Goal: Task Accomplishment & Management: Manage account settings

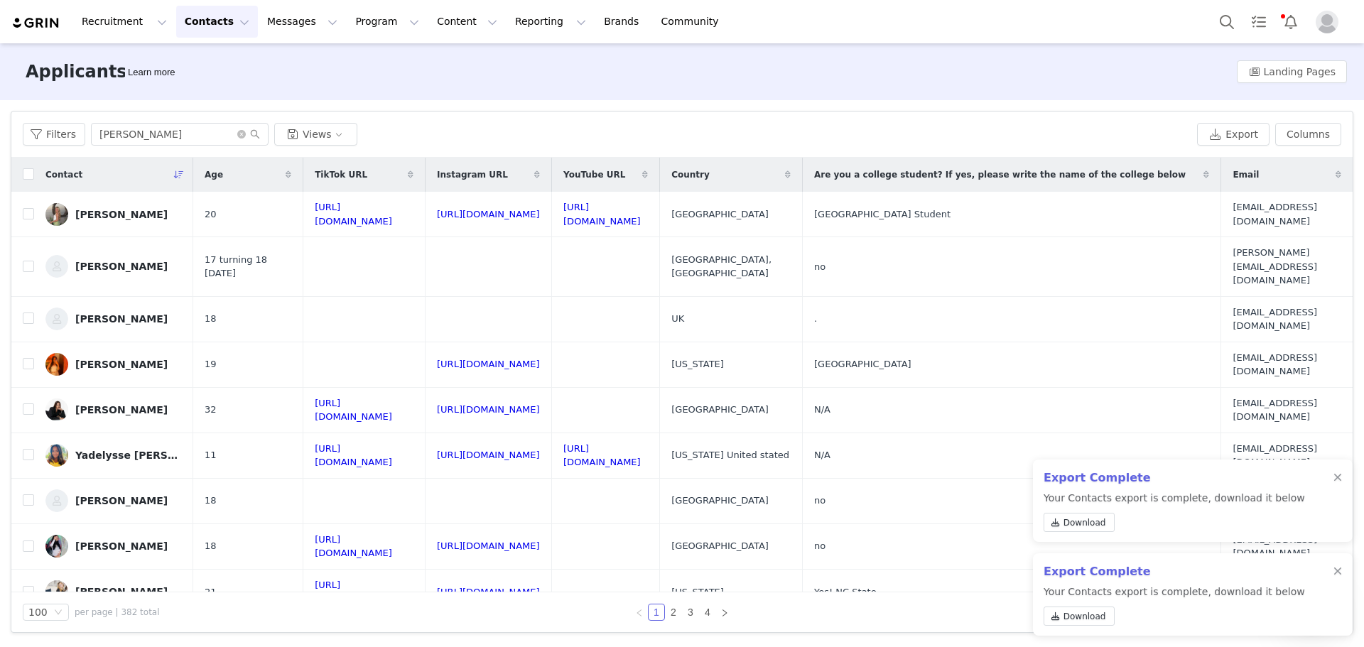
type input "[PERSON_NAME]"
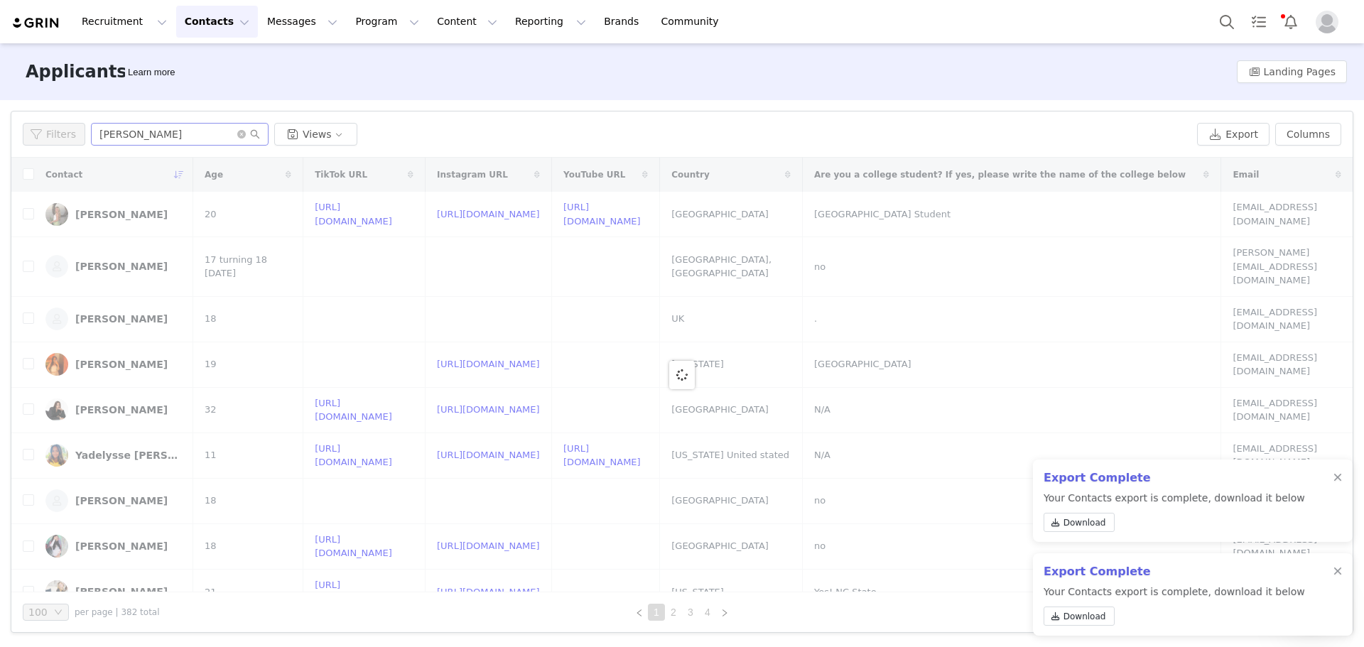
click at [98, 135] on input "[PERSON_NAME]" at bounding box center [180, 134] width 178 height 23
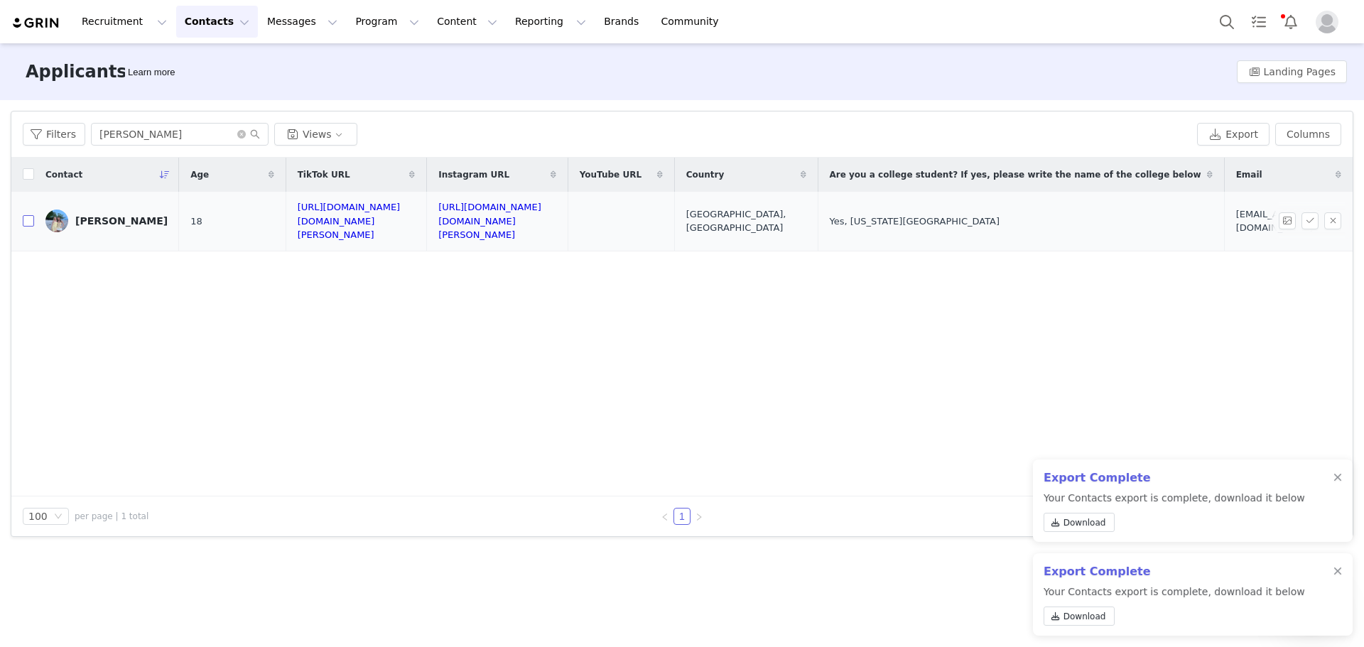
click at [28, 215] on input "checkbox" at bounding box center [28, 220] width 11 height 11
checkbox input "true"
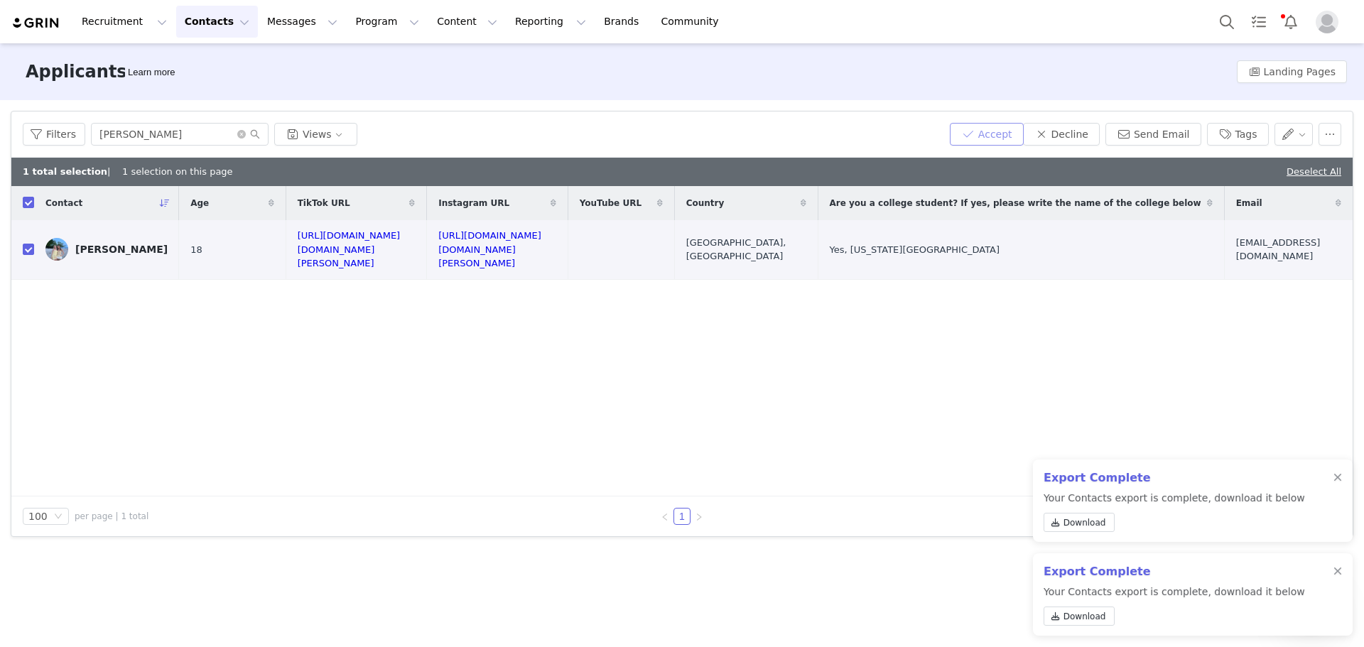
click at [995, 136] on button "Accept" at bounding box center [987, 134] width 74 height 23
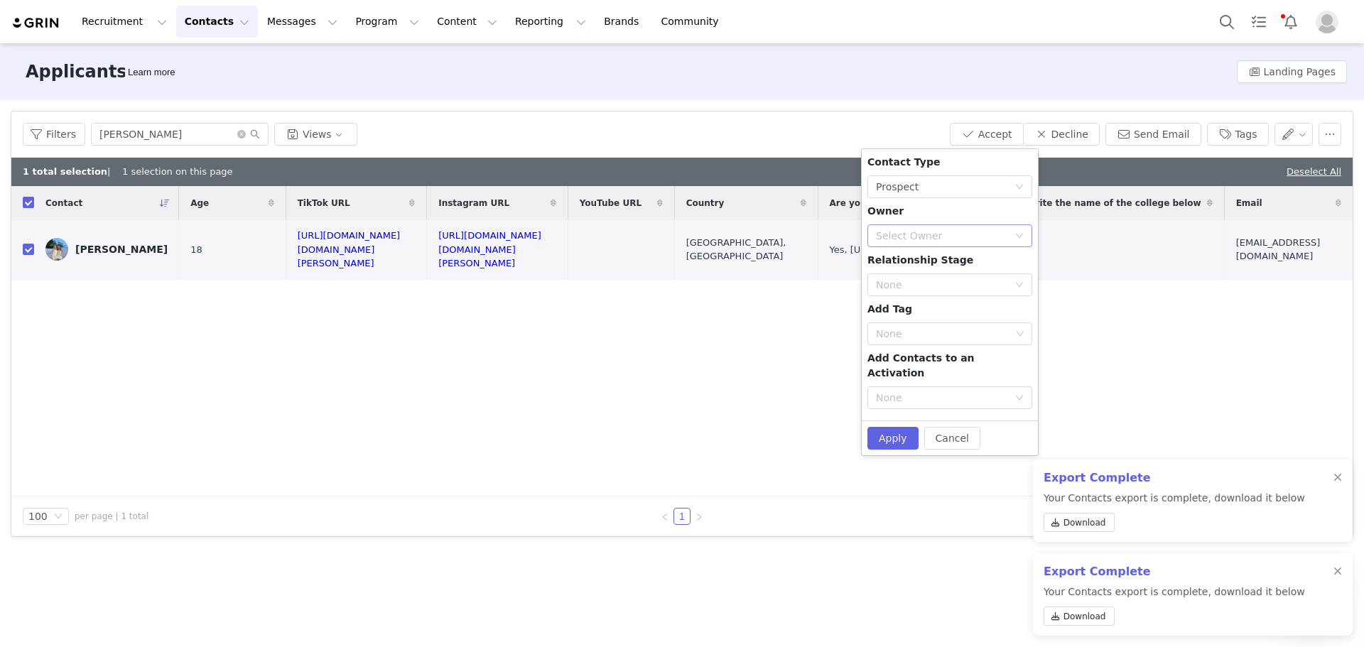
click at [916, 225] on div "Select Owner" at bounding box center [949, 235] width 165 height 23
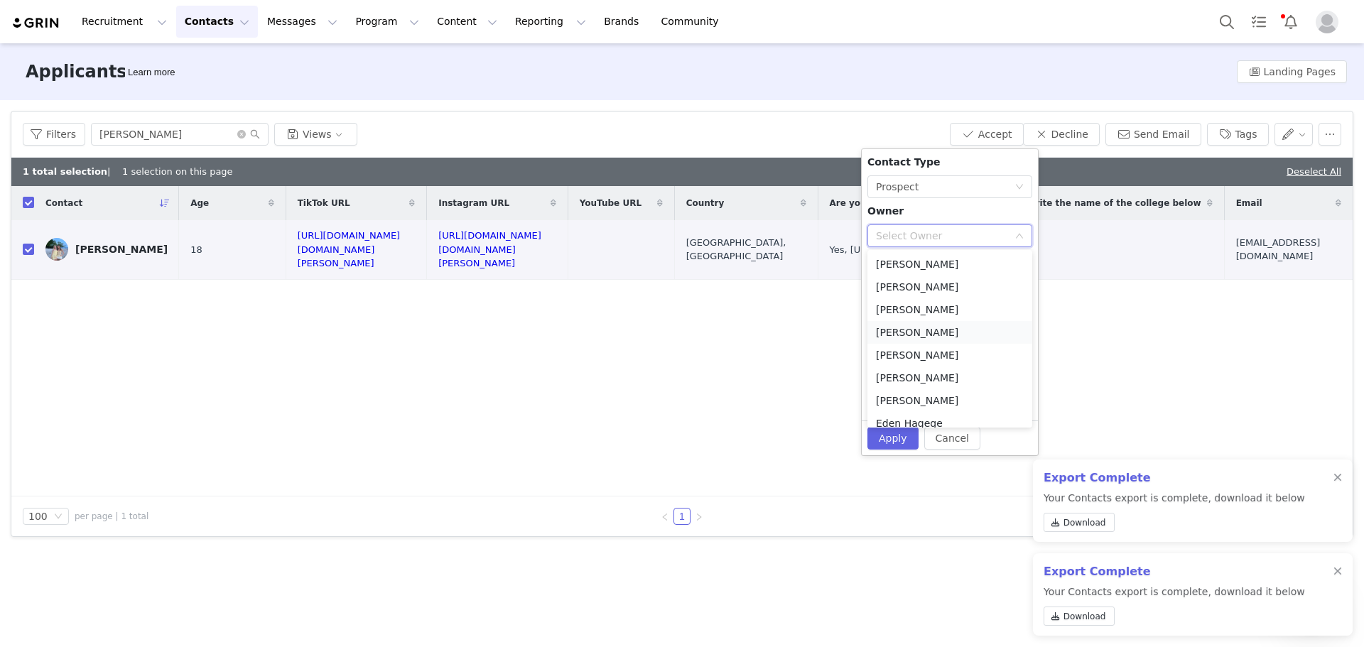
click at [916, 330] on li "[PERSON_NAME]" at bounding box center [949, 332] width 165 height 23
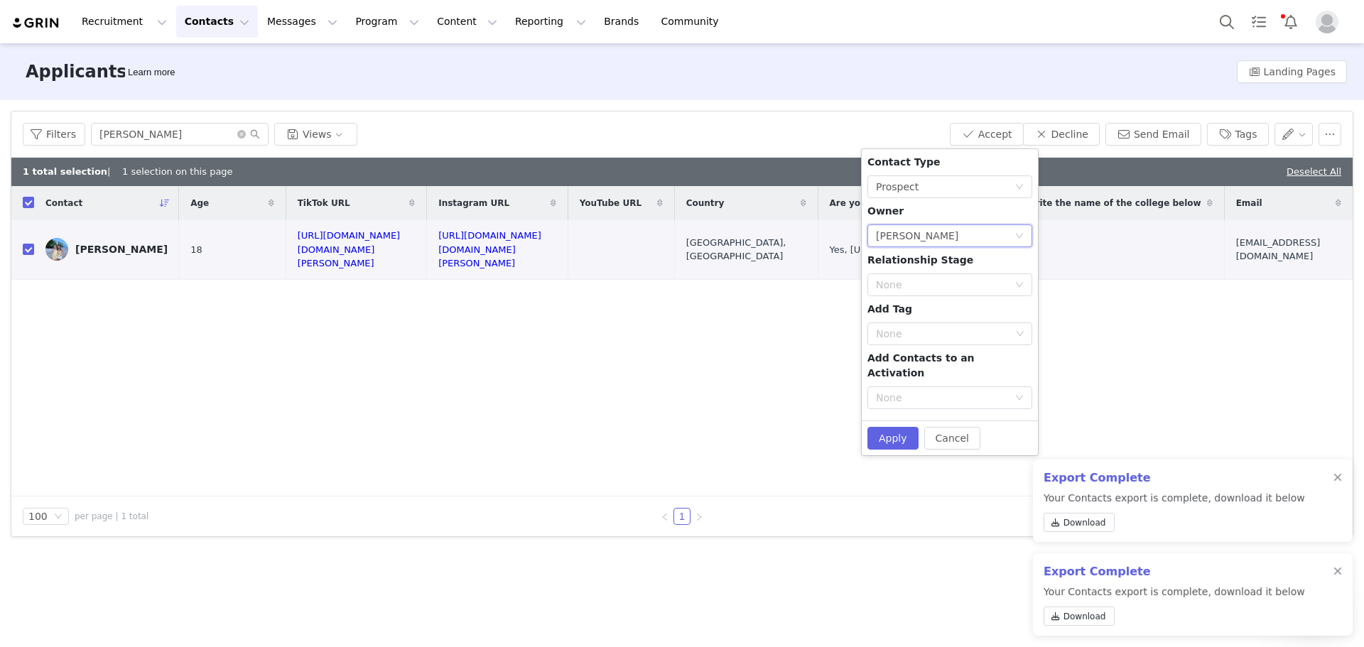
click at [901, 269] on div "Contact Type None Prospect Owner Select Owner [PERSON_NAME] Relationship Stage …" at bounding box center [949, 285] width 165 height 260
click at [901, 279] on div "None" at bounding box center [942, 285] width 132 height 14
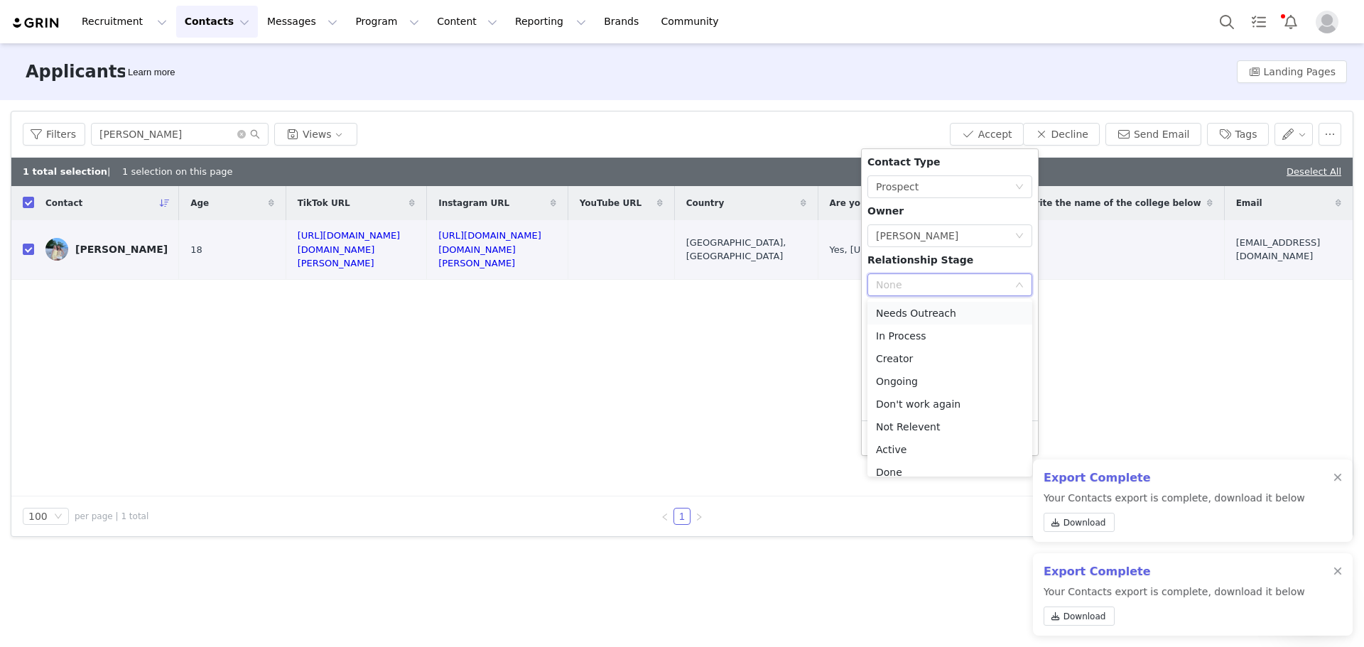
click at [913, 318] on li "Needs Outreach" at bounding box center [949, 313] width 165 height 23
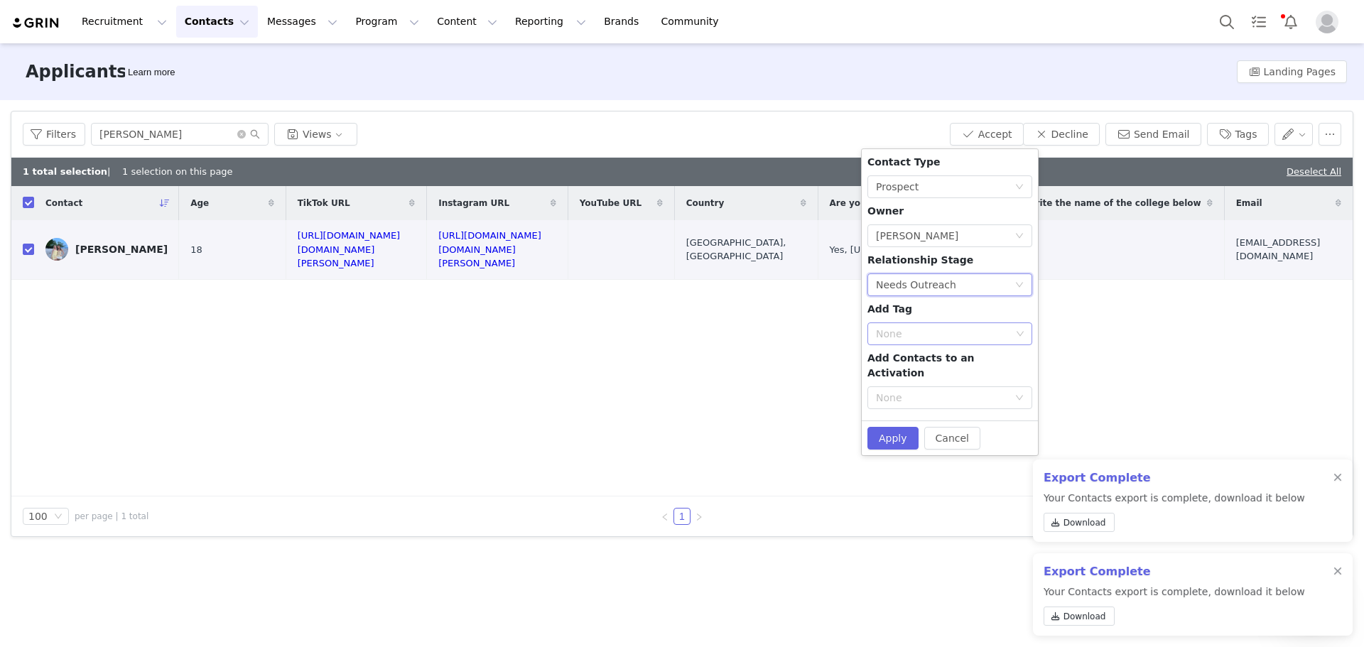
click at [909, 332] on div "None" at bounding box center [943, 334] width 135 height 14
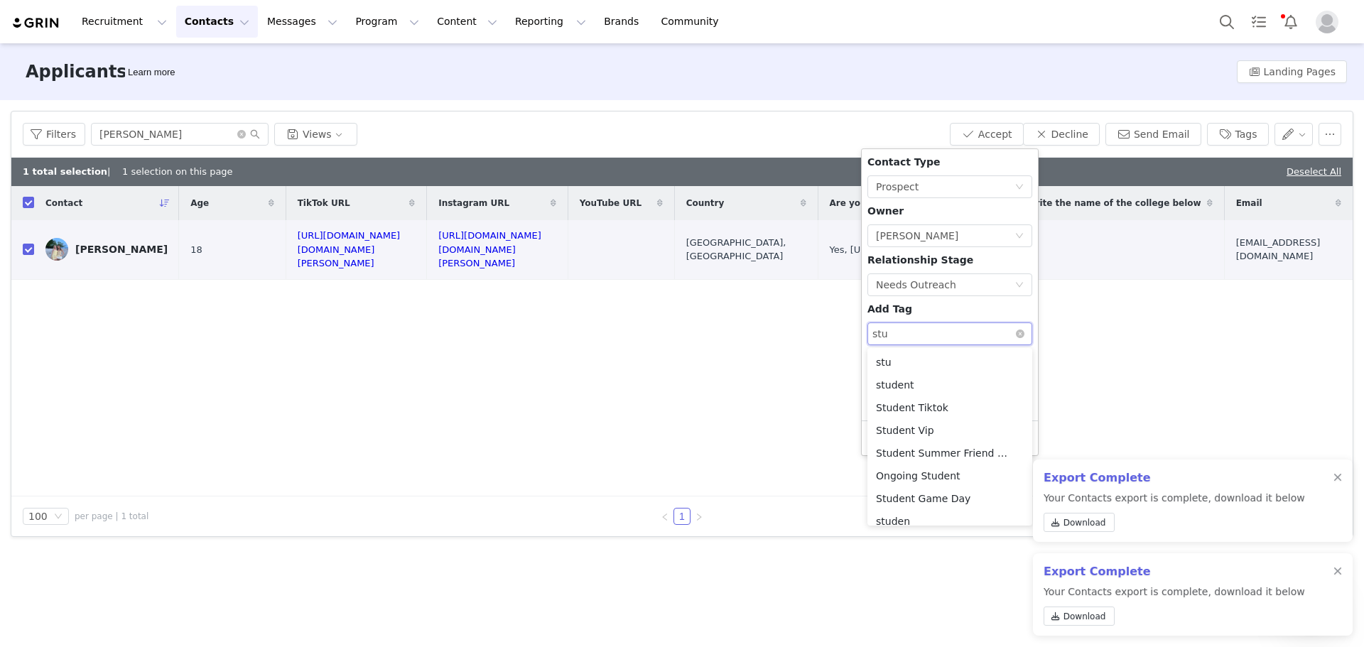
type input "stu"
click at [913, 337] on div "None stu stu" at bounding box center [945, 333] width 146 height 21
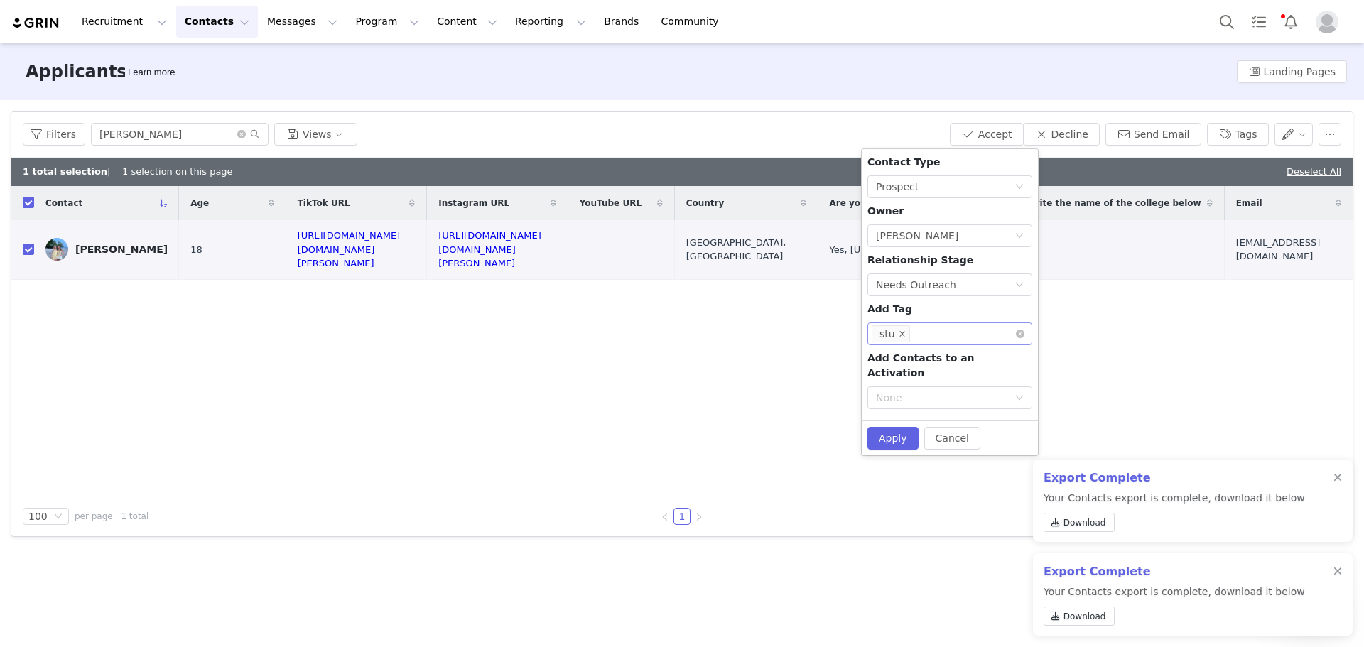
click at [904, 336] on li "stu" at bounding box center [891, 333] width 38 height 17
click at [901, 332] on icon "icon: close" at bounding box center [901, 333] width 5 height 5
click at [0, 0] on div "None" at bounding box center [0, 0] width 0 height 0
click at [898, 332] on div "None" at bounding box center [943, 334] width 135 height 14
type input "stu"
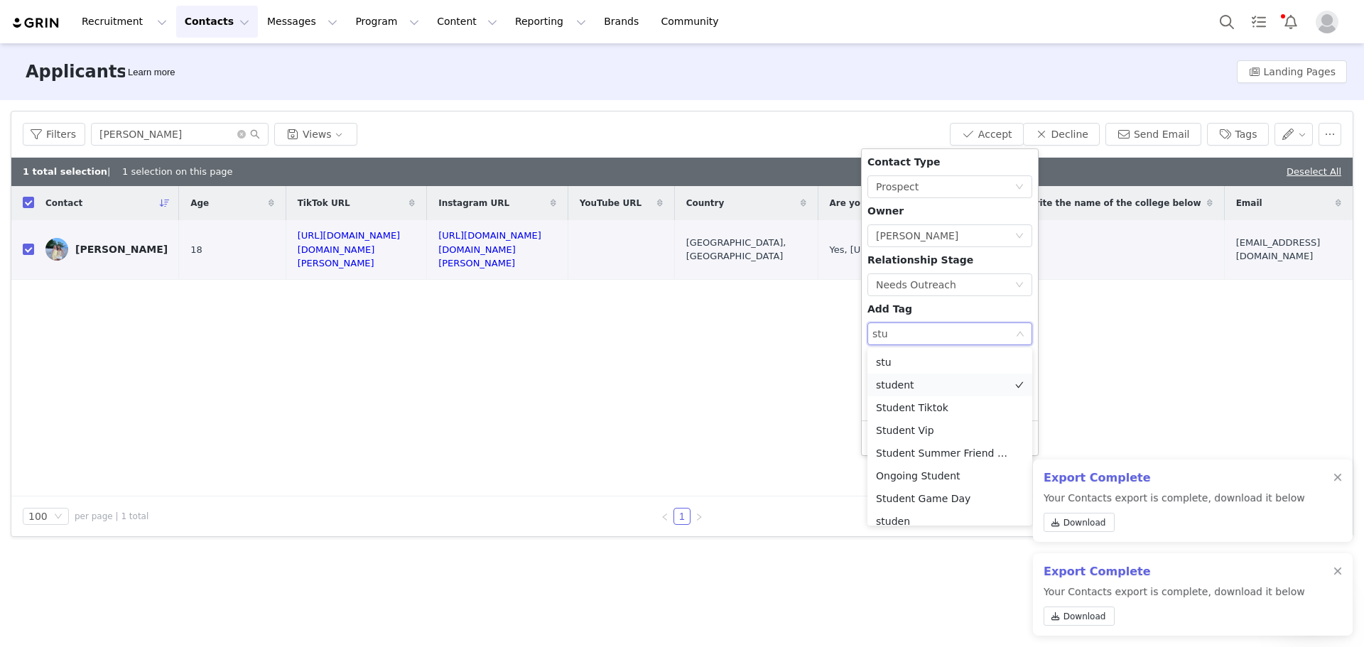
click at [899, 385] on li "student" at bounding box center [949, 385] width 165 height 23
type input "15"
click at [899, 380] on li "150" at bounding box center [949, 385] width 165 height 23
type input "s"
click at [956, 309] on div "Contact Type None Prospect Owner Select Owner [PERSON_NAME] Relationship Stage …" at bounding box center [949, 285] width 165 height 260
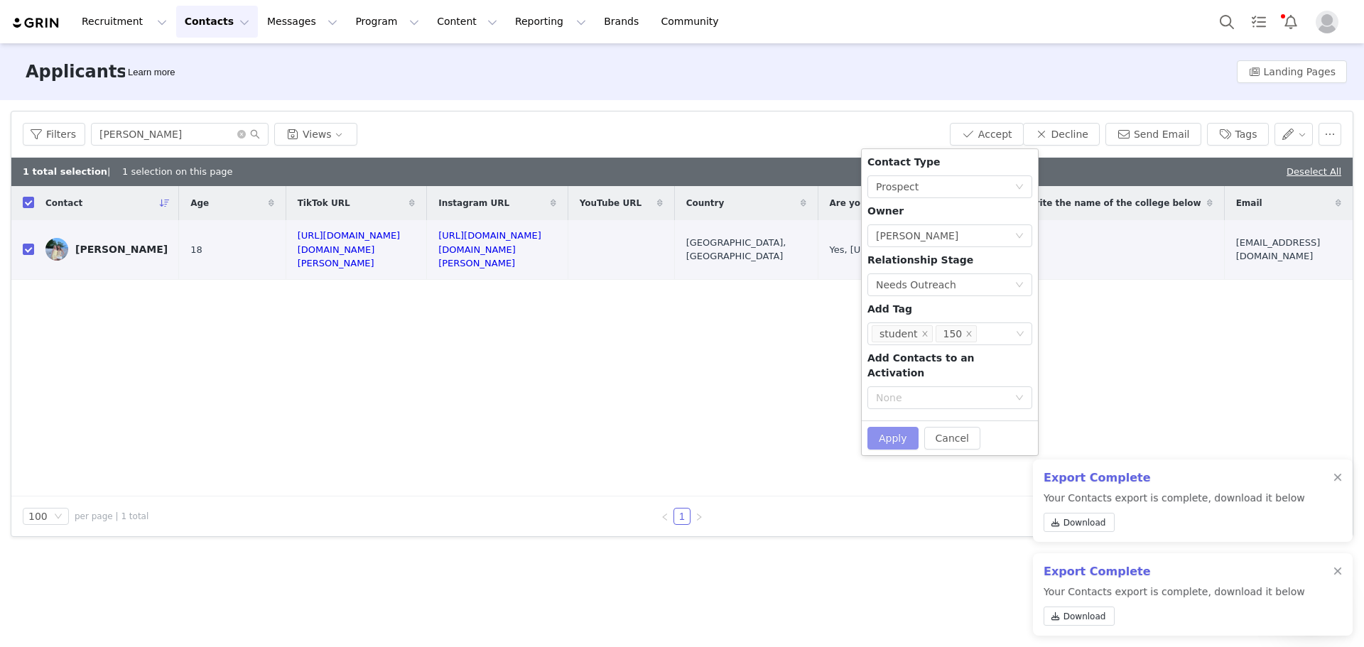
click at [889, 433] on button "Apply" at bounding box center [892, 438] width 51 height 23
checkbox input "false"
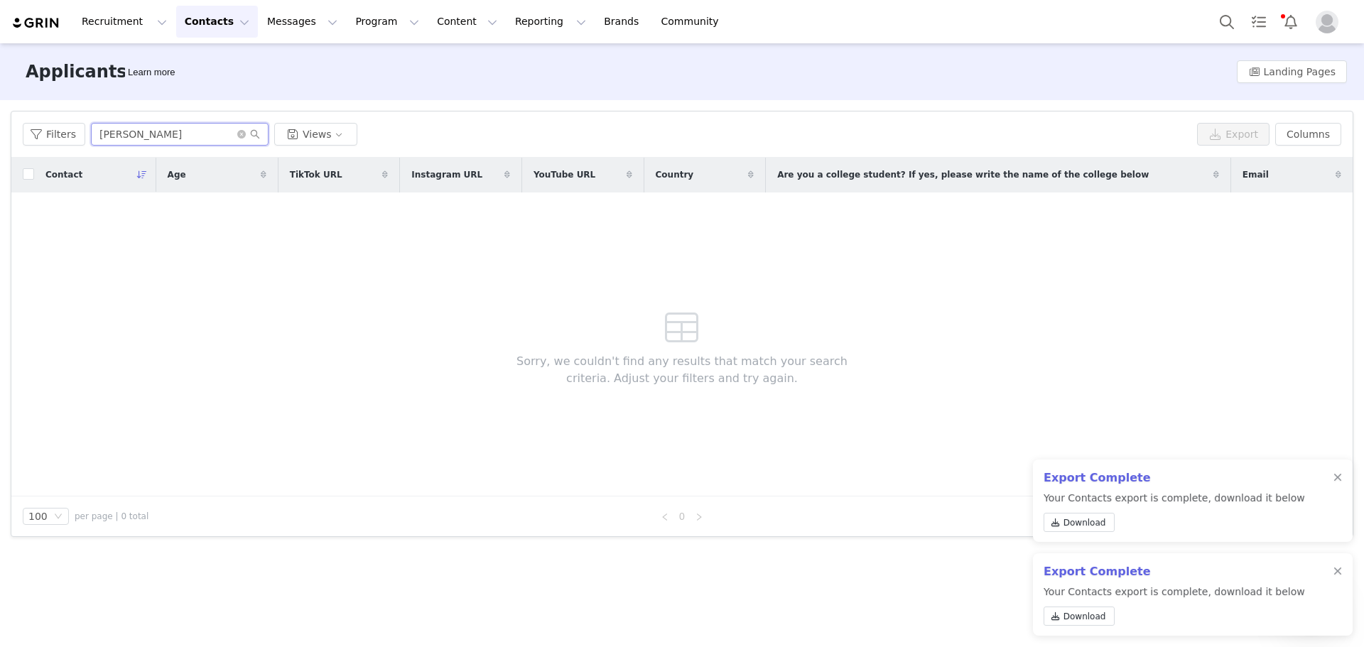
click at [218, 132] on input "[PERSON_NAME]" at bounding box center [180, 134] width 178 height 23
paste input "[PERSON_NAME]"
type input "[PERSON_NAME]"
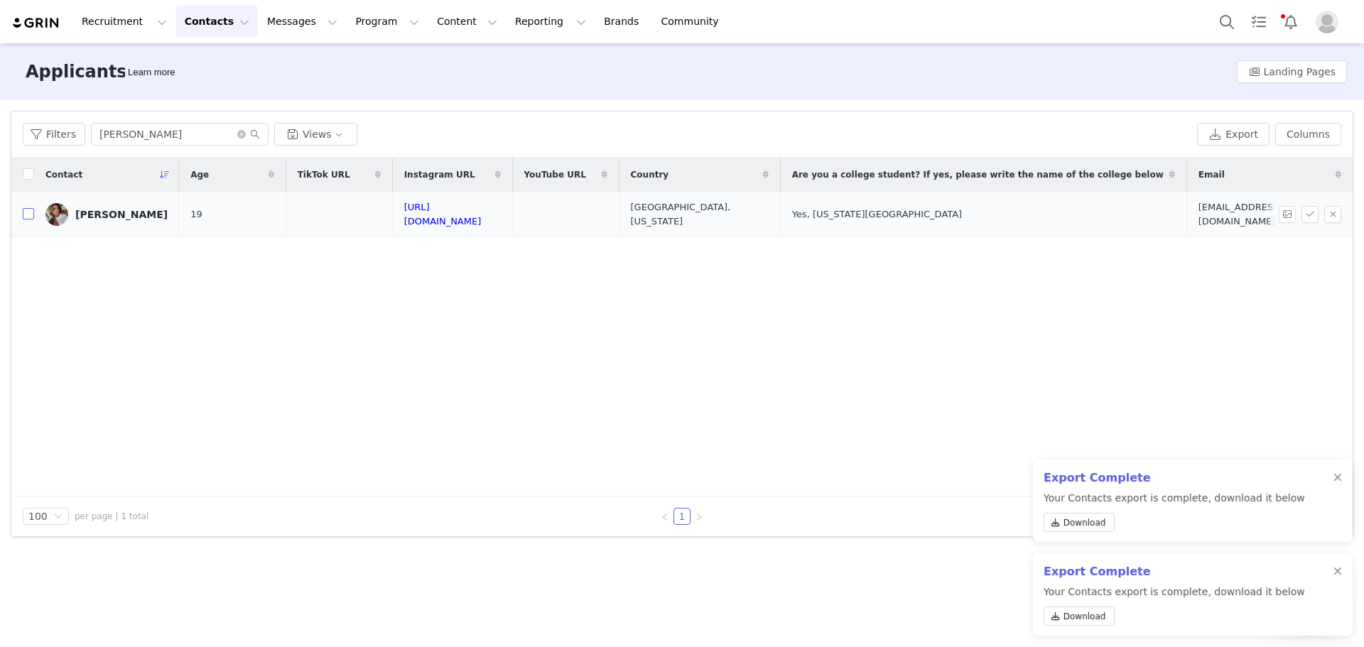
click at [29, 208] on input "checkbox" at bounding box center [28, 213] width 11 height 11
checkbox input "true"
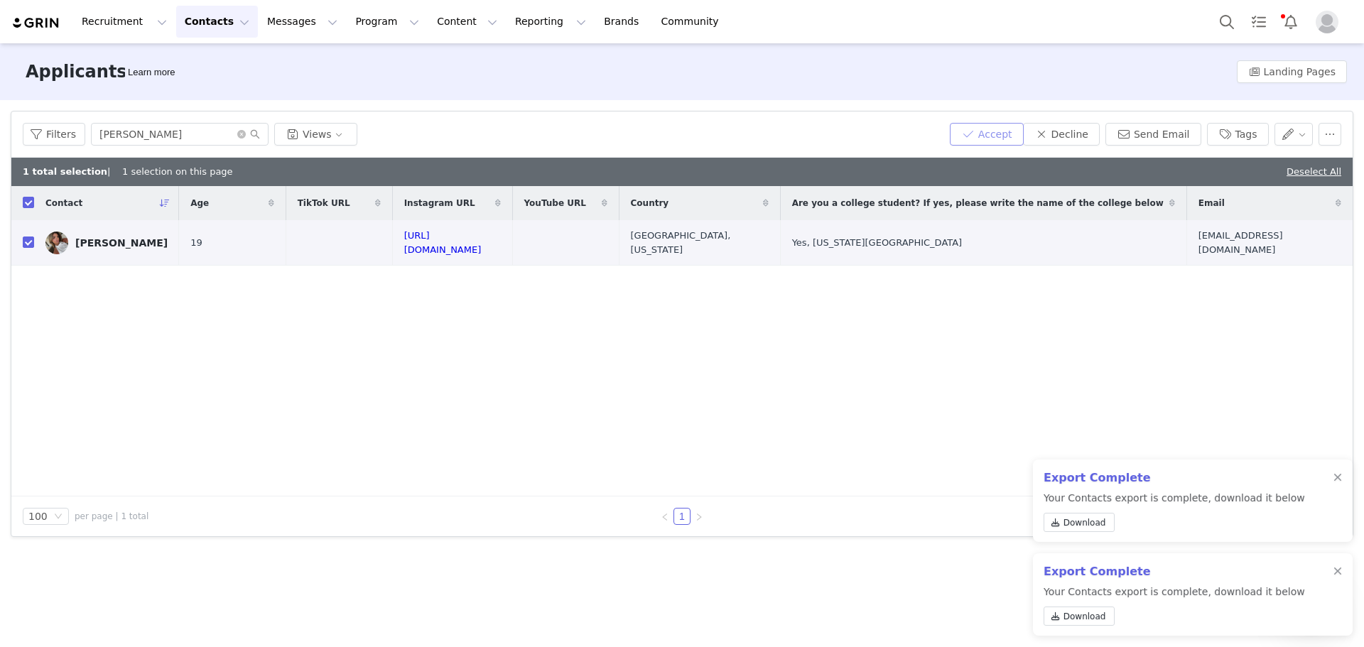
click at [982, 129] on button "Accept" at bounding box center [987, 134] width 74 height 23
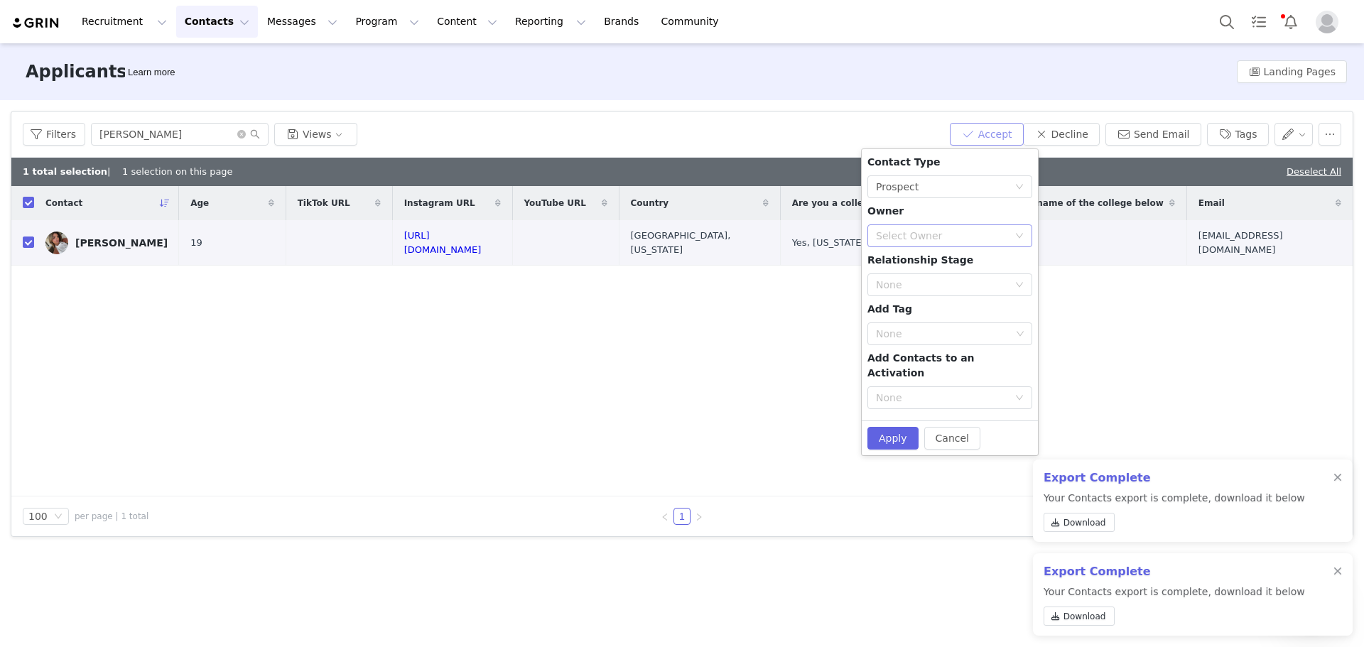
click at [924, 229] on div "Select Owner" at bounding box center [942, 236] width 132 height 14
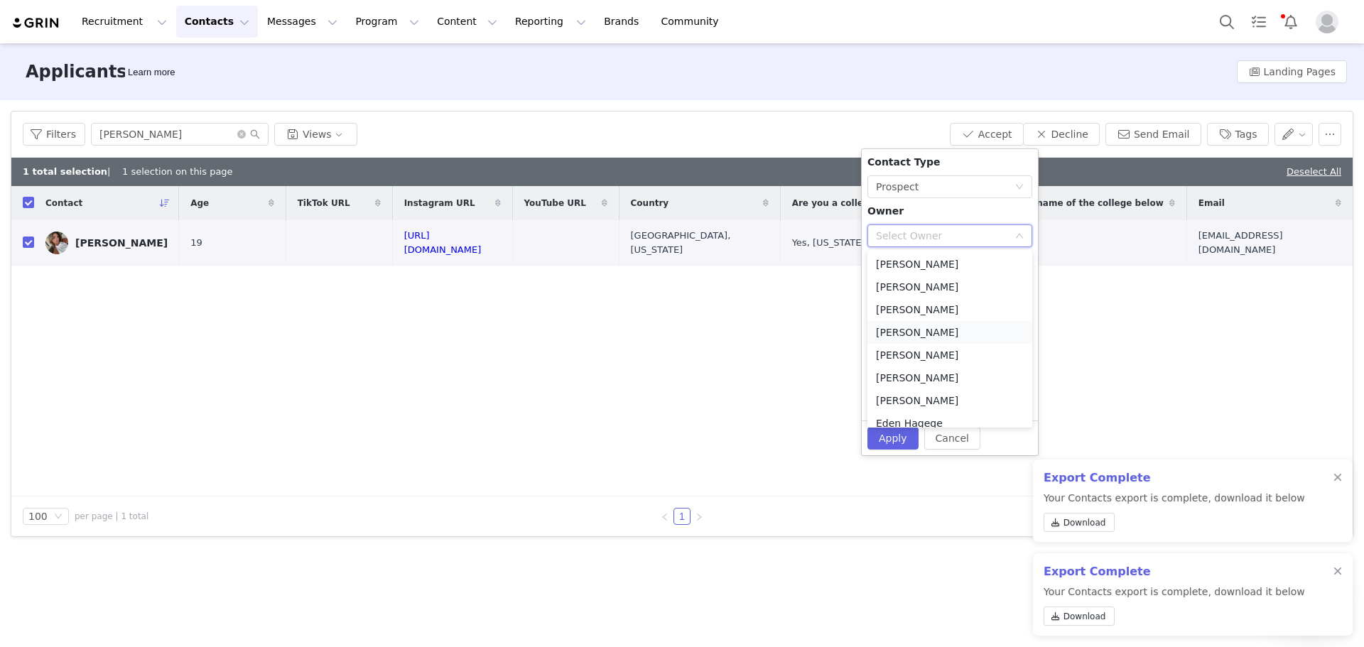
click at [922, 327] on li "[PERSON_NAME]" at bounding box center [949, 332] width 165 height 23
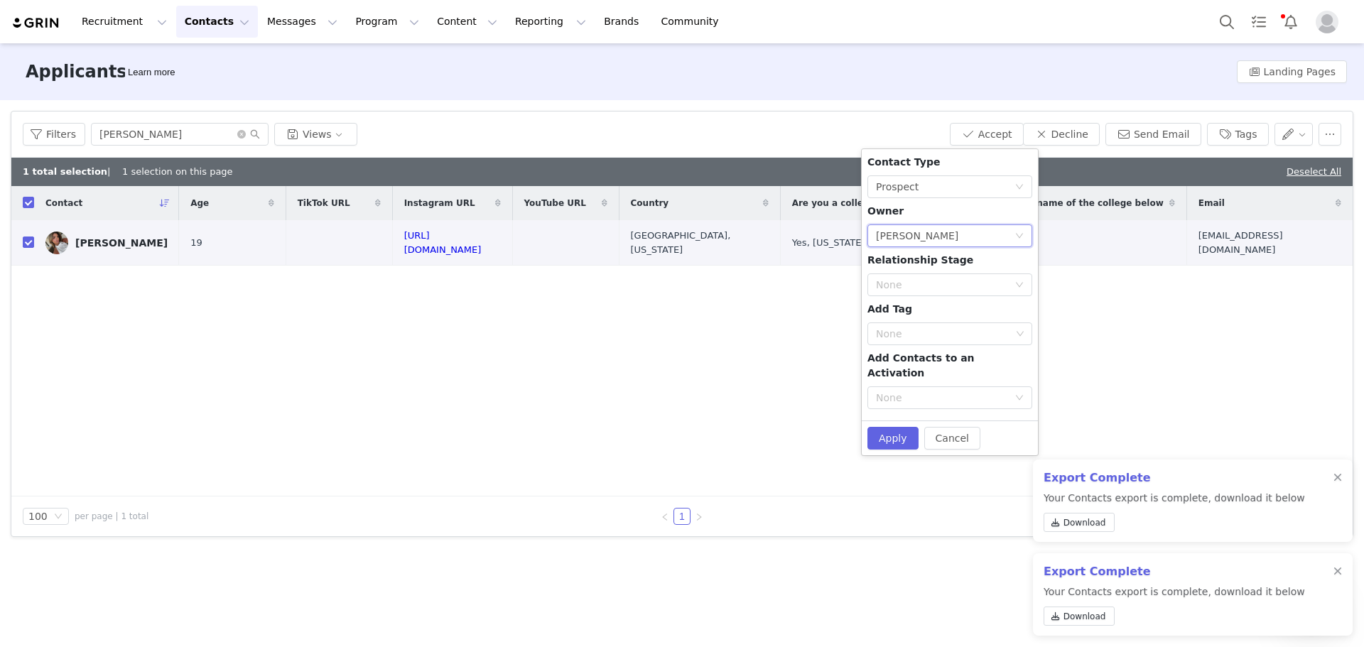
click at [907, 264] on span "Relationship Stage" at bounding box center [920, 259] width 106 height 11
click at [908, 282] on div "None" at bounding box center [942, 285] width 132 height 14
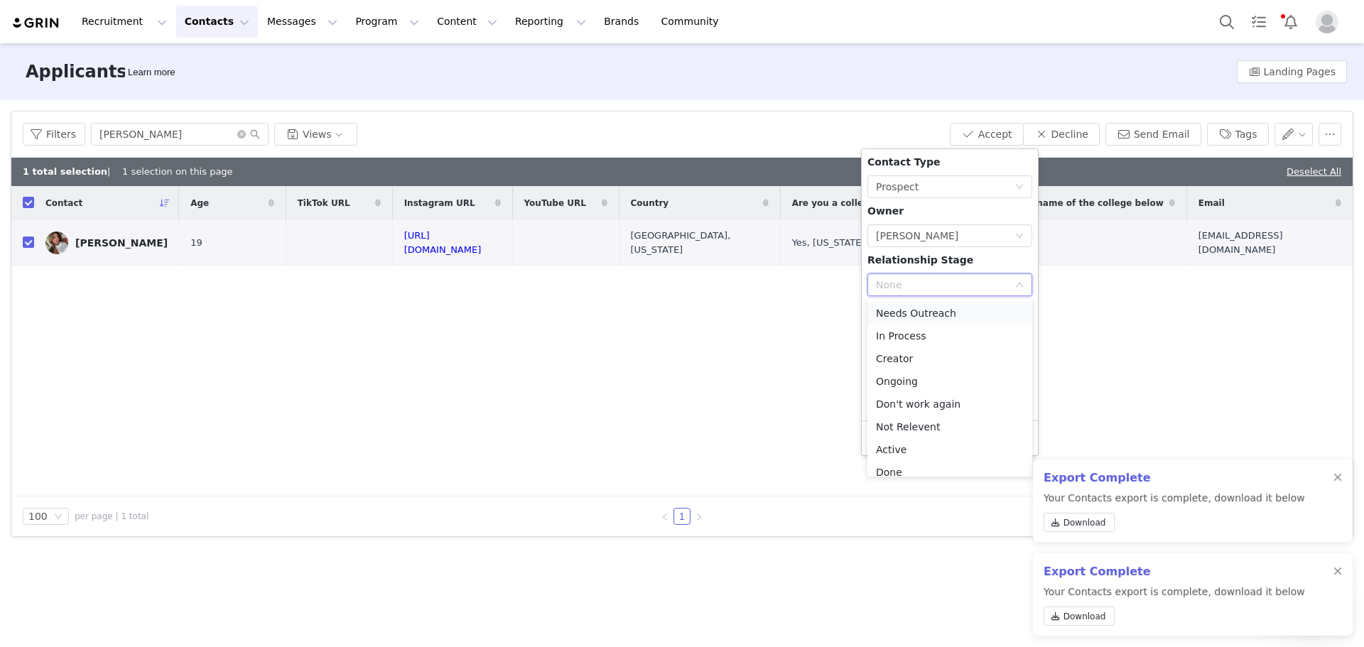
click at [919, 314] on li "Needs Outreach" at bounding box center [949, 313] width 165 height 23
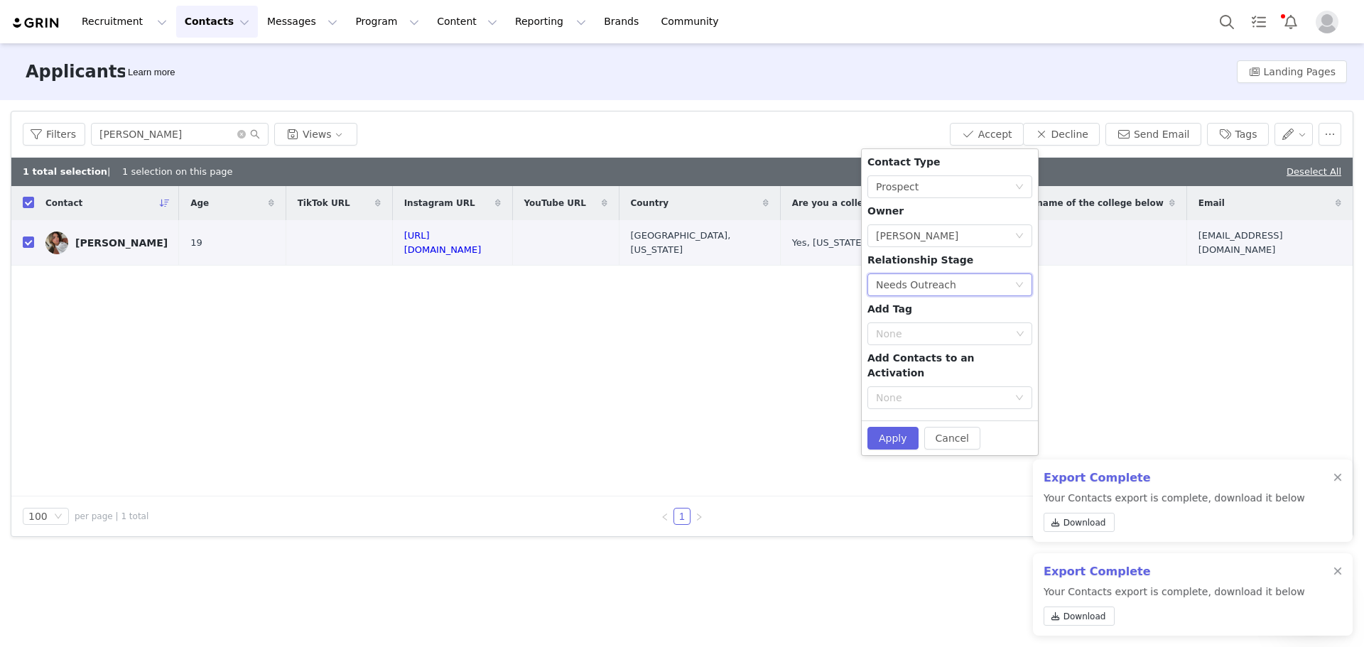
click at [918, 345] on div "Contact Type None Prospect Owner Select Owner [PERSON_NAME] Relationship Stage …" at bounding box center [949, 285] width 165 height 260
click at [918, 338] on div "None" at bounding box center [943, 334] width 135 height 14
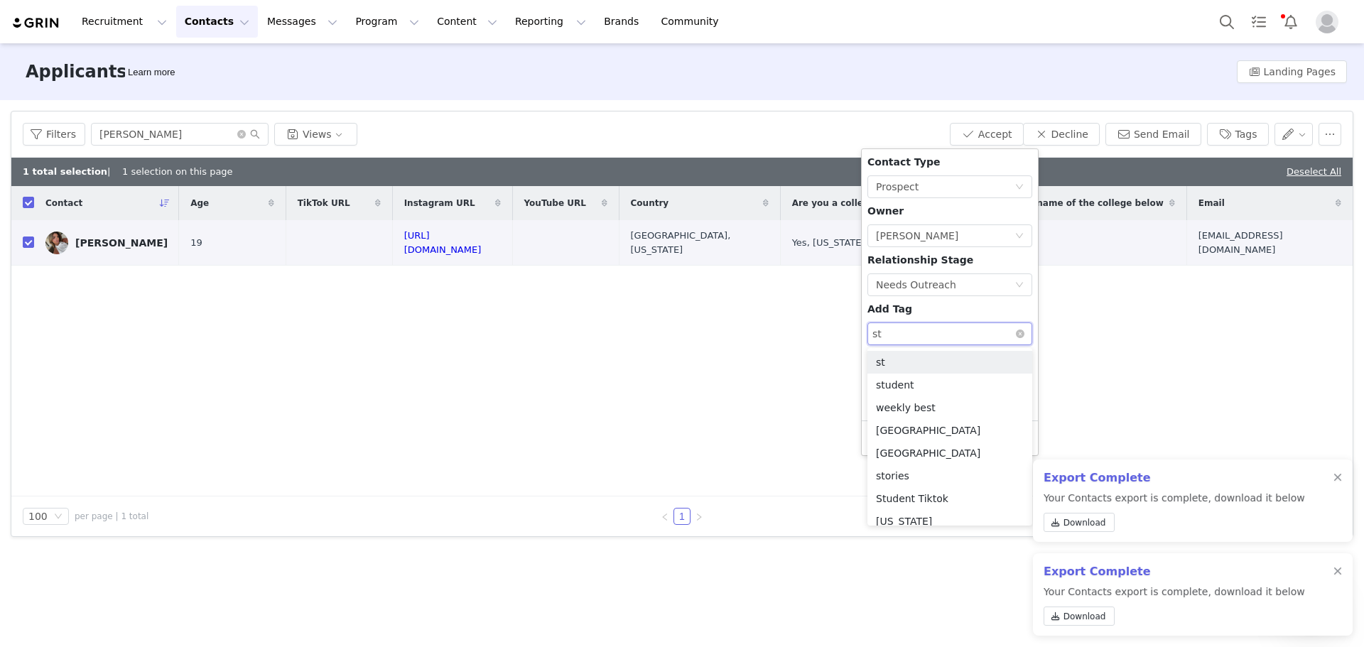
type input "stu"
click at [917, 378] on li "student" at bounding box center [949, 385] width 165 height 23
type input "15"
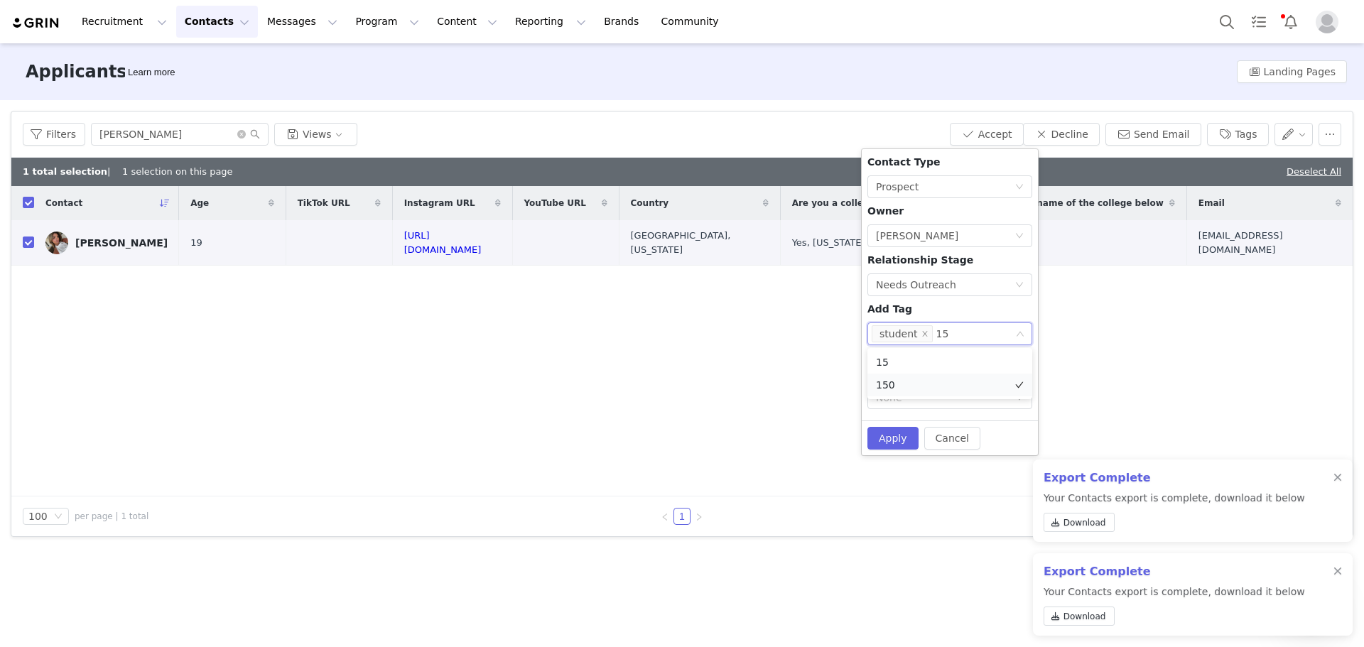
click at [920, 380] on li "150" at bounding box center [949, 385] width 165 height 23
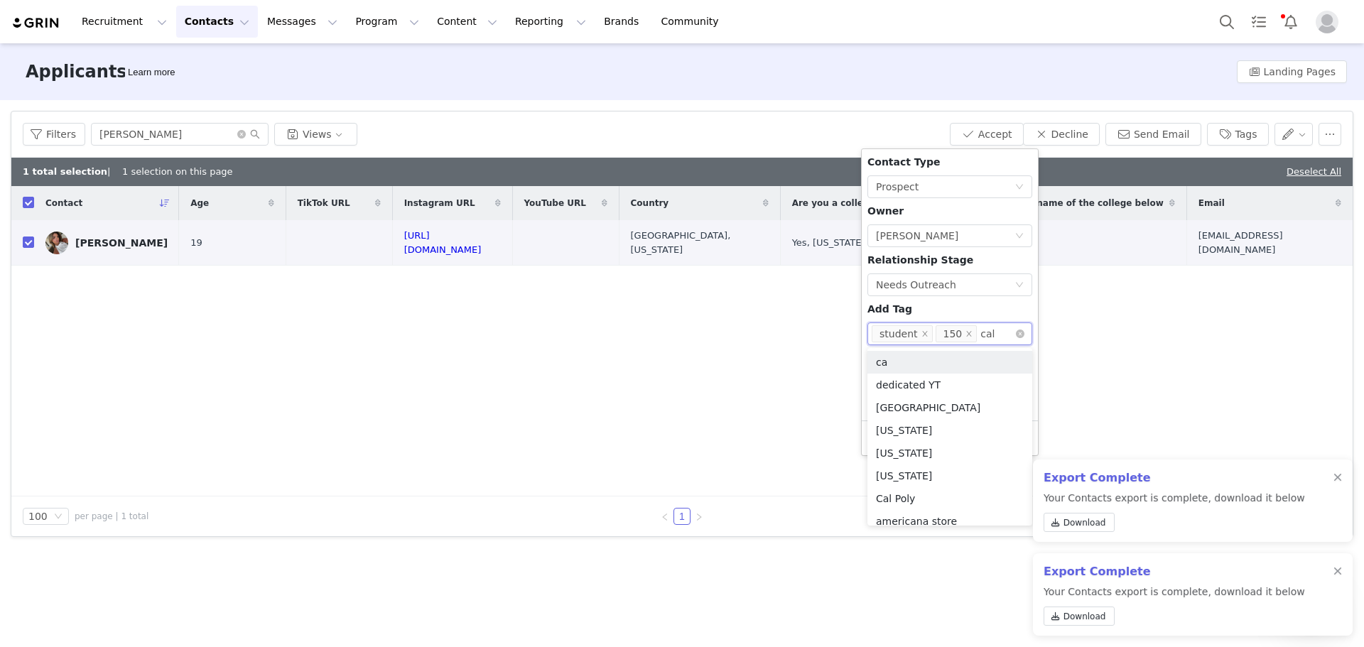
type input "cali"
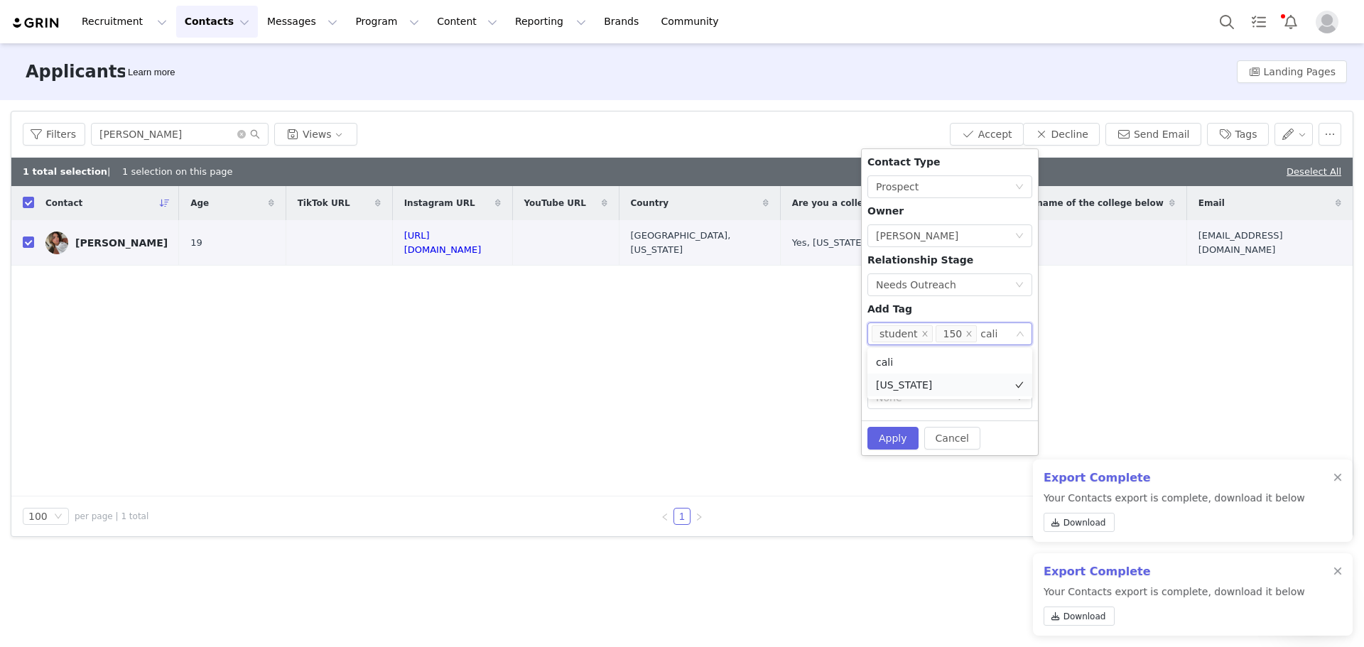
click at [926, 384] on li "[US_STATE]" at bounding box center [949, 385] width 165 height 23
click at [938, 310] on div "Contact Type None Prospect Owner Select Owner [PERSON_NAME] Relationship Stage …" at bounding box center [949, 294] width 165 height 279
click at [894, 446] on button "Apply" at bounding box center [892, 457] width 51 height 23
checkbox input "false"
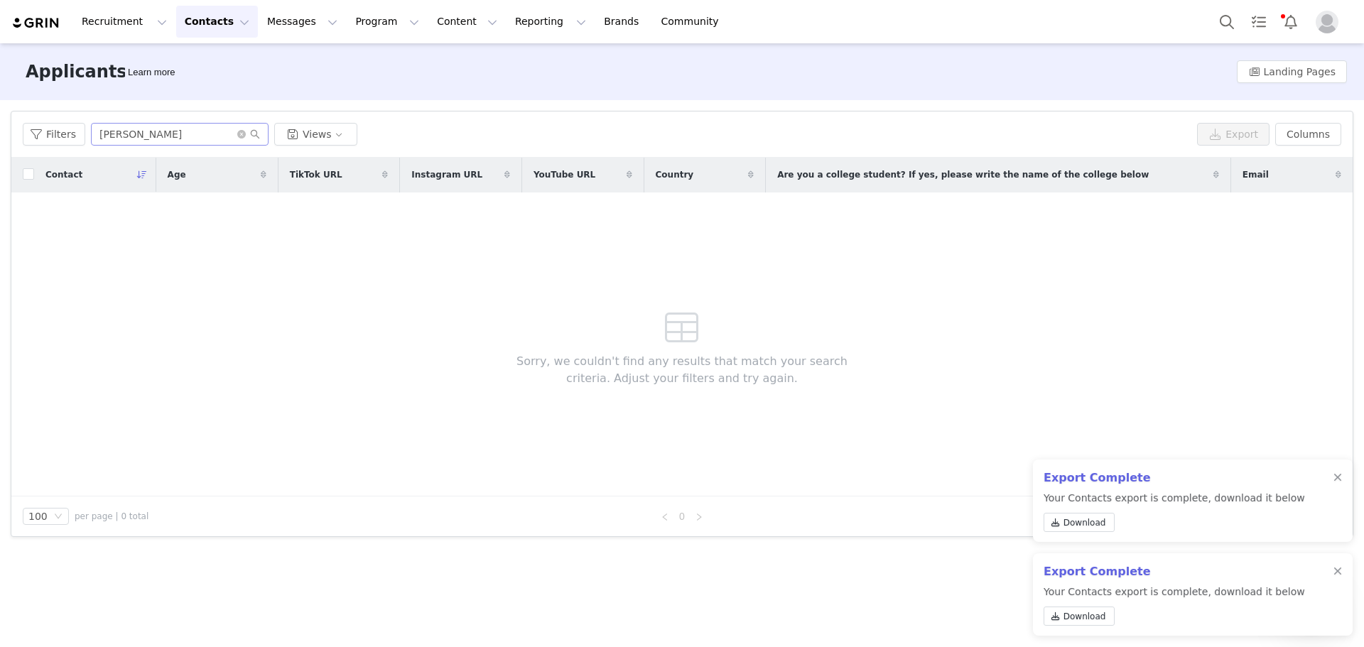
click at [244, 132] on span at bounding box center [248, 134] width 23 height 10
click at [240, 132] on icon "icon: close-circle" at bounding box center [241, 134] width 9 height 9
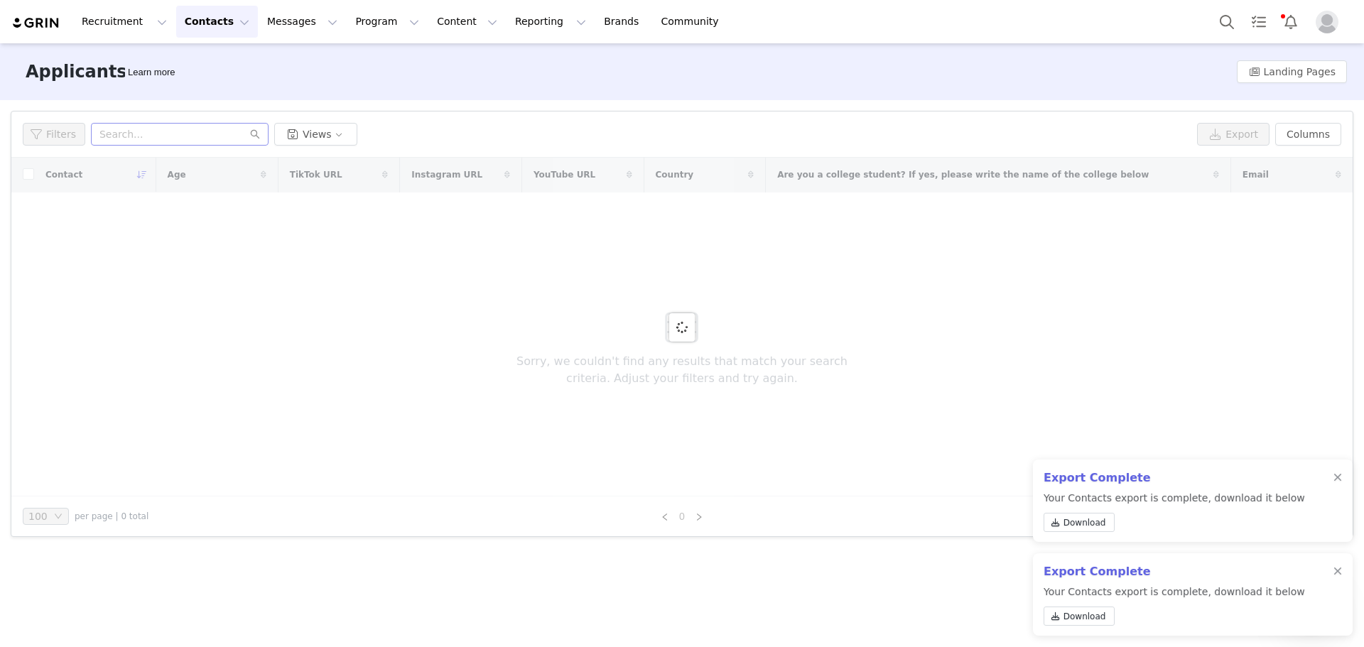
click at [1338, 475] on div at bounding box center [1337, 477] width 9 height 11
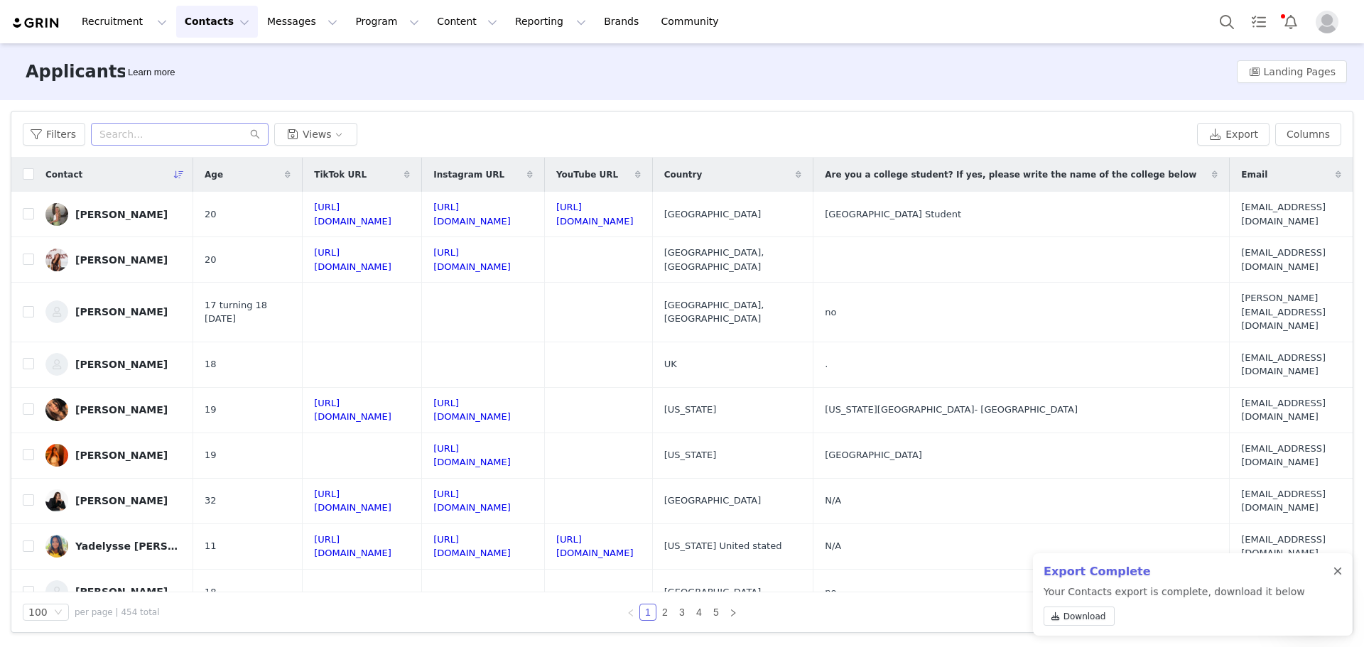
click at [1337, 573] on div at bounding box center [1337, 571] width 9 height 11
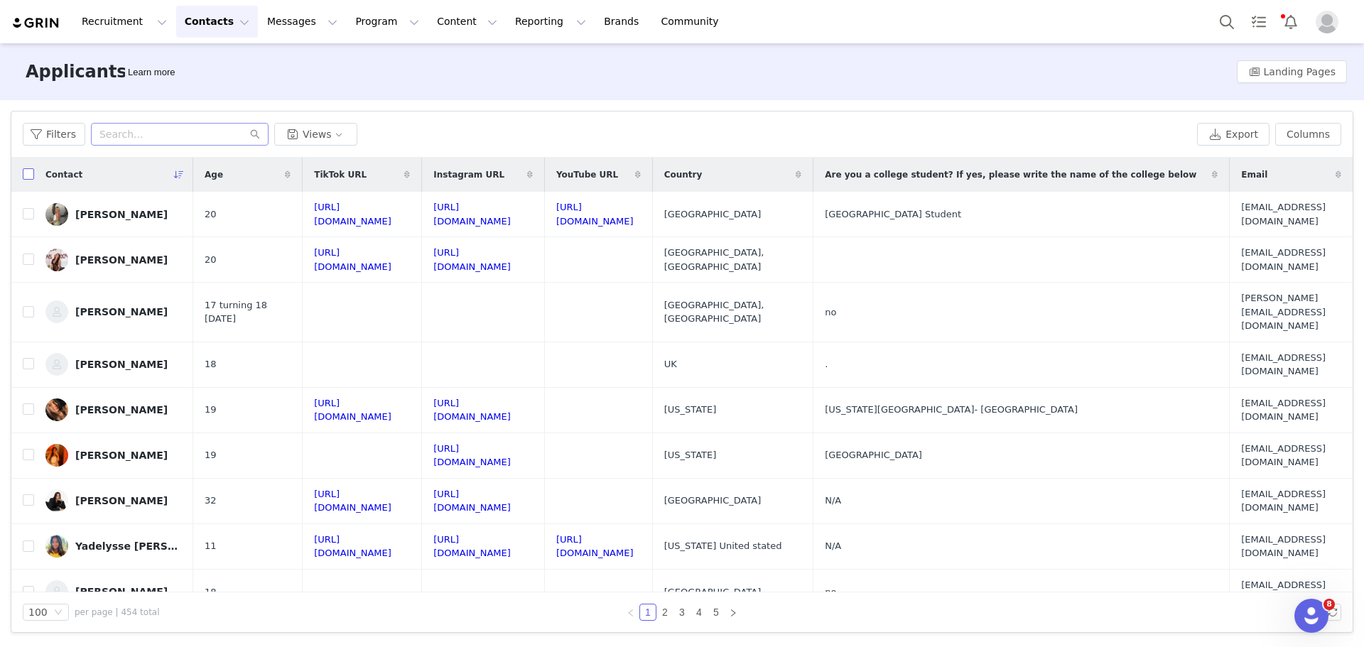
click at [33, 174] on input "checkbox" at bounding box center [28, 173] width 11 height 11
checkbox input "true"
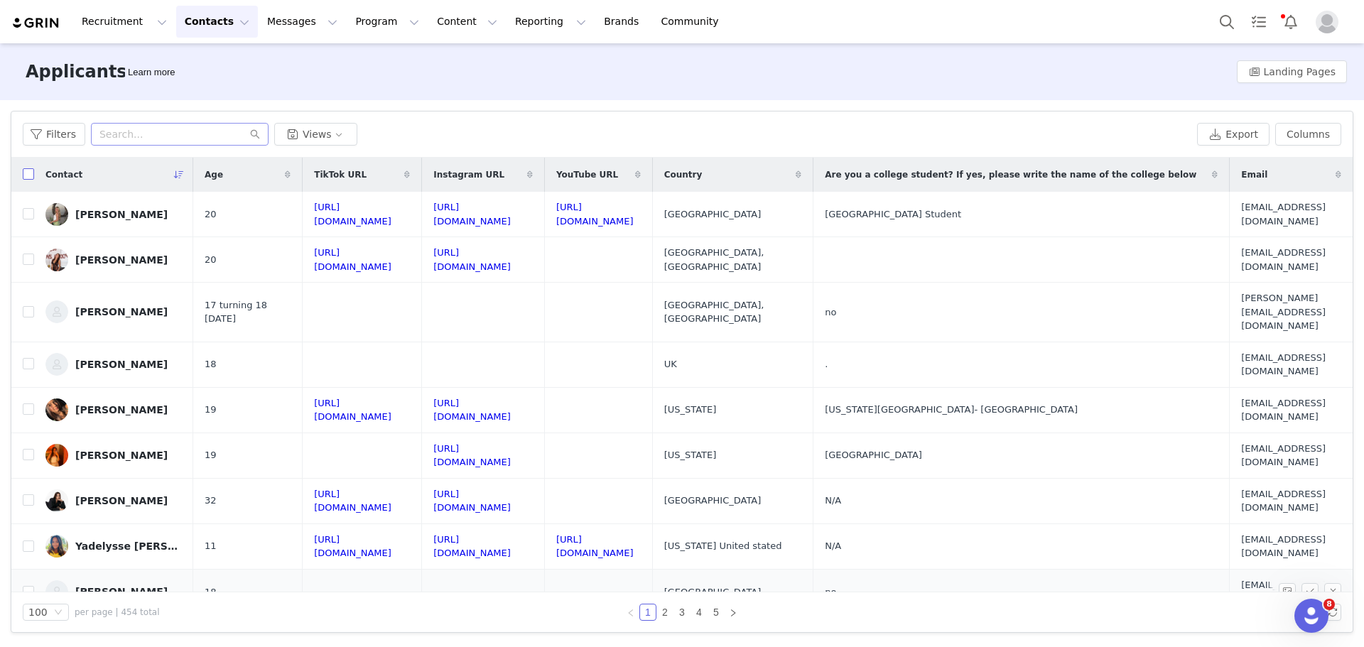
checkbox input "true"
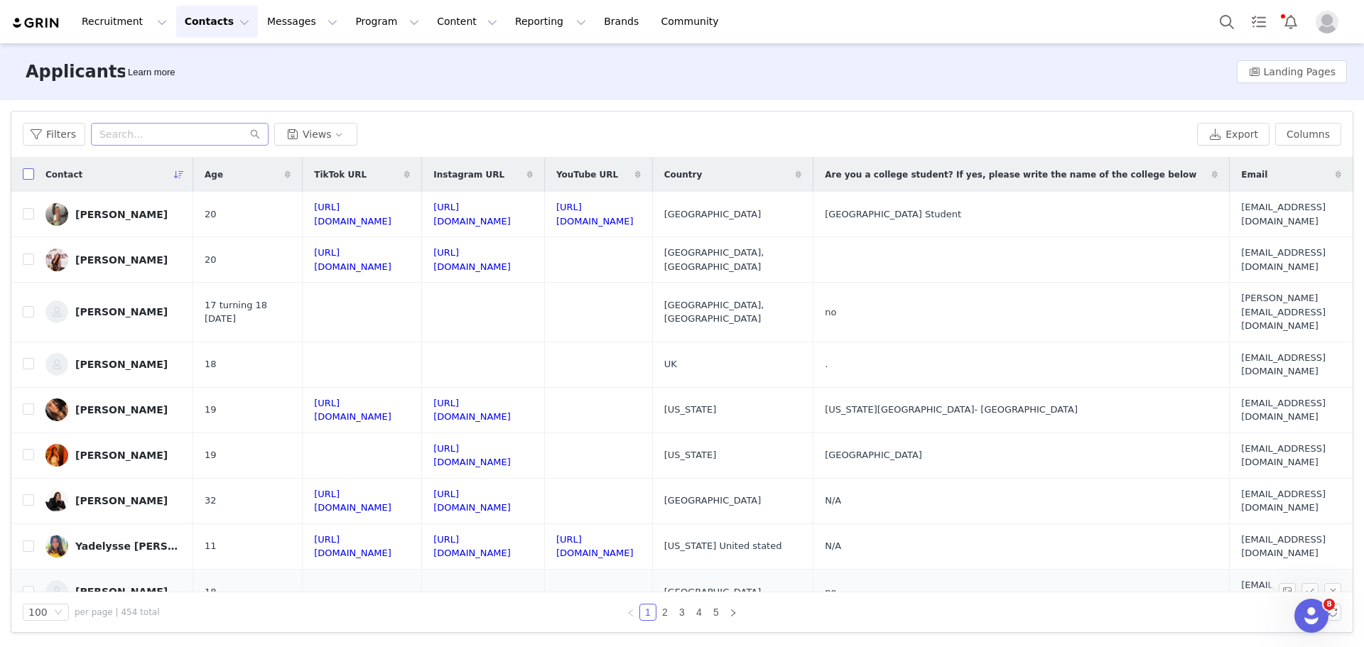
checkbox input "true"
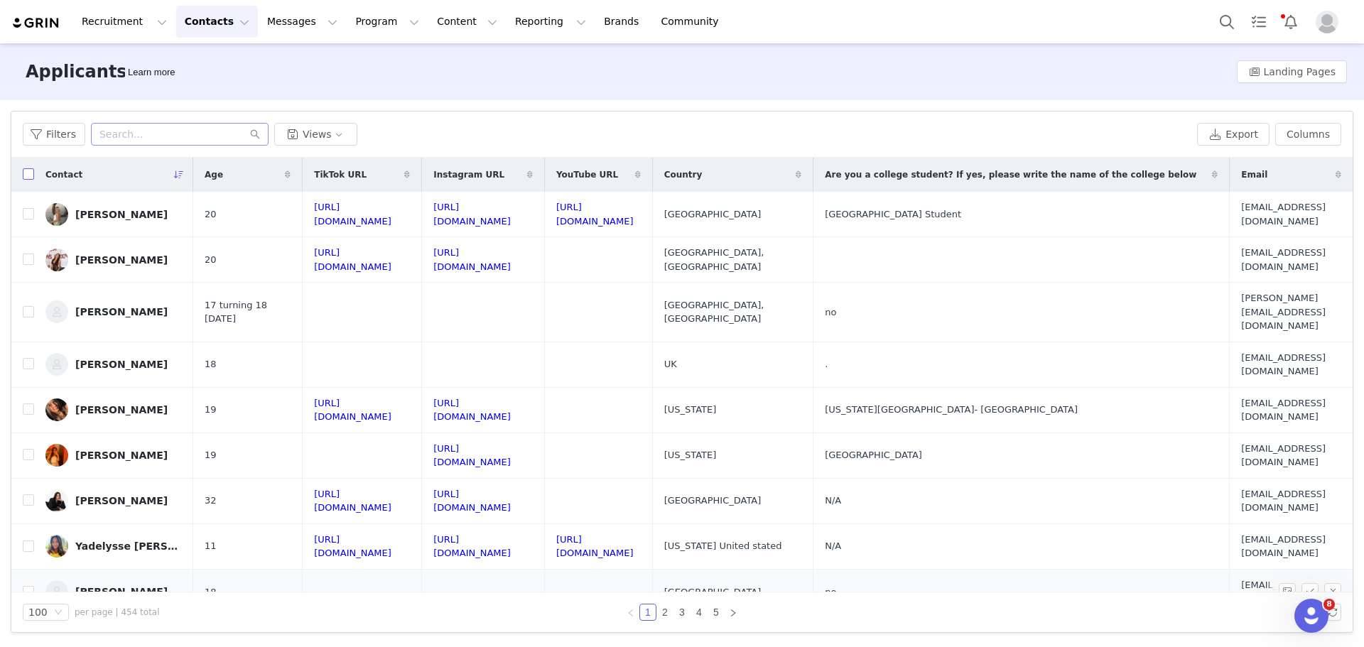
checkbox input "true"
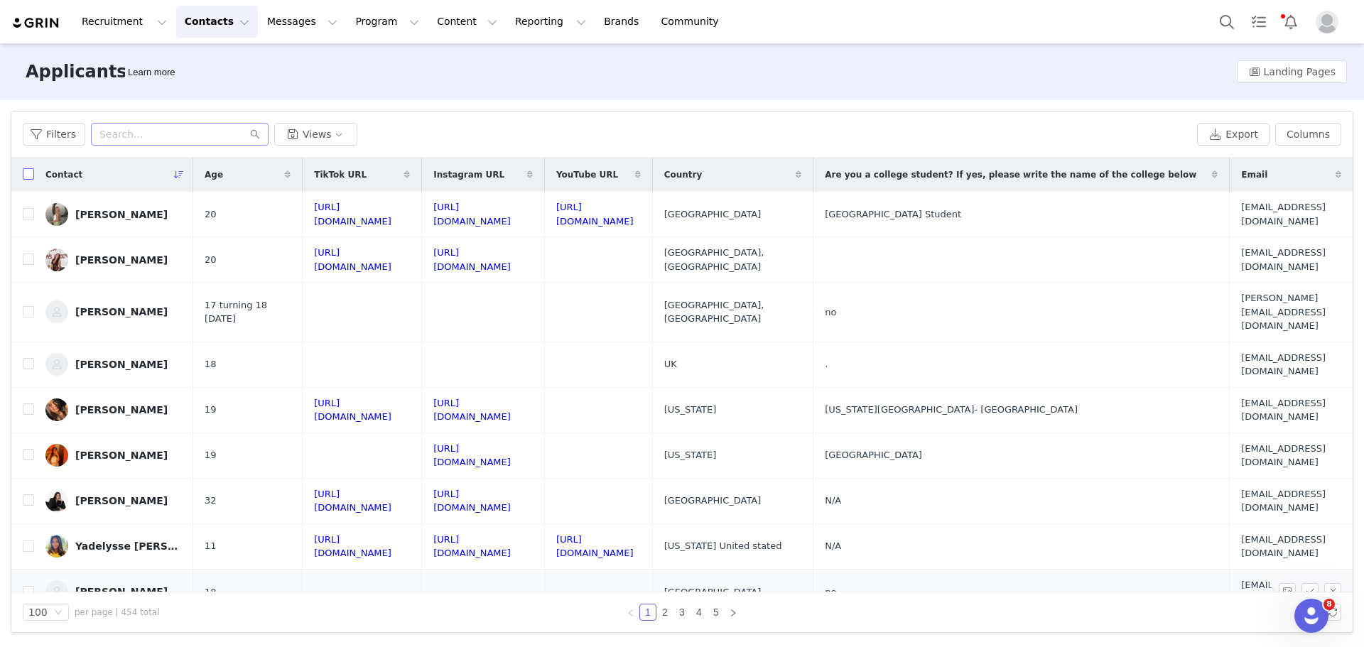
checkbox input "true"
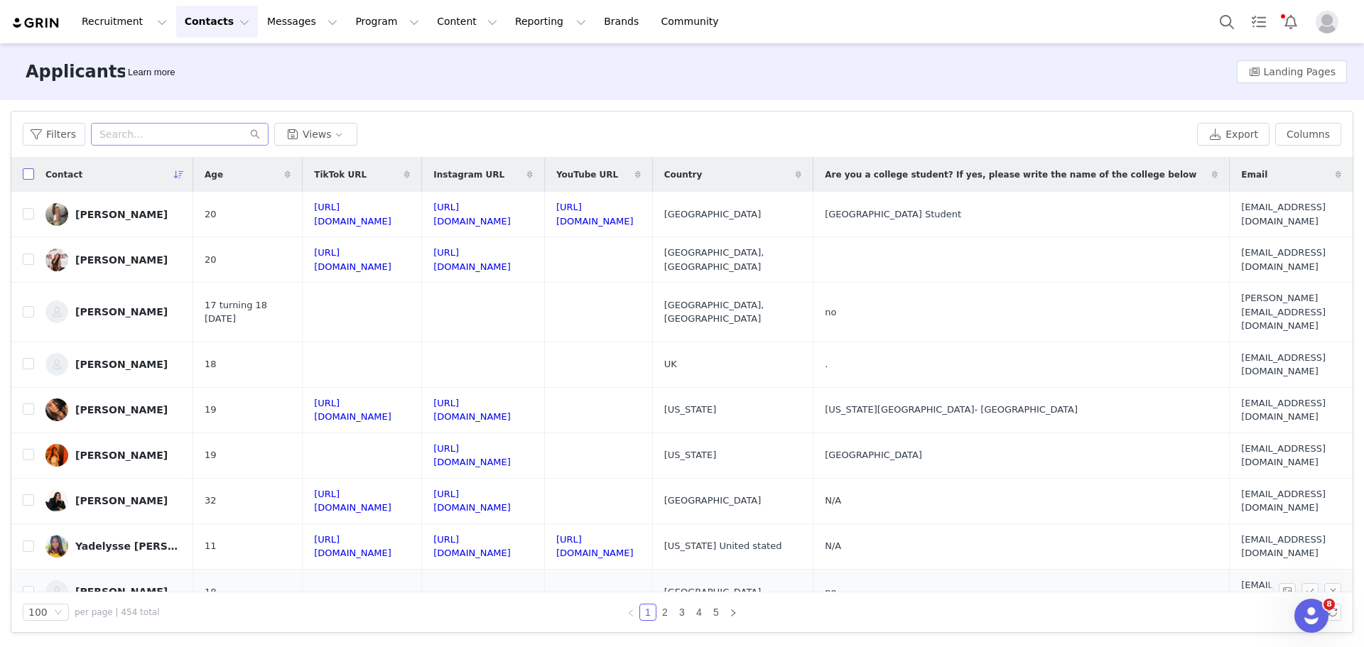
checkbox input "true"
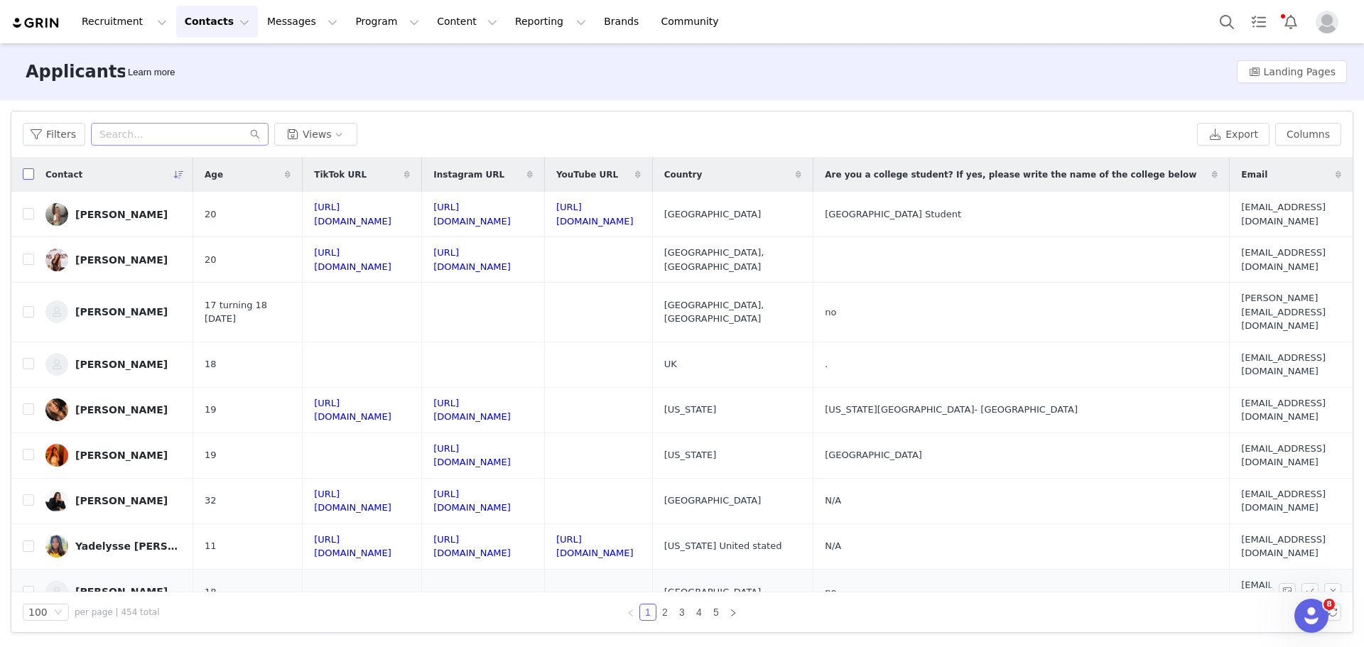
checkbox input "true"
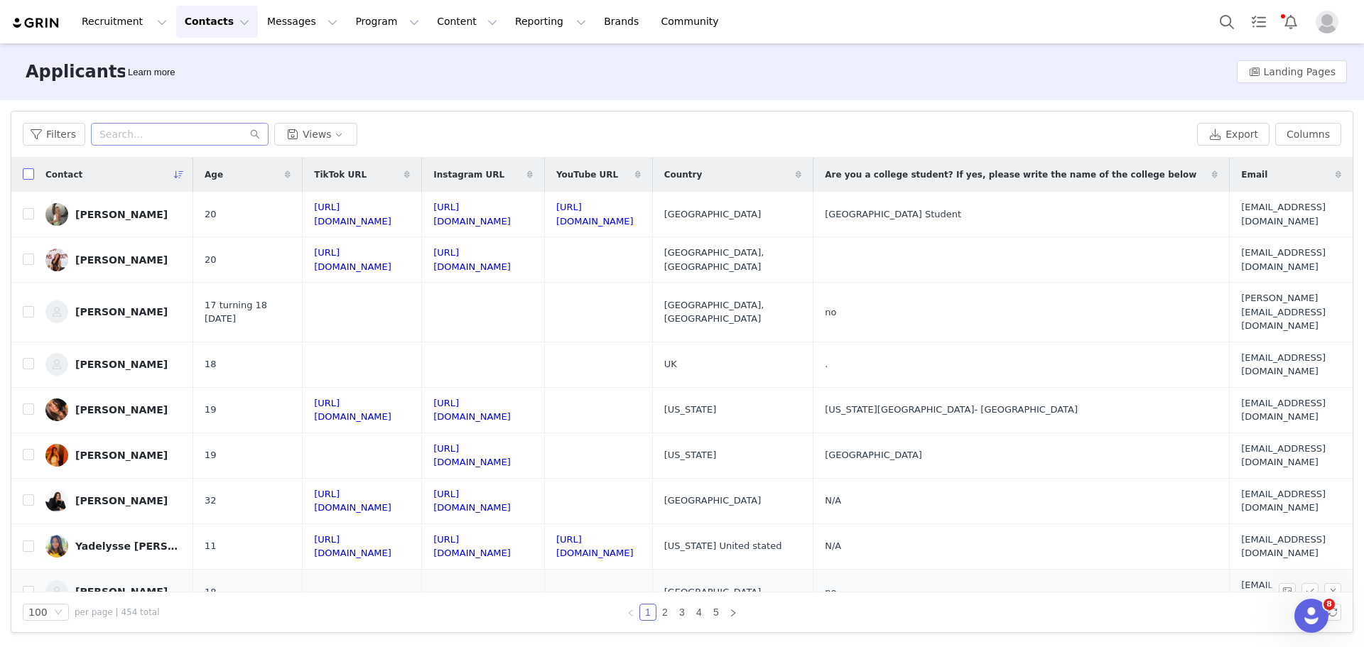
checkbox input "true"
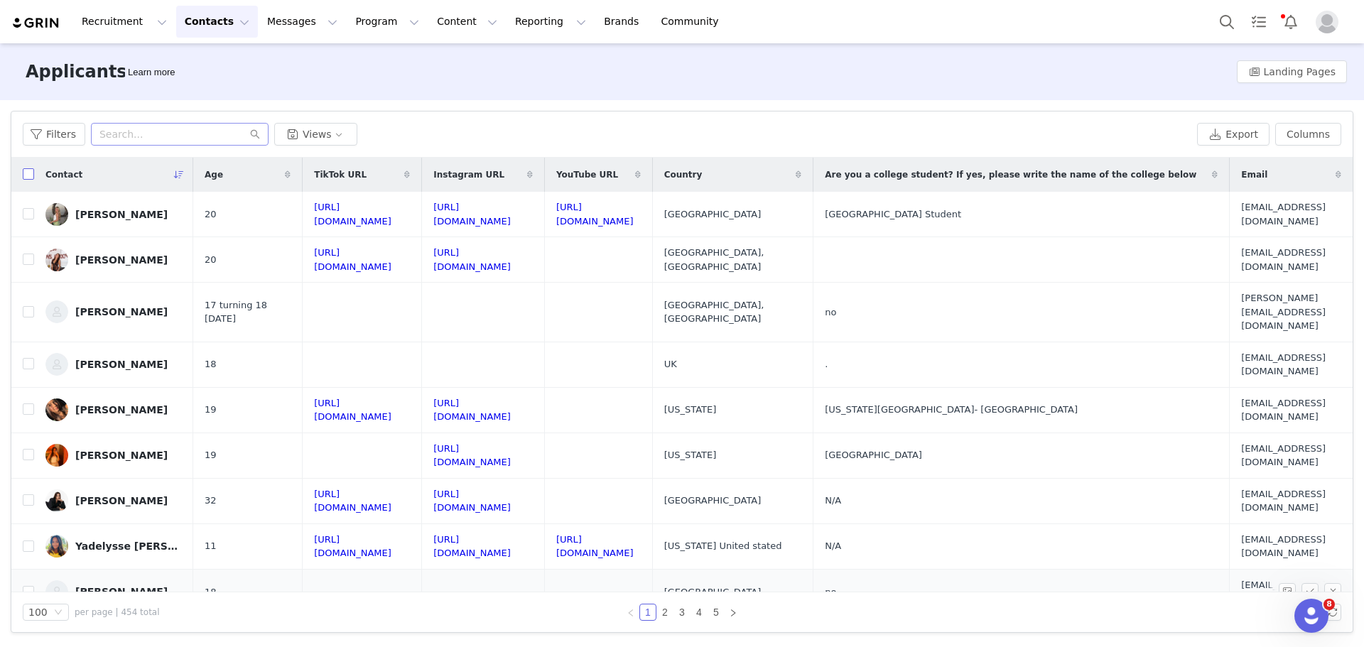
checkbox input "true"
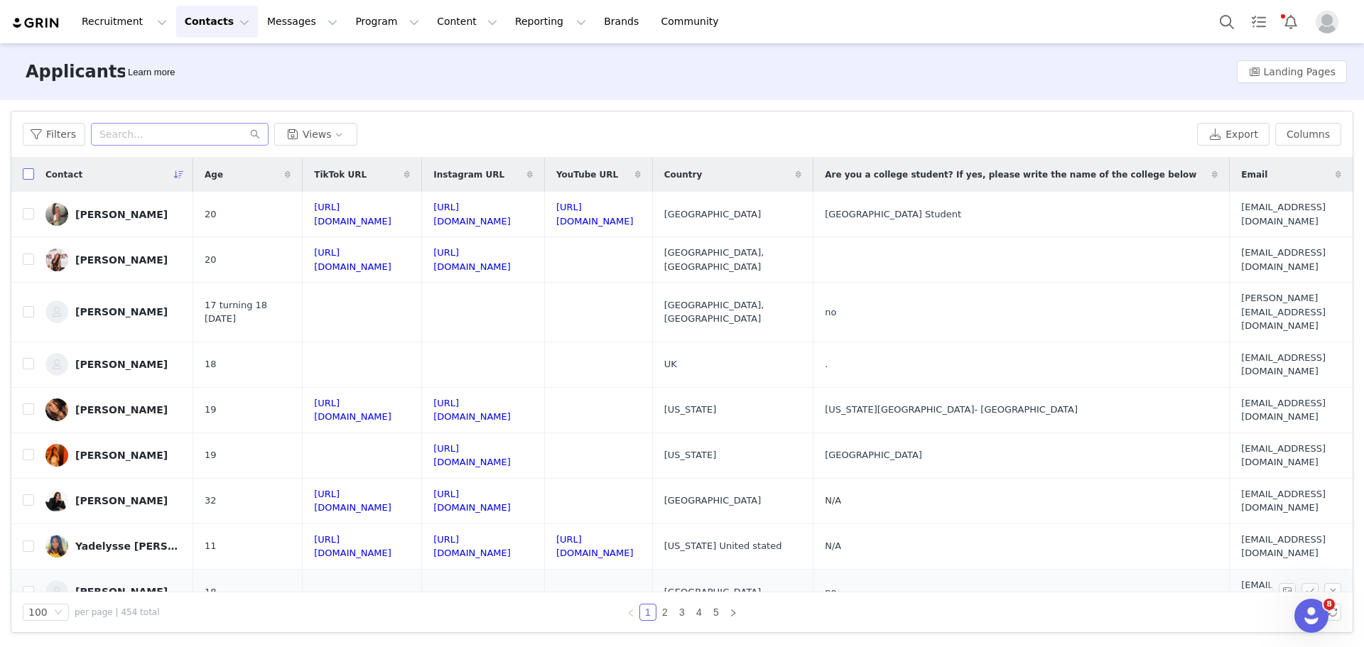
checkbox input "true"
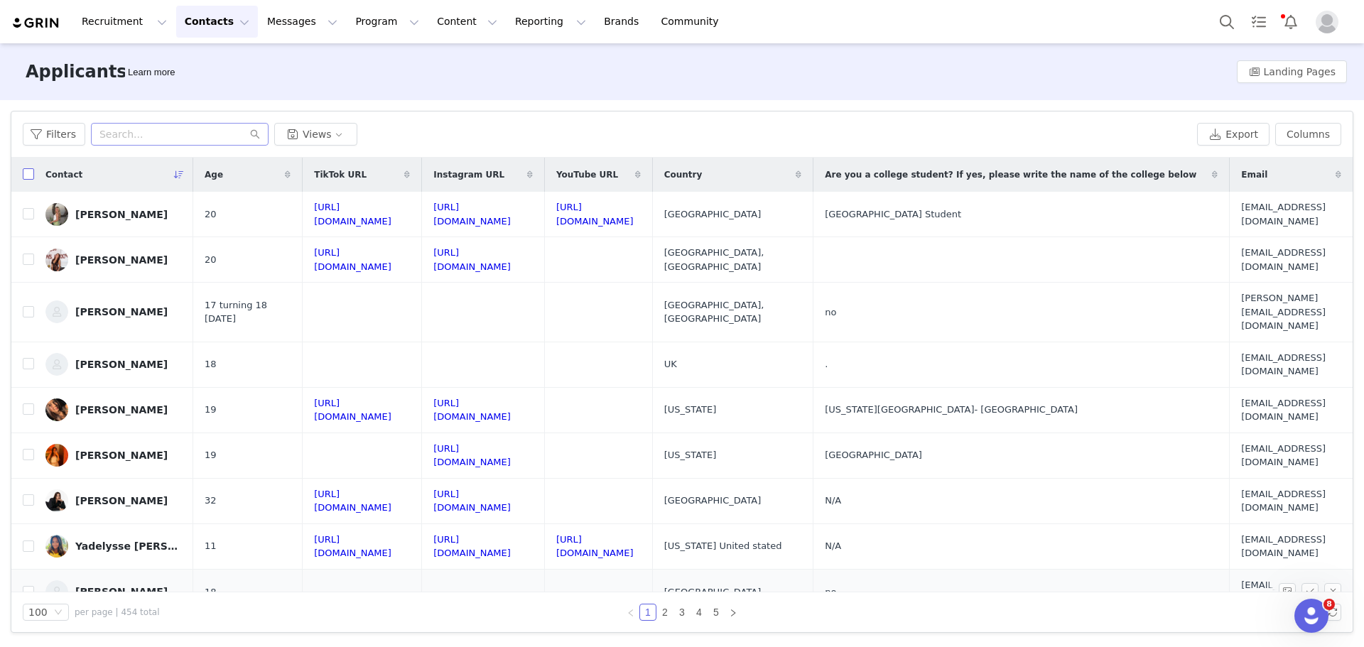
checkbox input "true"
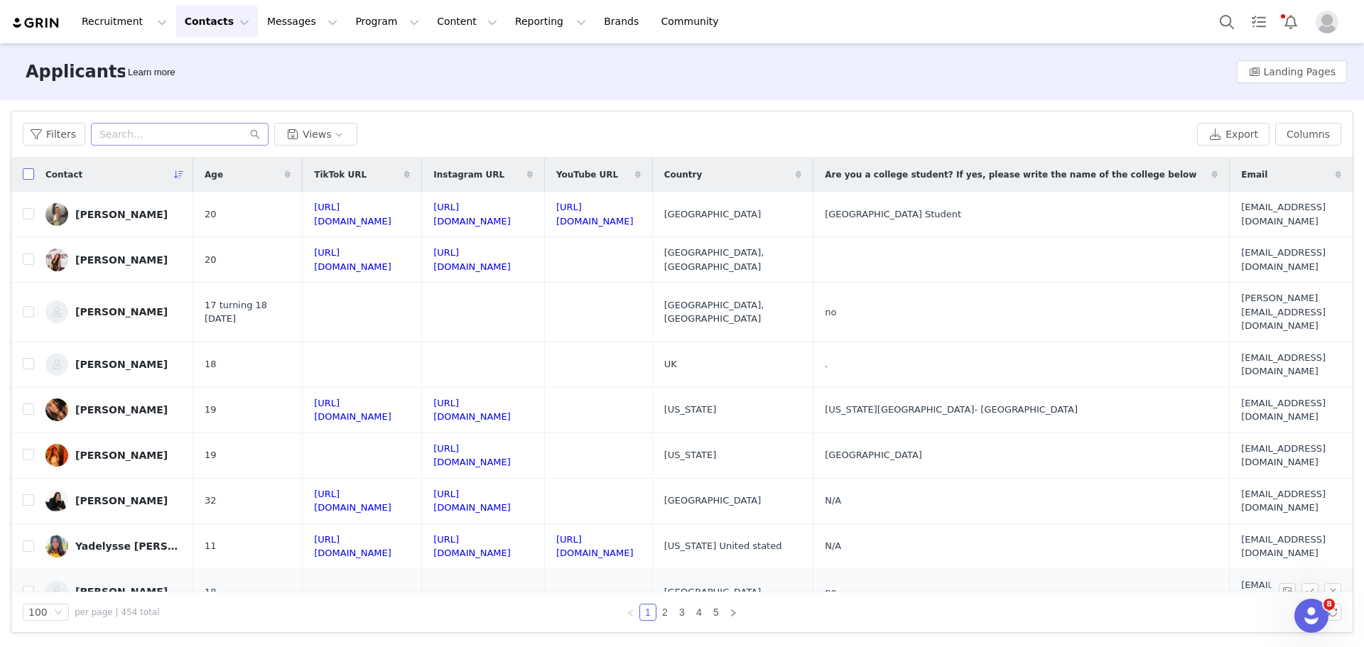
checkbox input "true"
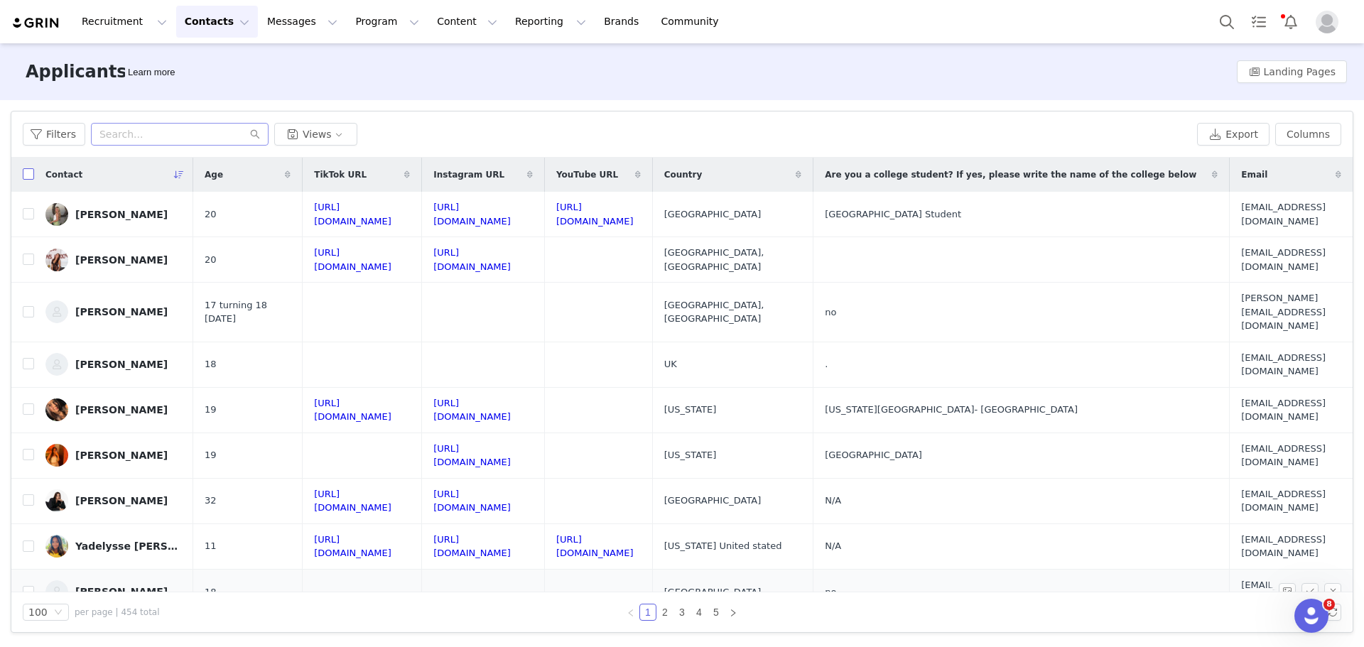
checkbox input "true"
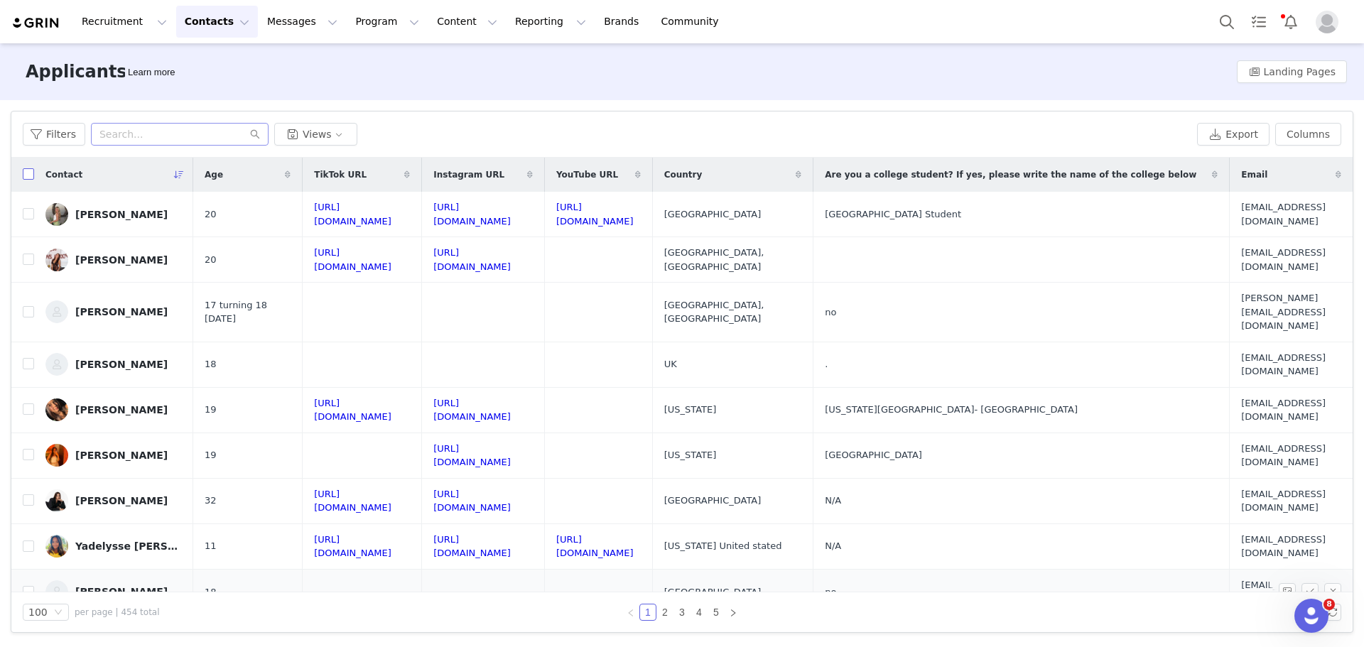
checkbox input "true"
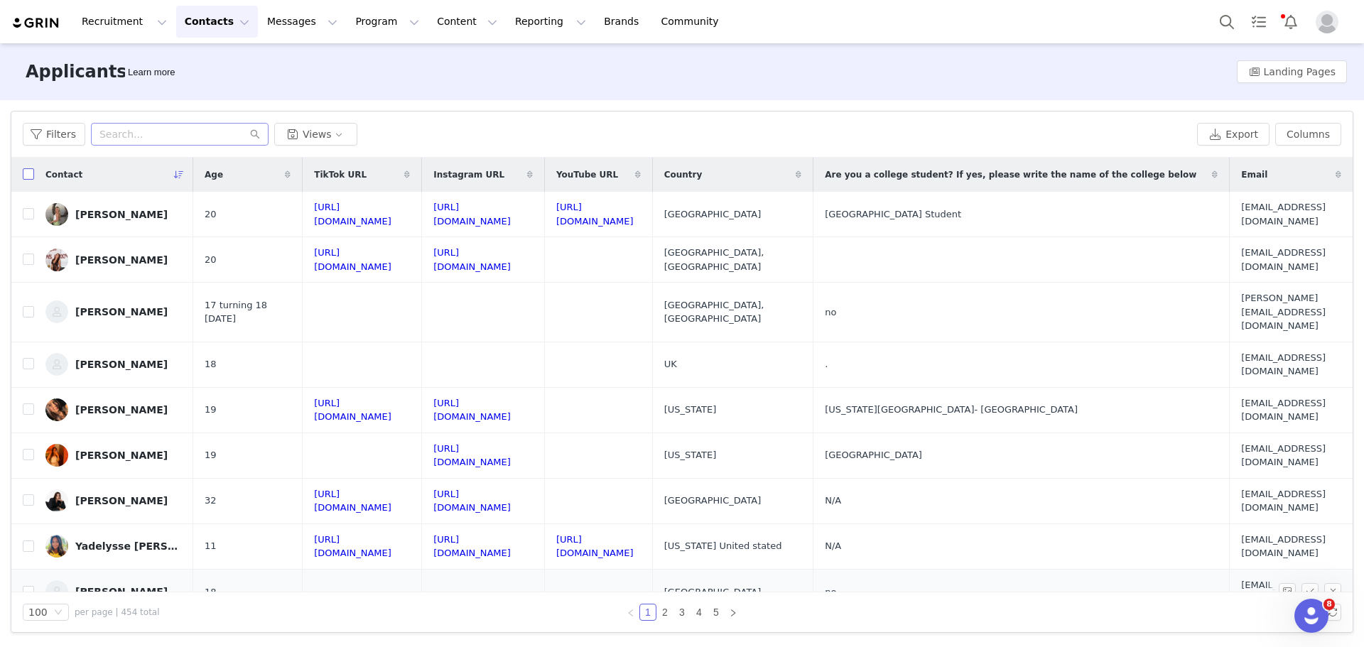
checkbox input "true"
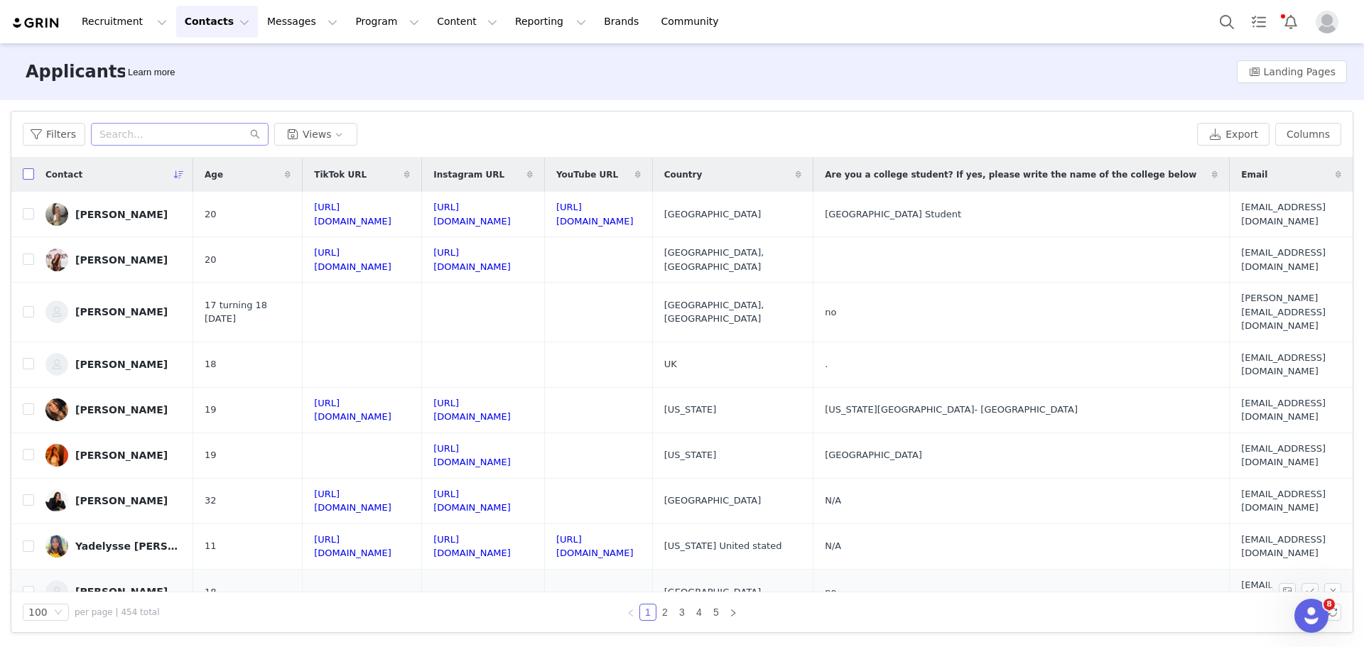
checkbox input "true"
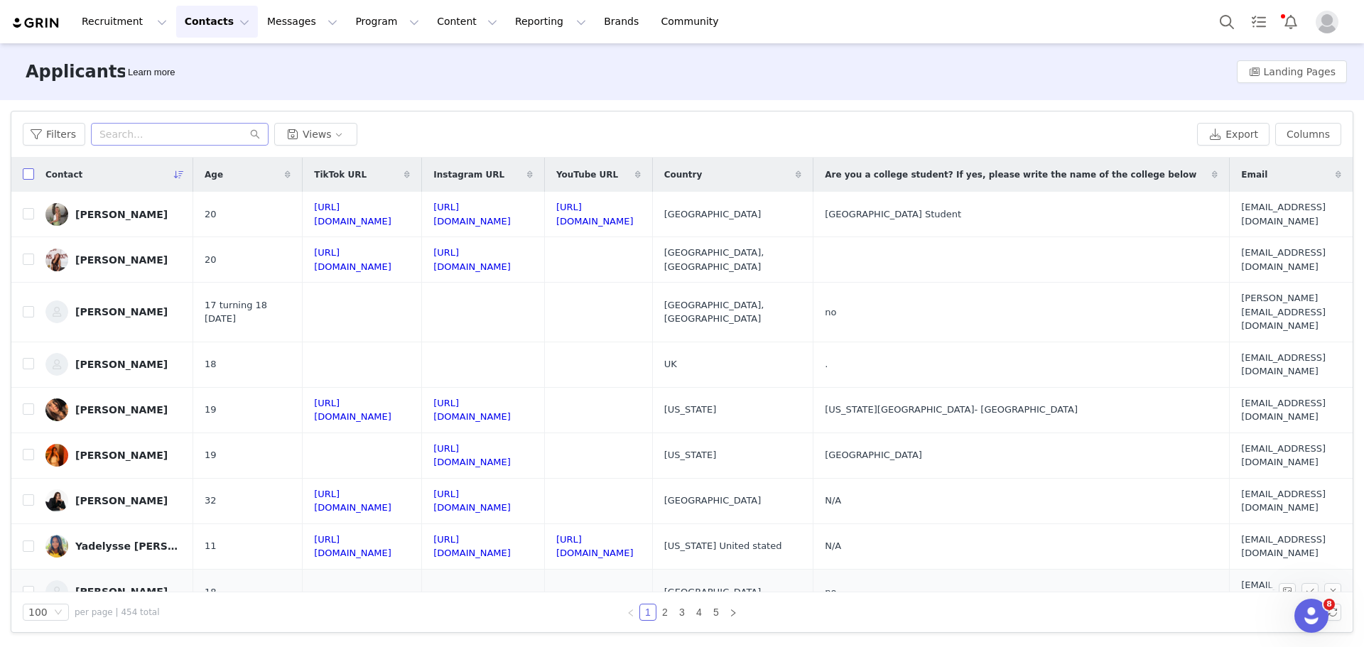
checkbox input "true"
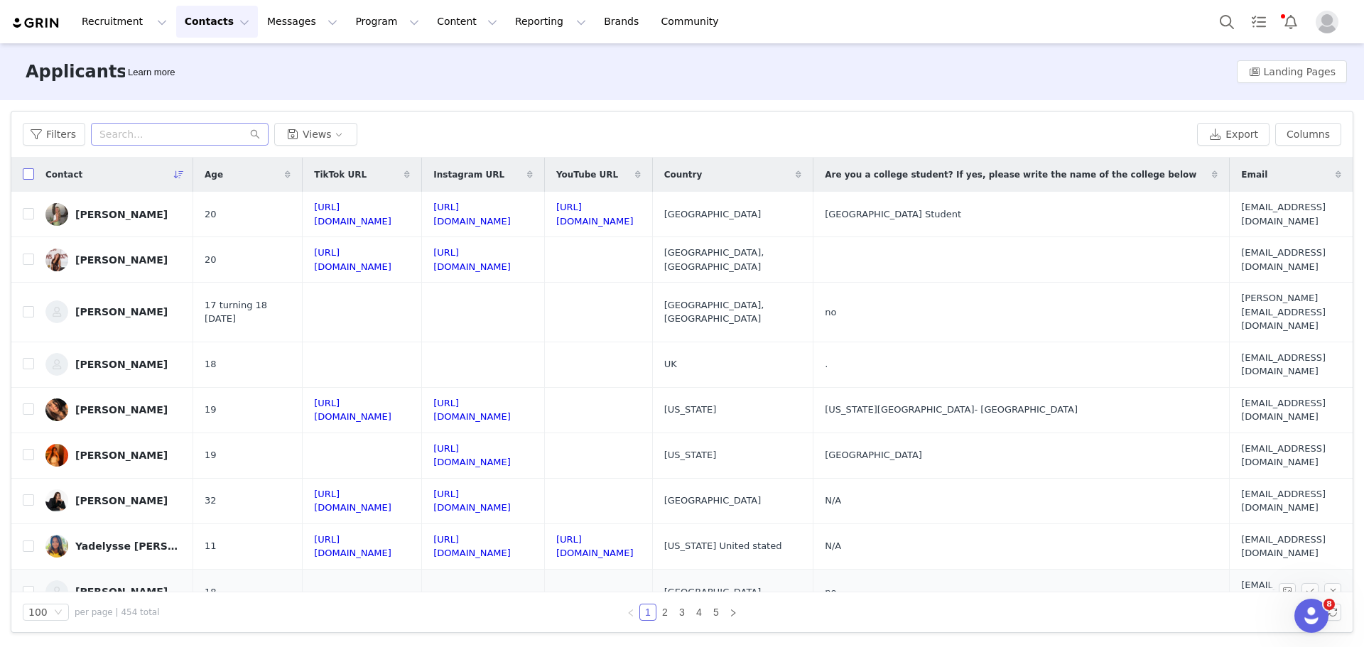
checkbox input "true"
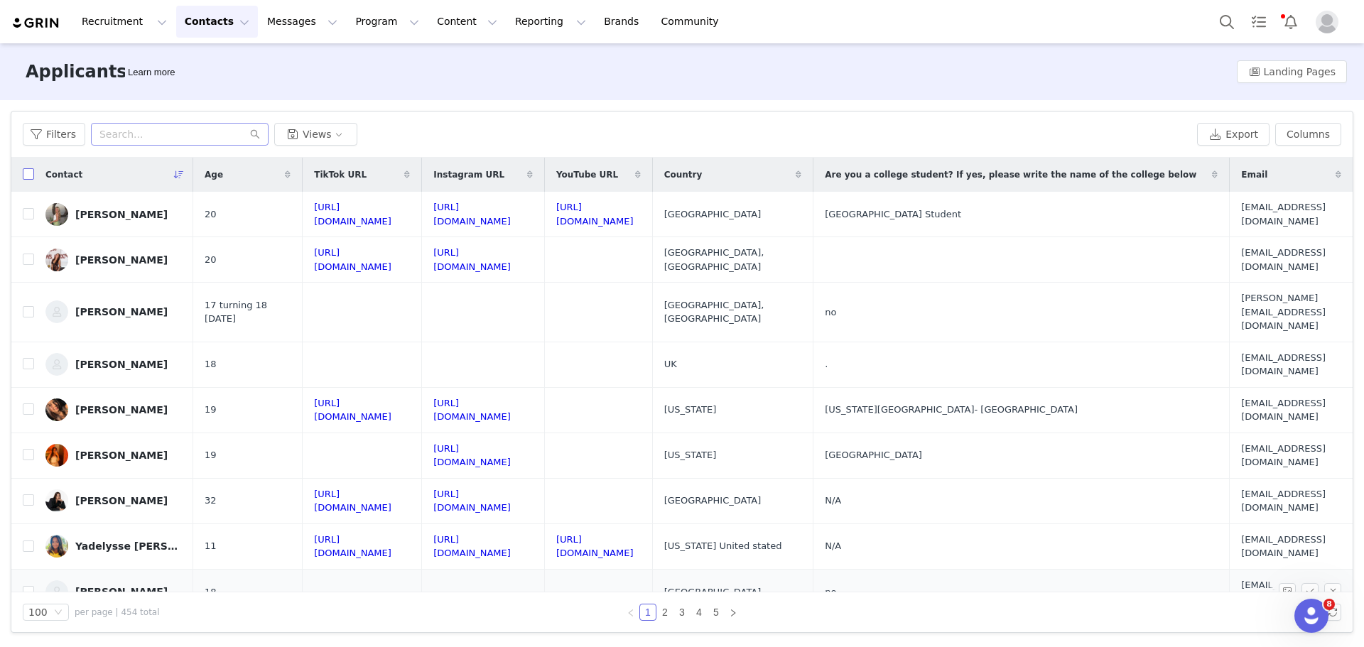
checkbox input "true"
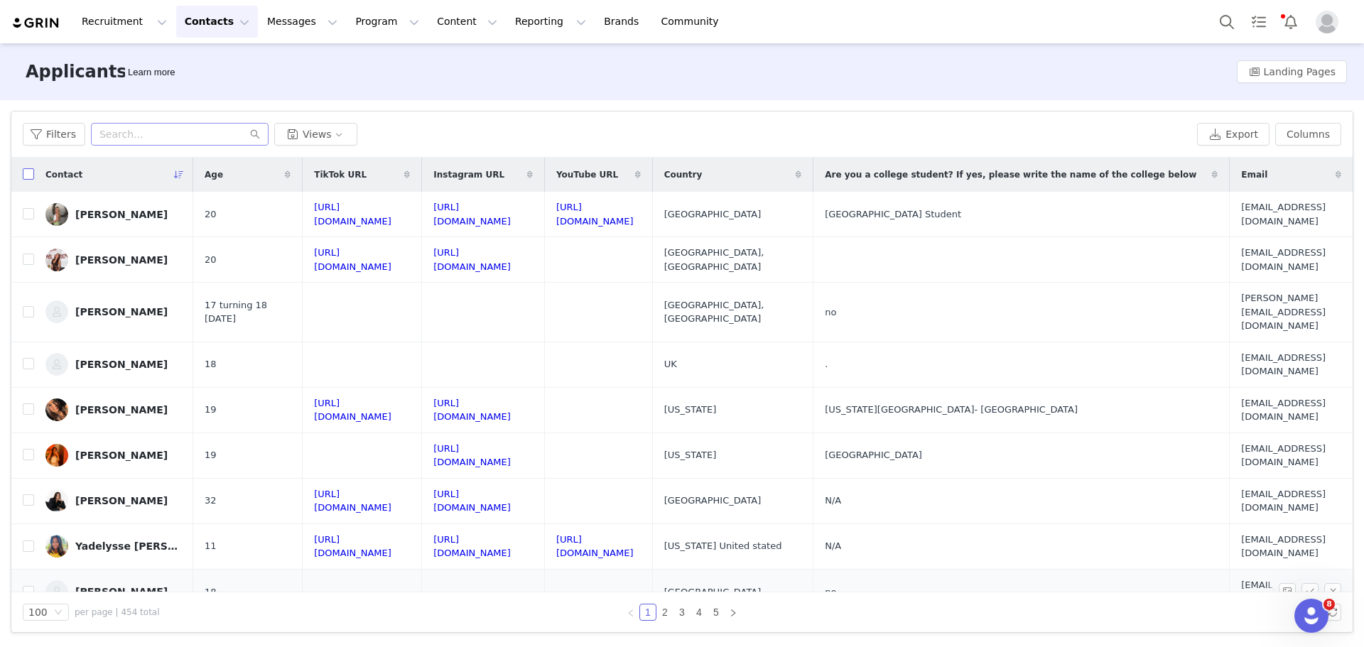
checkbox input "true"
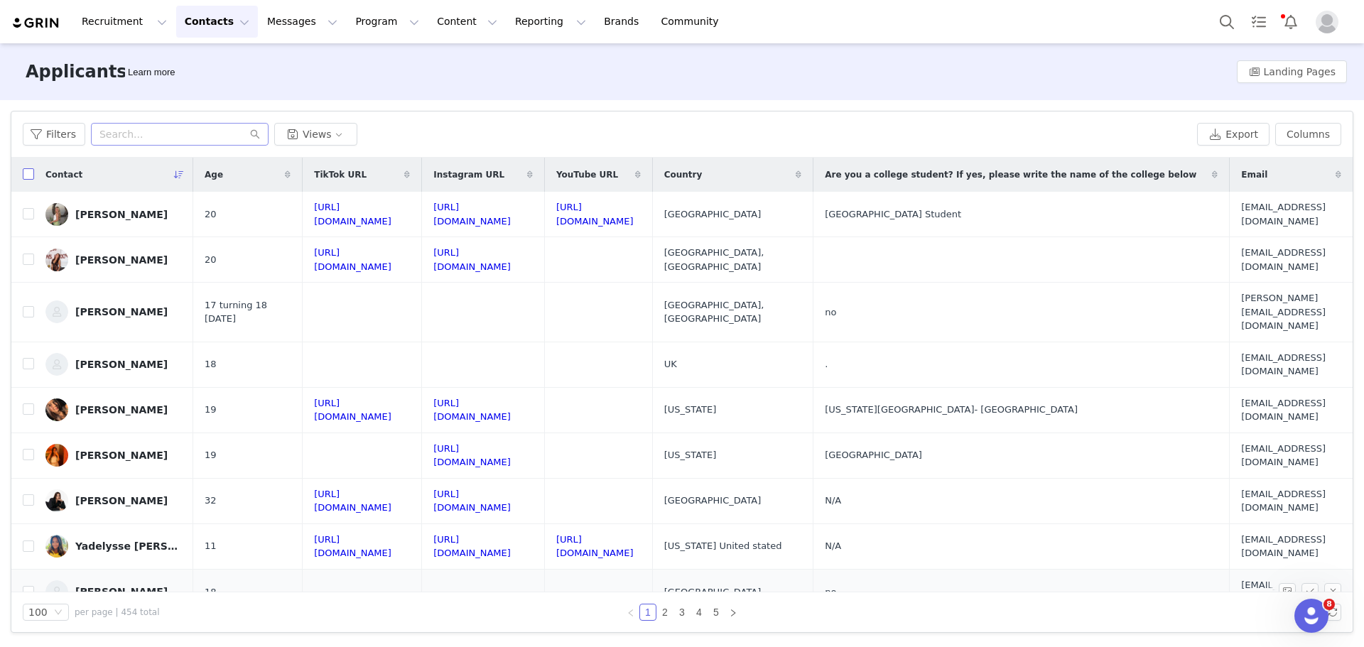
checkbox input "true"
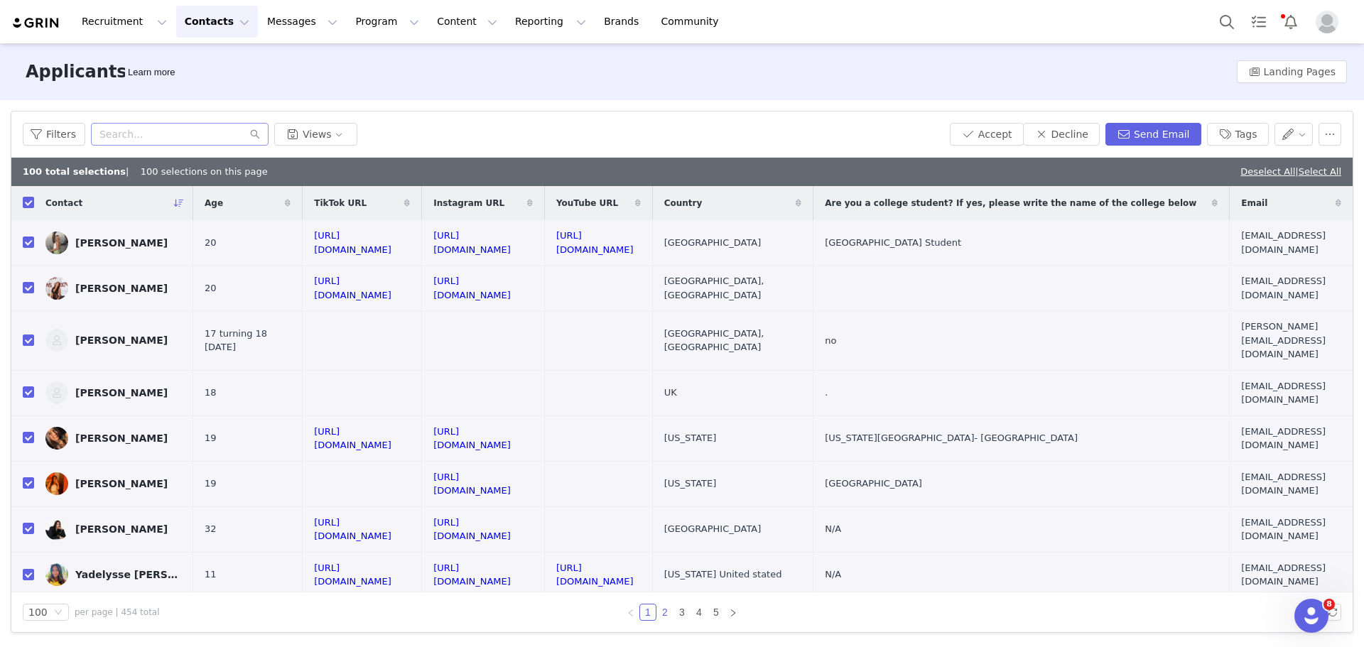
click at [667, 611] on link "2" at bounding box center [665, 612] width 16 height 16
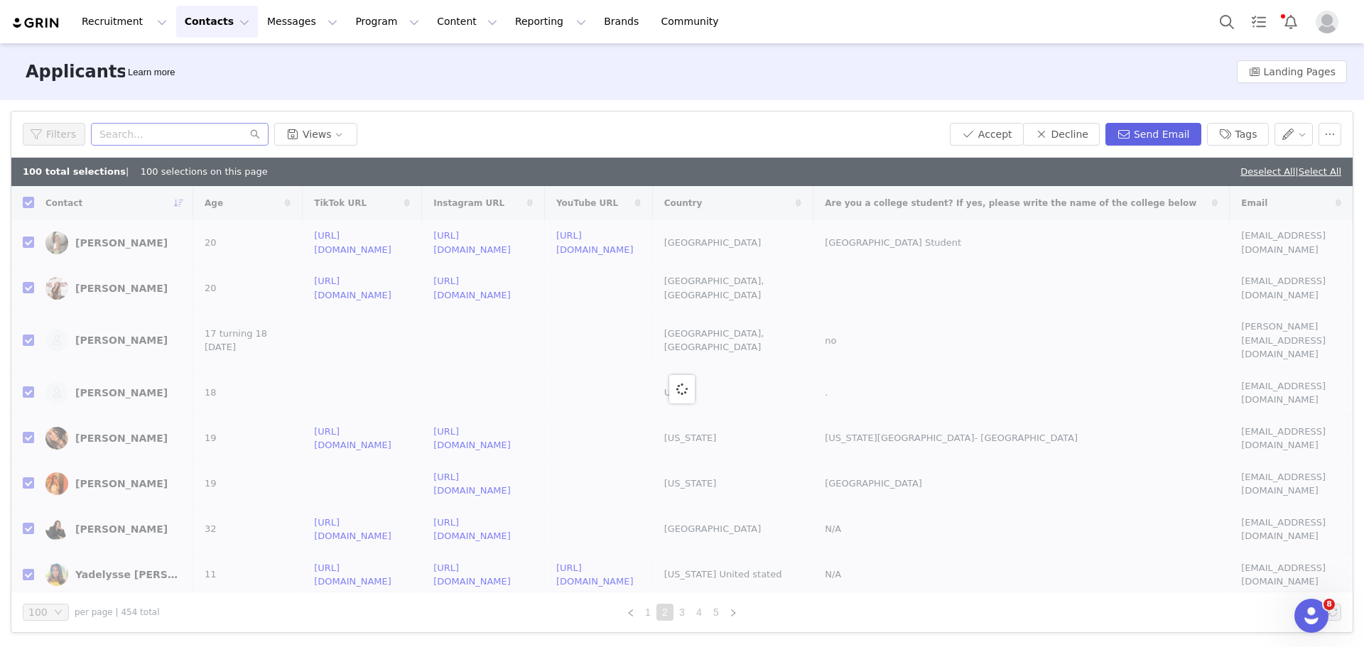
checkbox input "false"
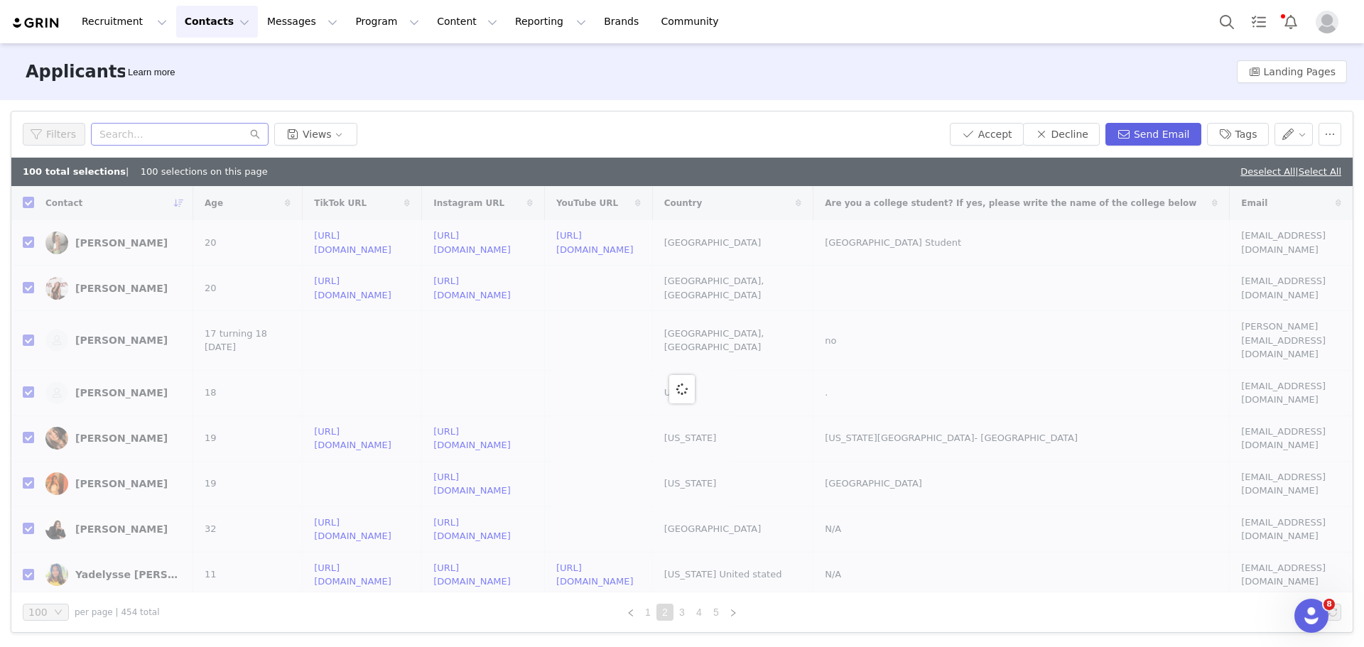
checkbox input "false"
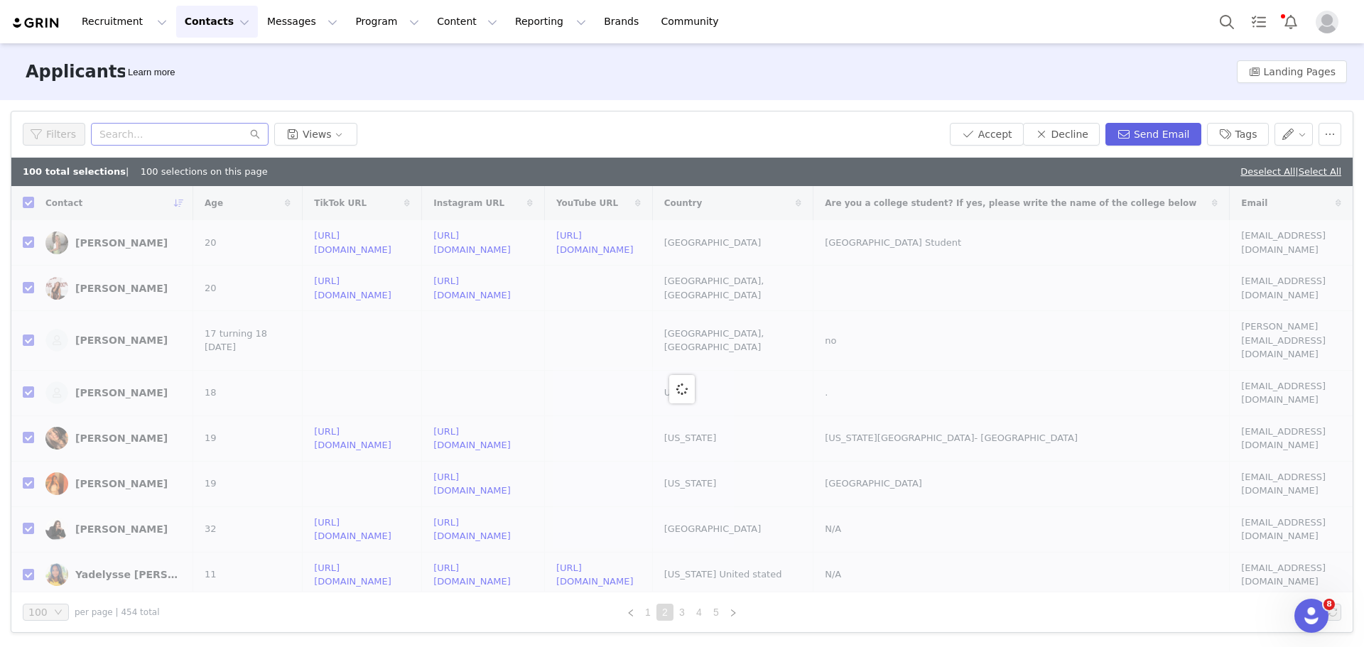
checkbox input "false"
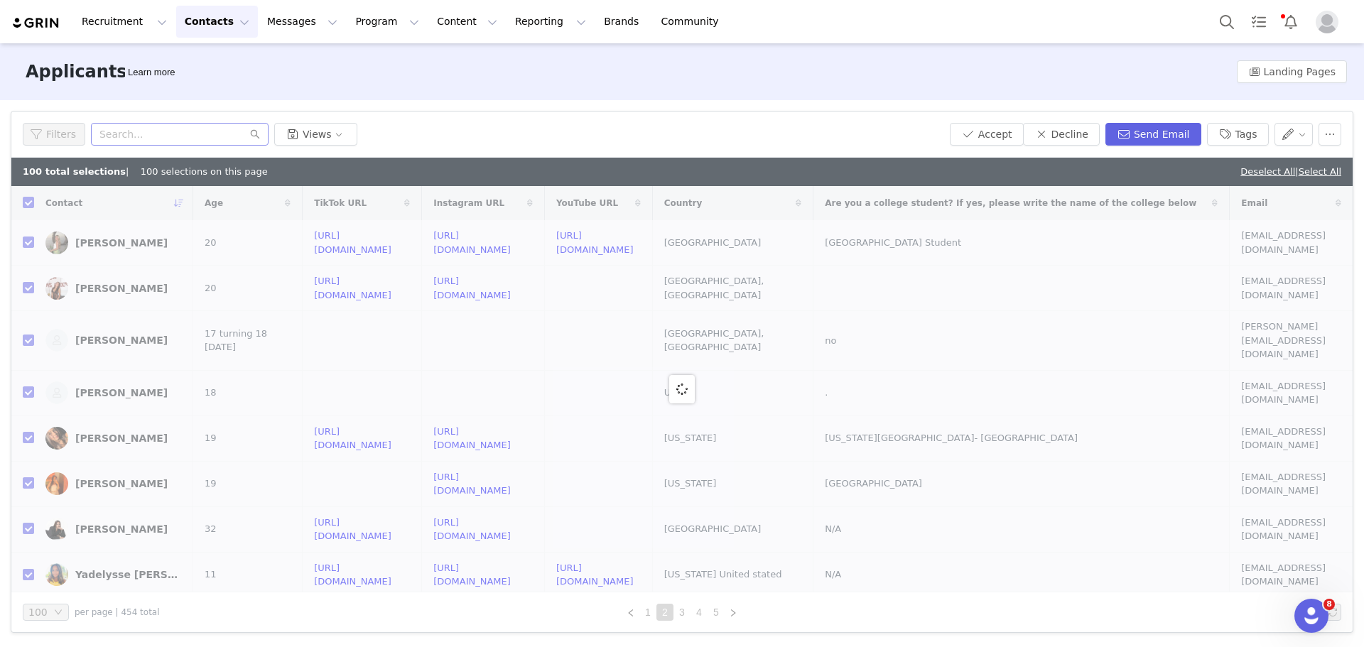
checkbox input "false"
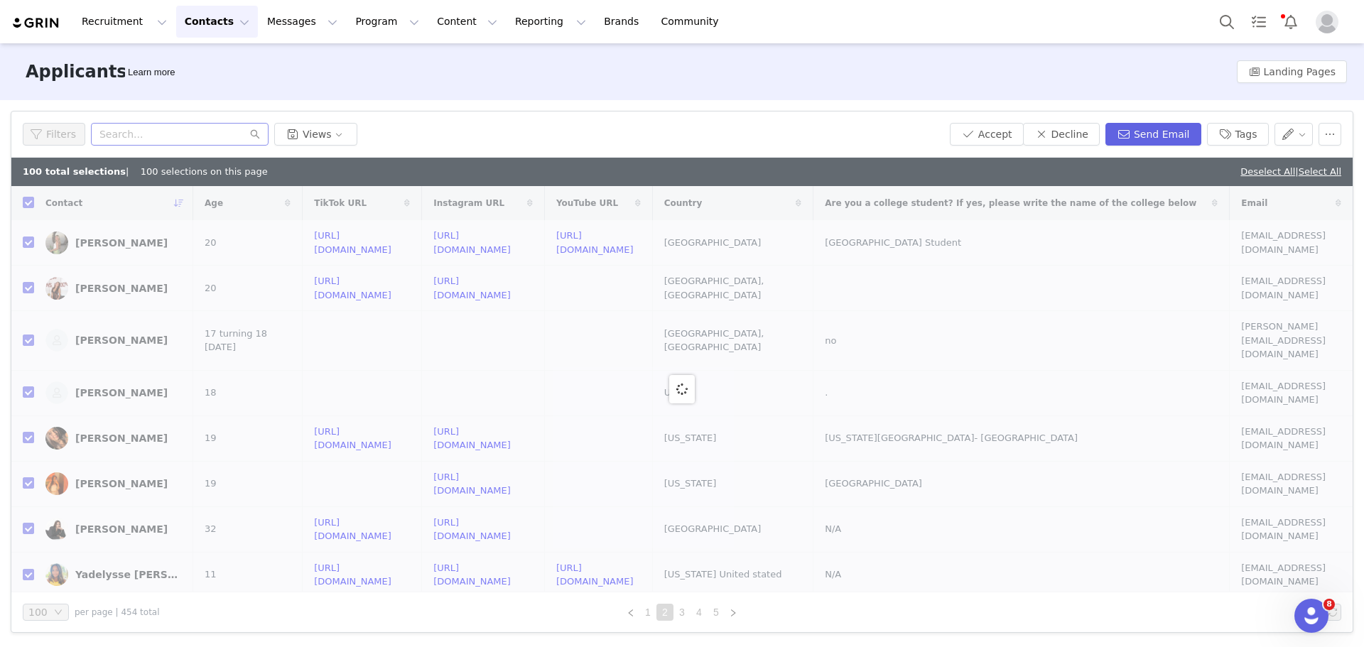
checkbox input "false"
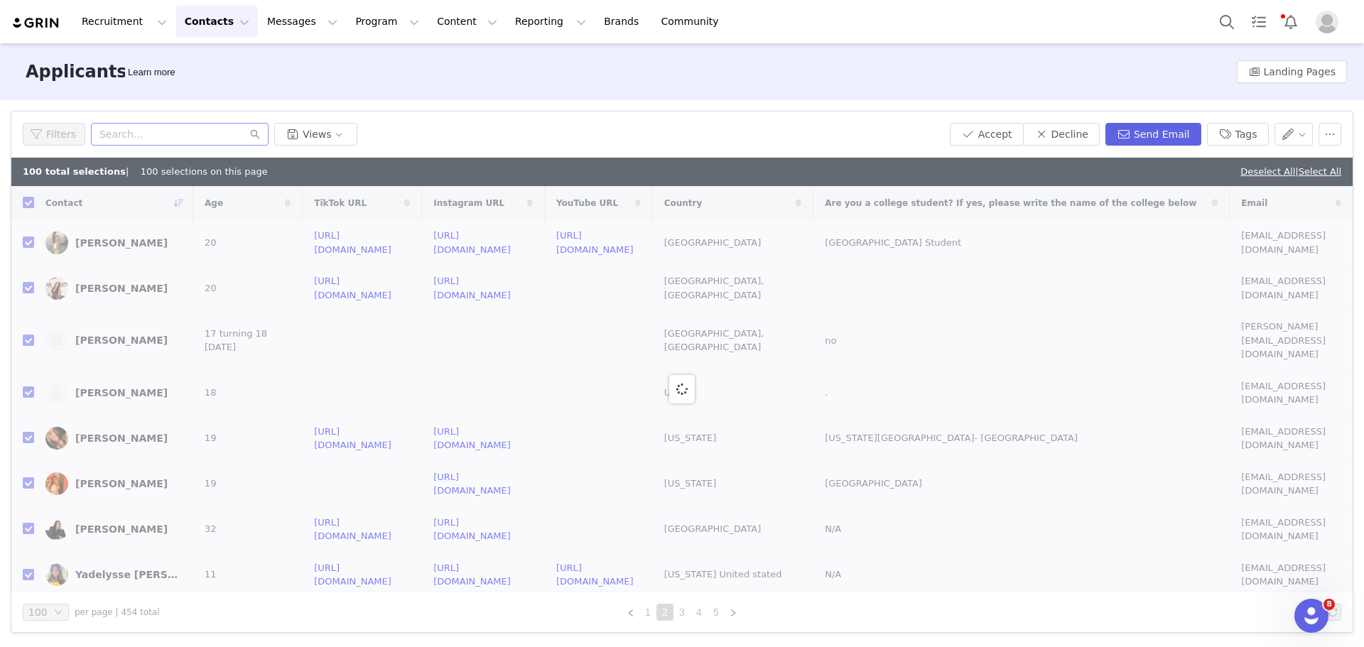
checkbox input "false"
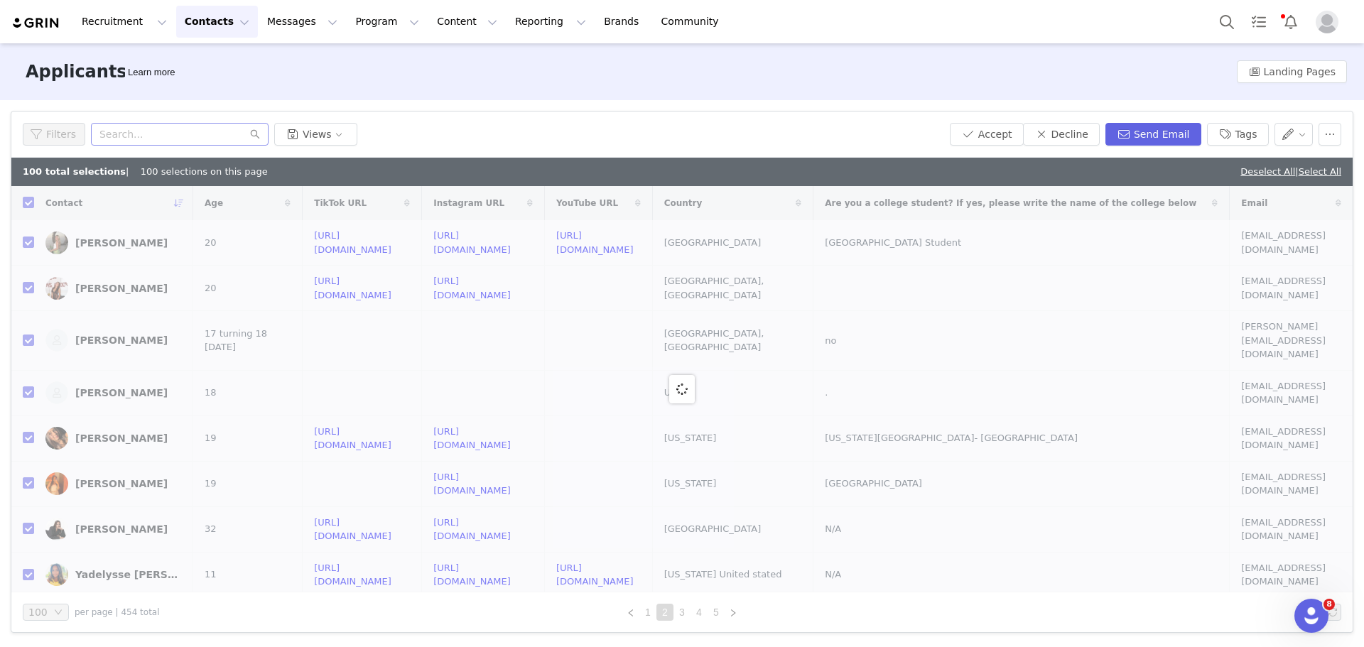
checkbox input "false"
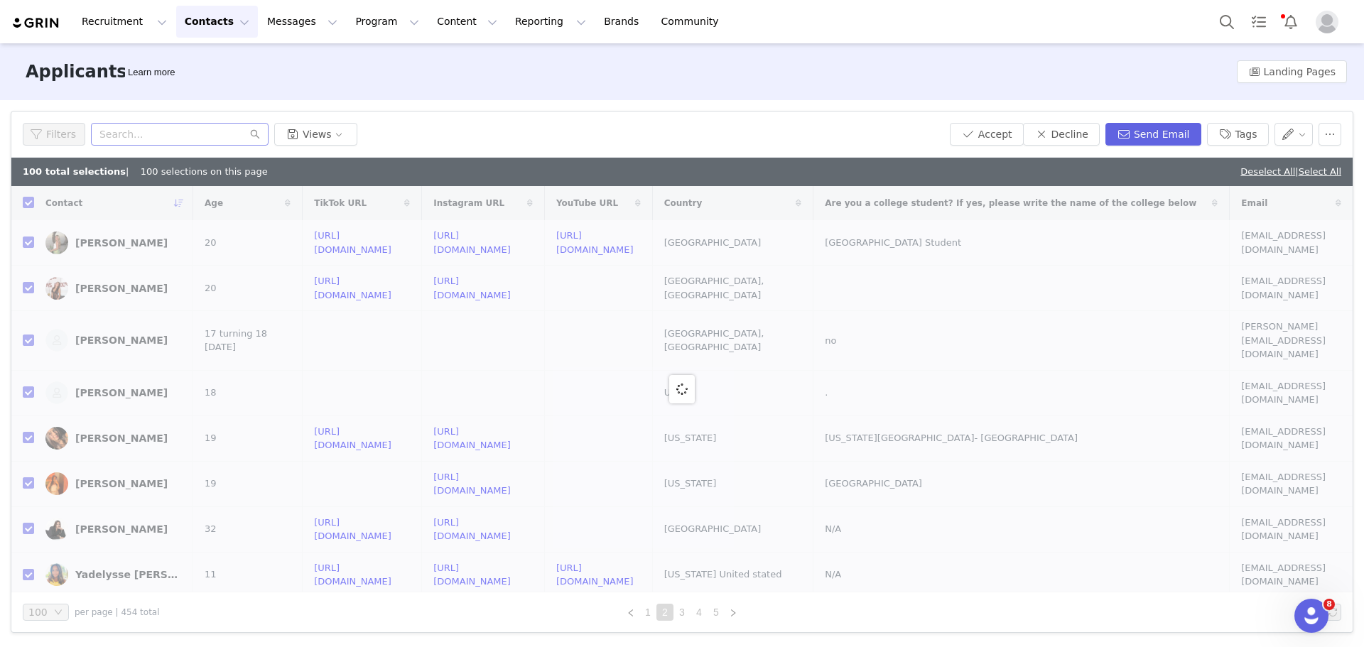
checkbox input "false"
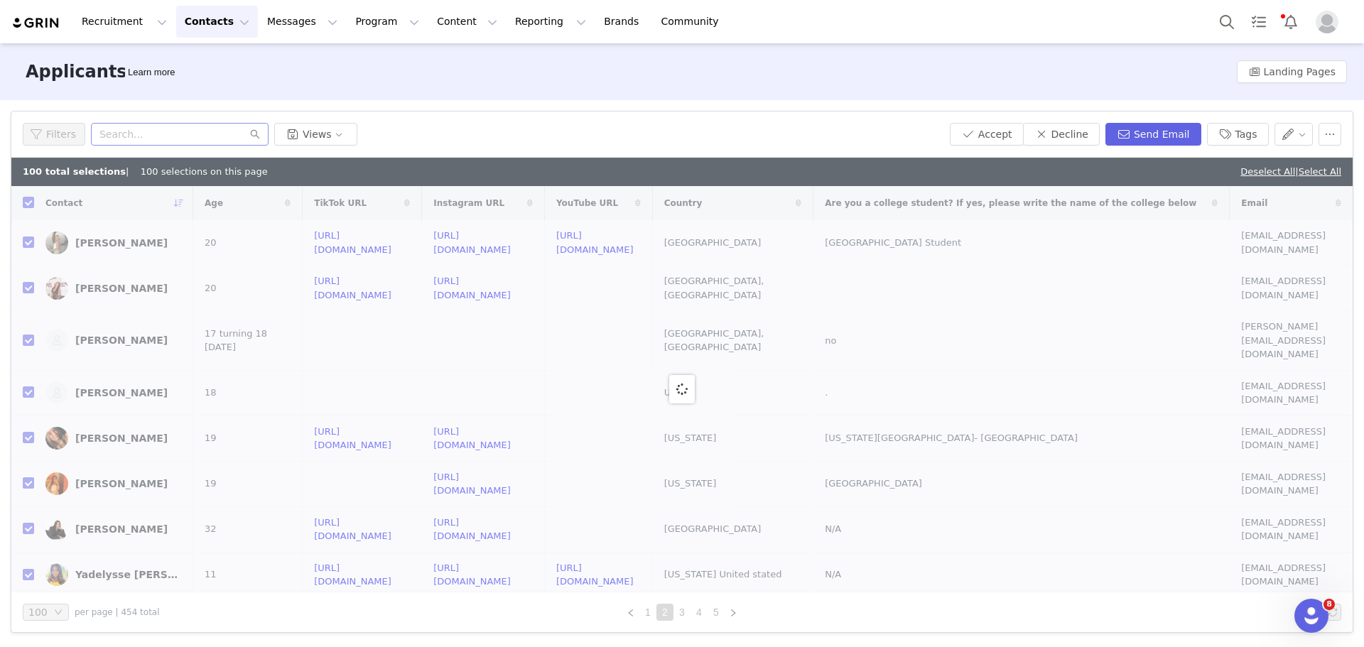
checkbox input "false"
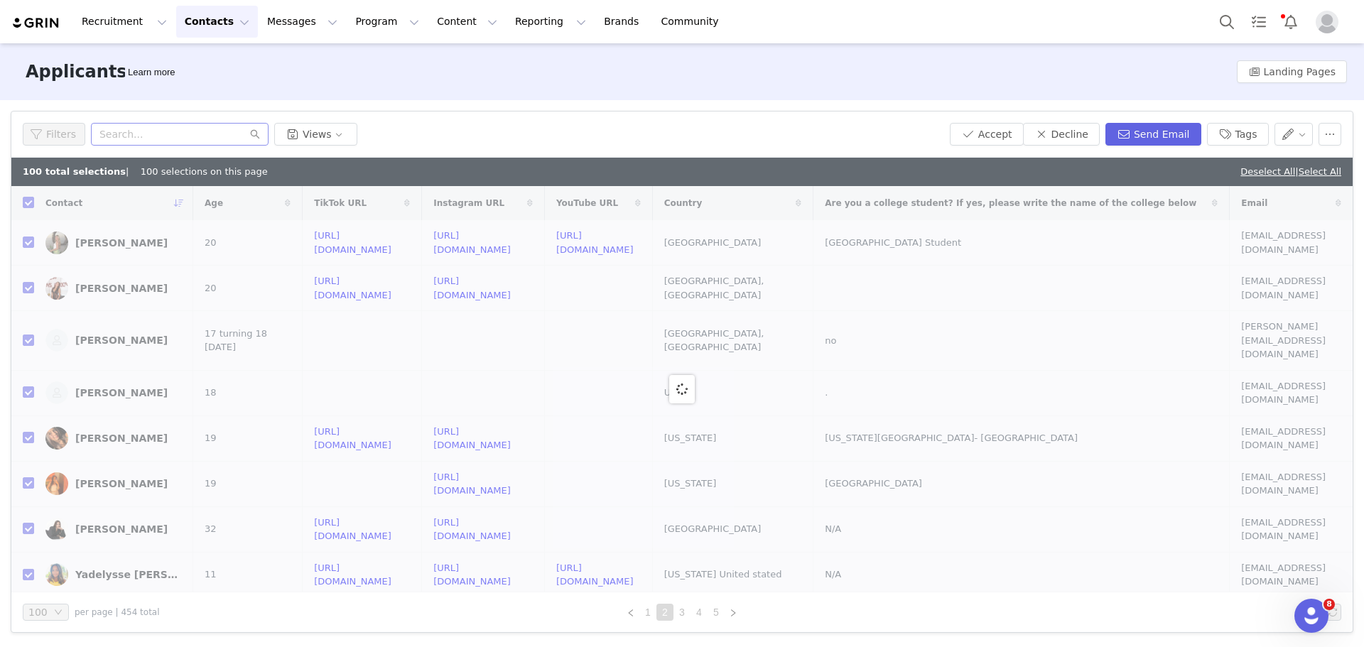
checkbox input "false"
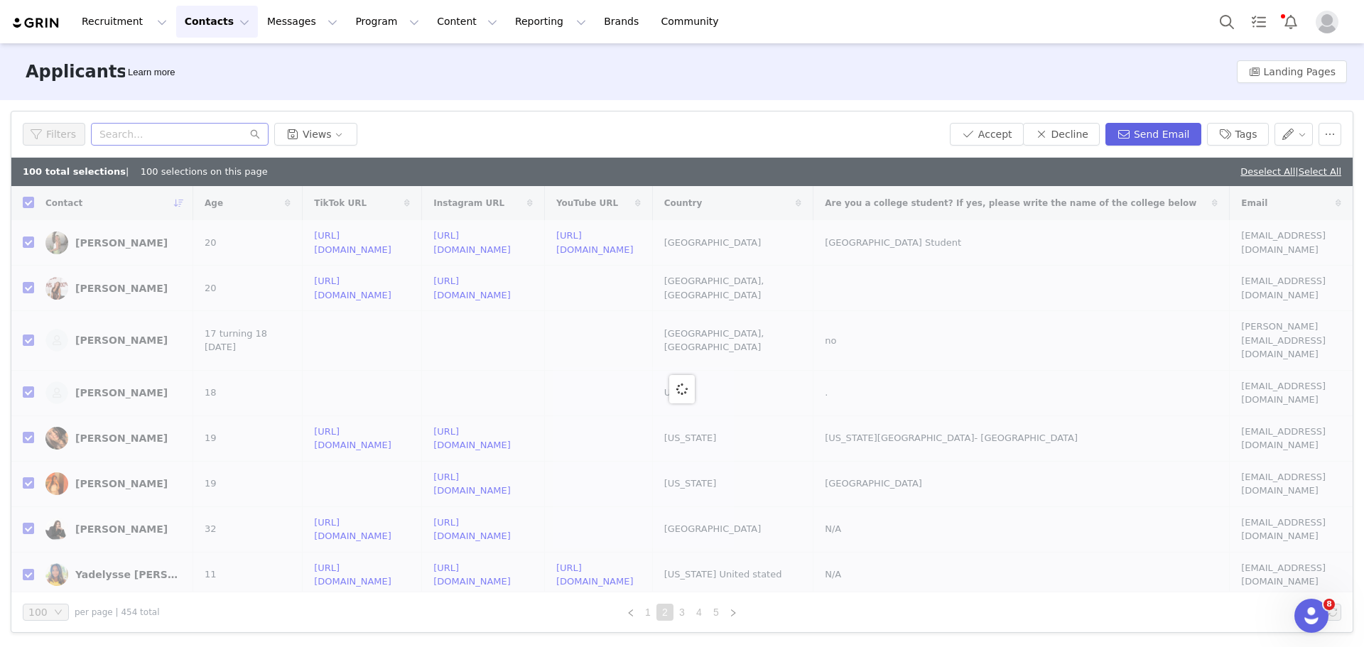
checkbox input "false"
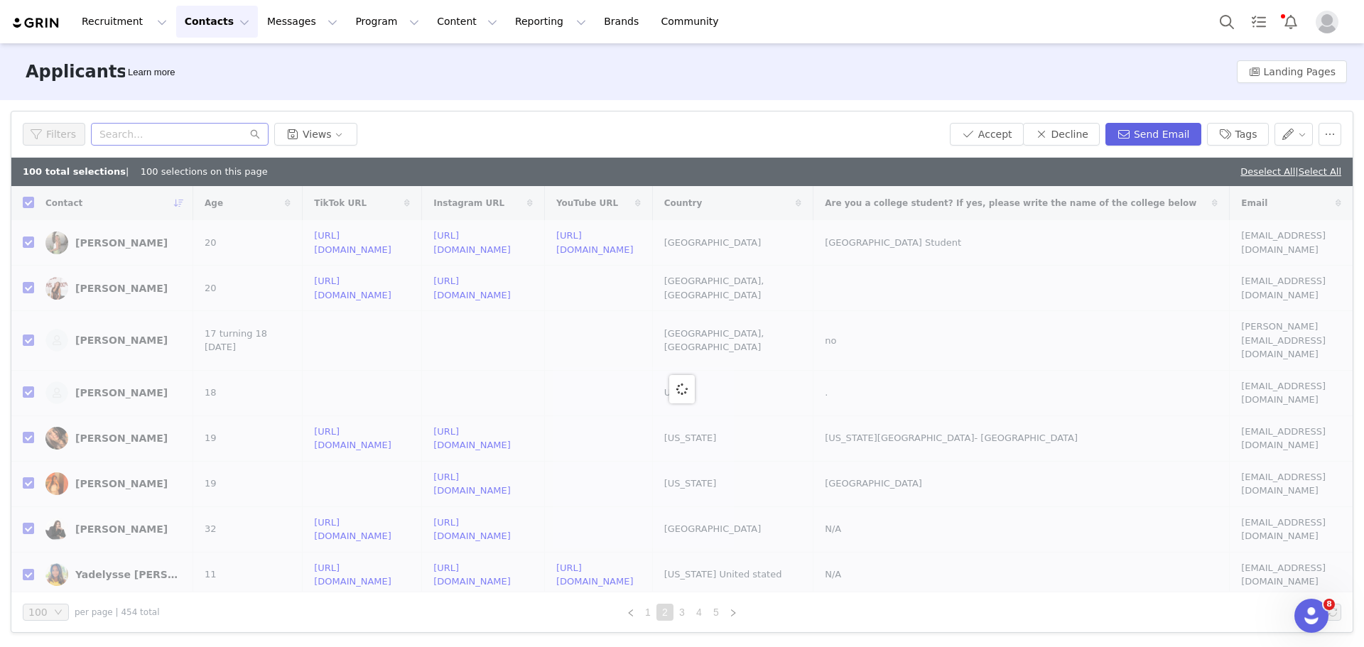
checkbox input "false"
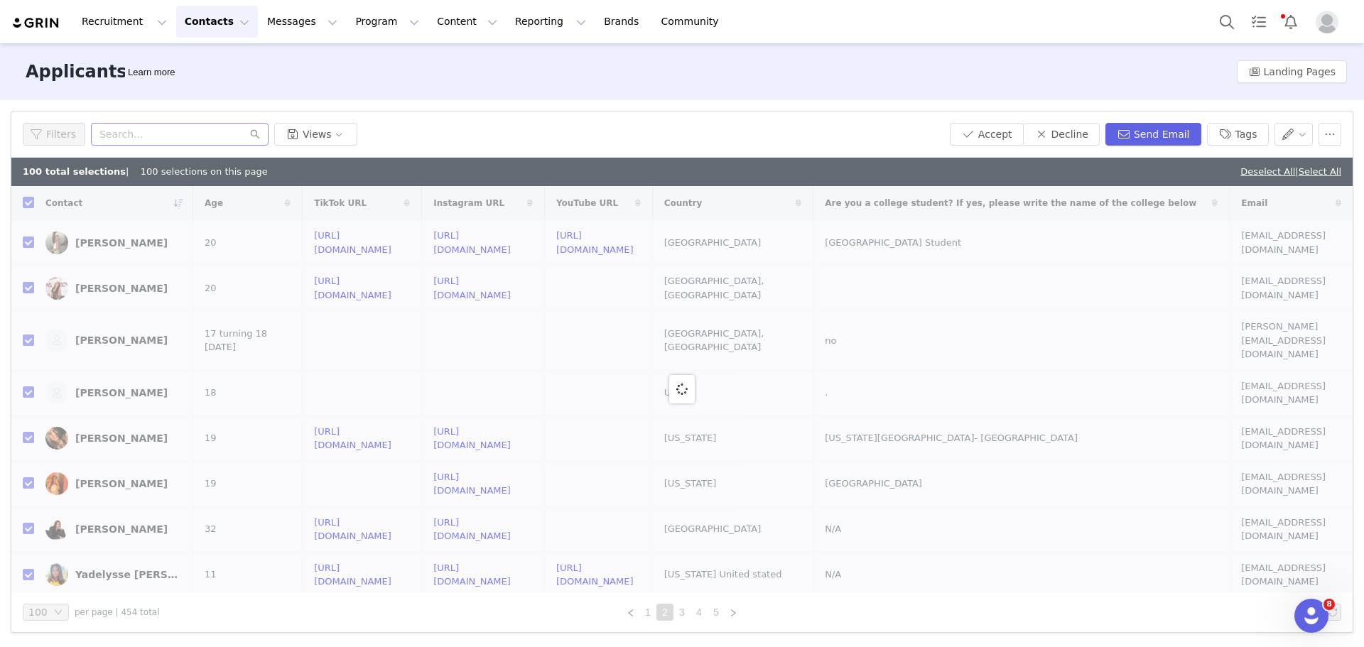
checkbox input "false"
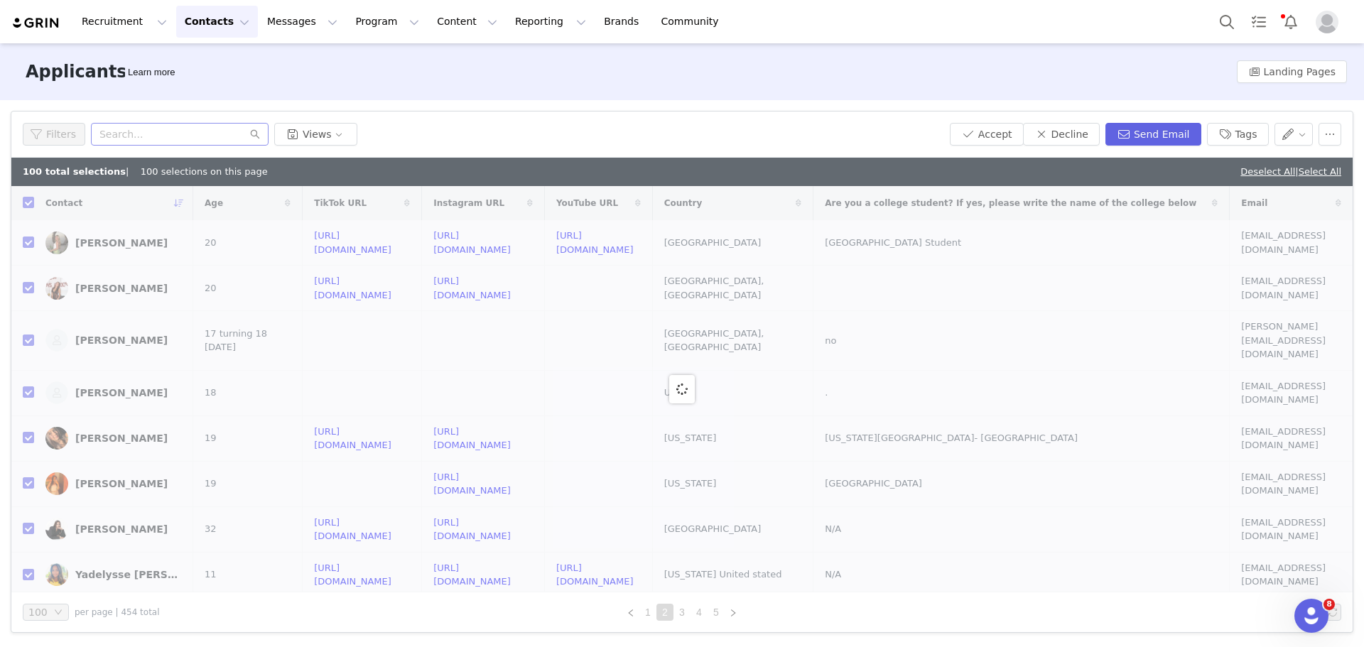
checkbox input "false"
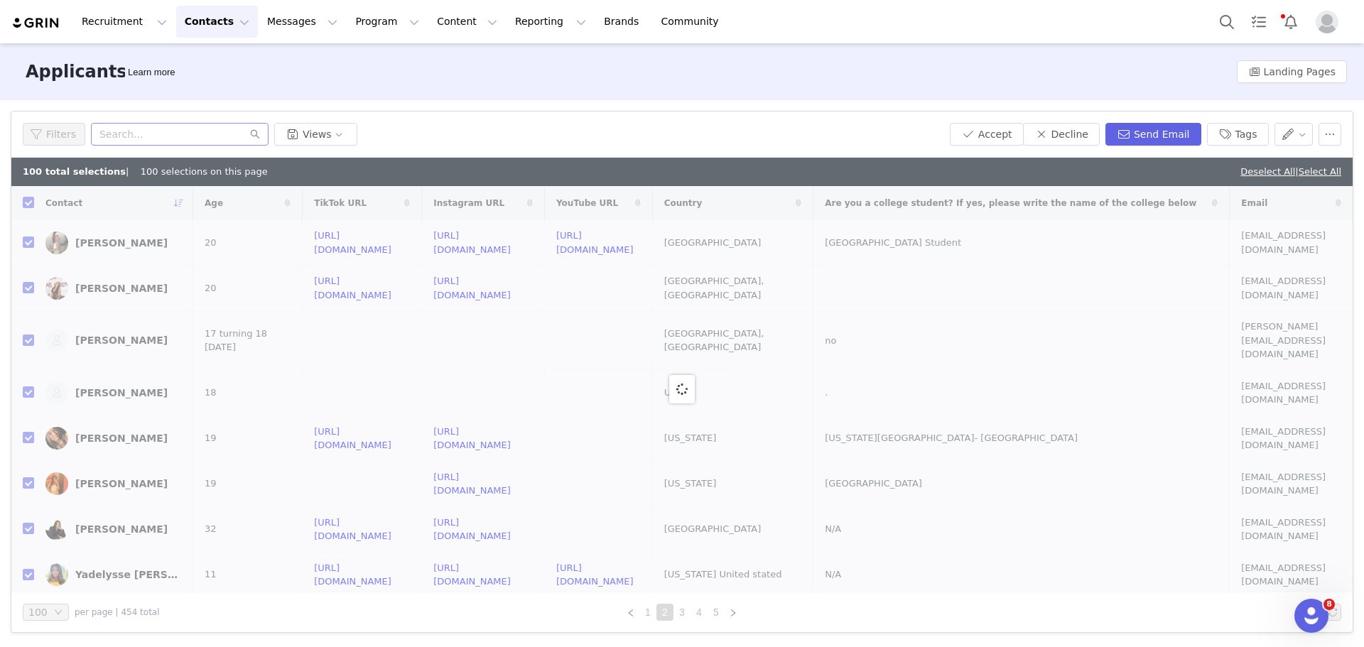
checkbox input "false"
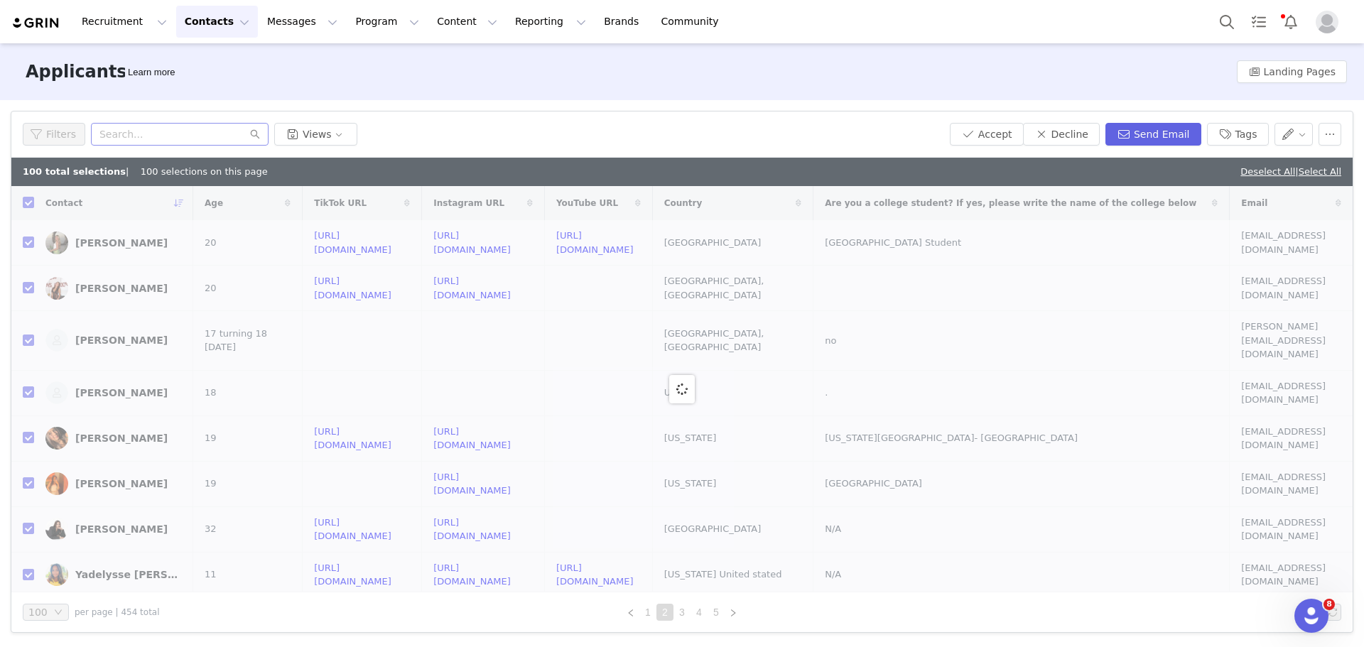
checkbox input "false"
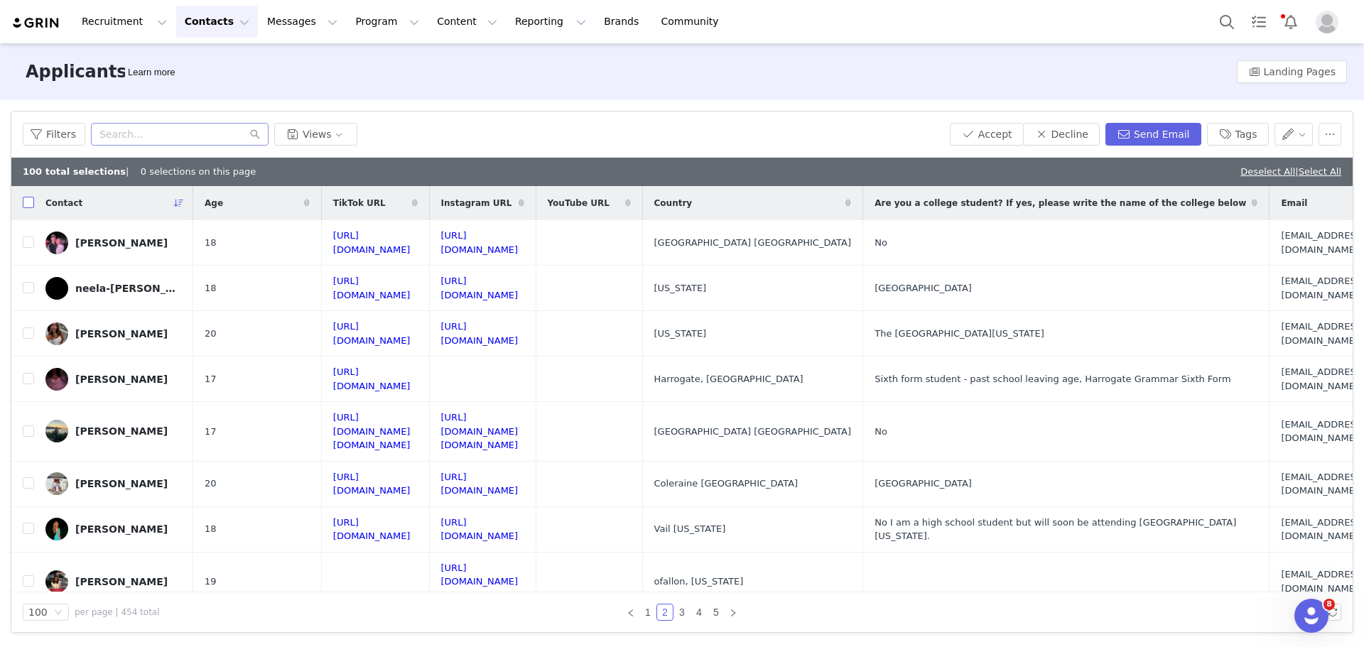
click at [29, 204] on input "checkbox" at bounding box center [28, 202] width 11 height 11
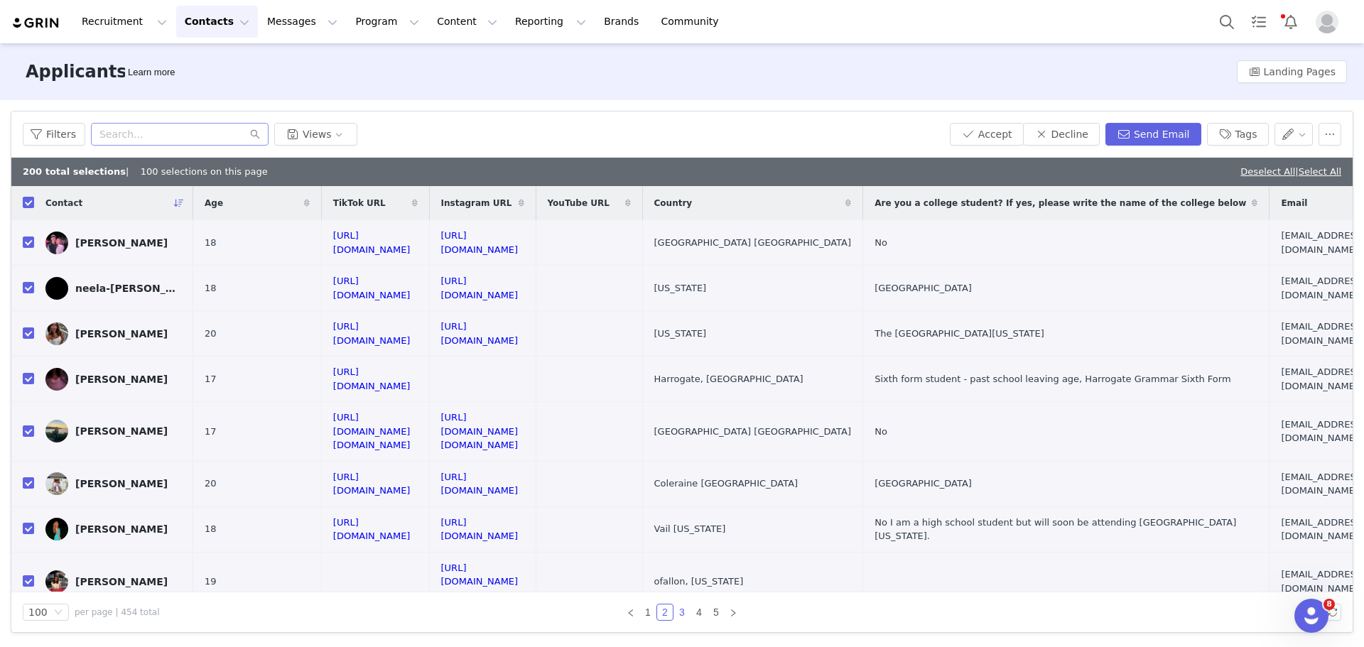
click at [683, 612] on link "3" at bounding box center [682, 612] width 16 height 16
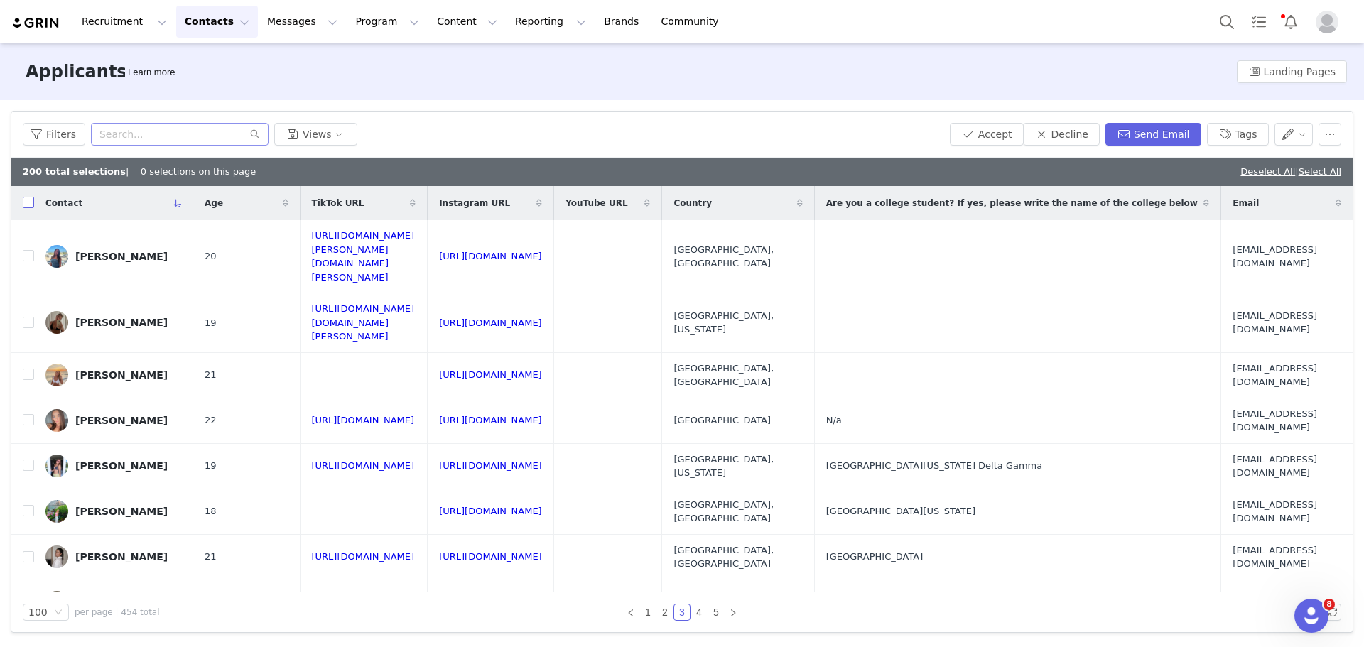
click at [31, 204] on input "checkbox" at bounding box center [28, 202] width 11 height 11
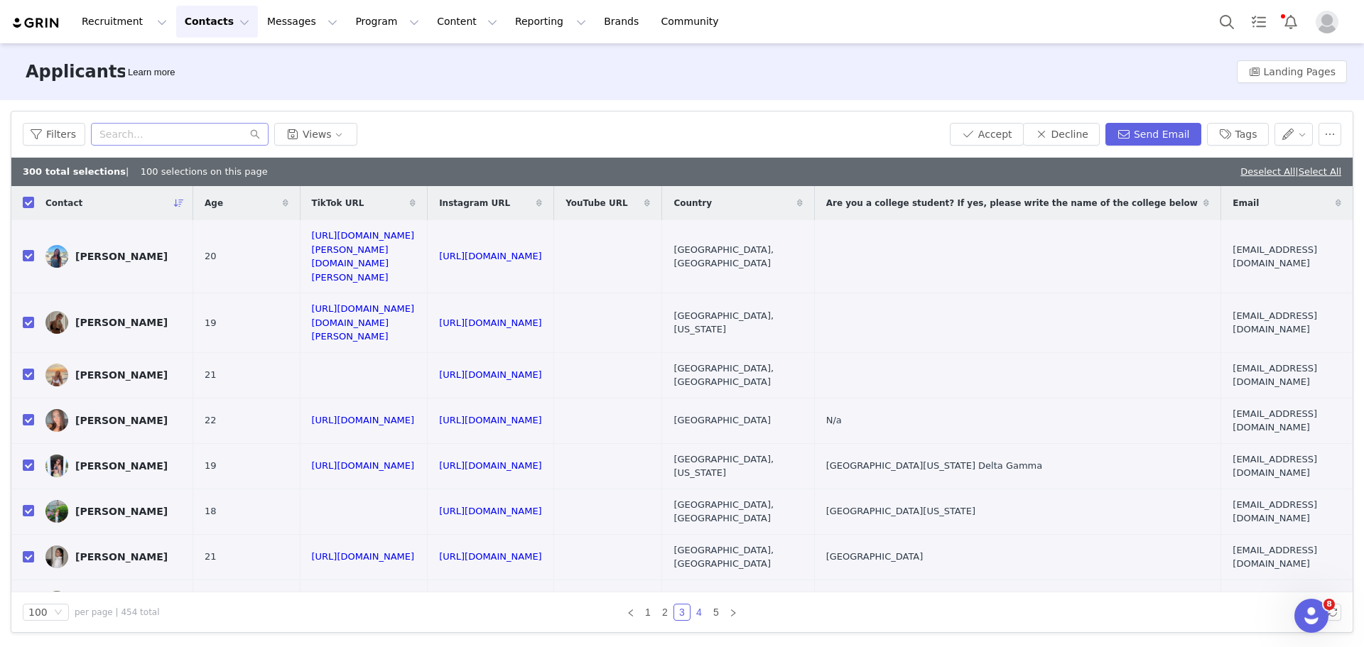
click at [700, 614] on link "4" at bounding box center [699, 612] width 16 height 16
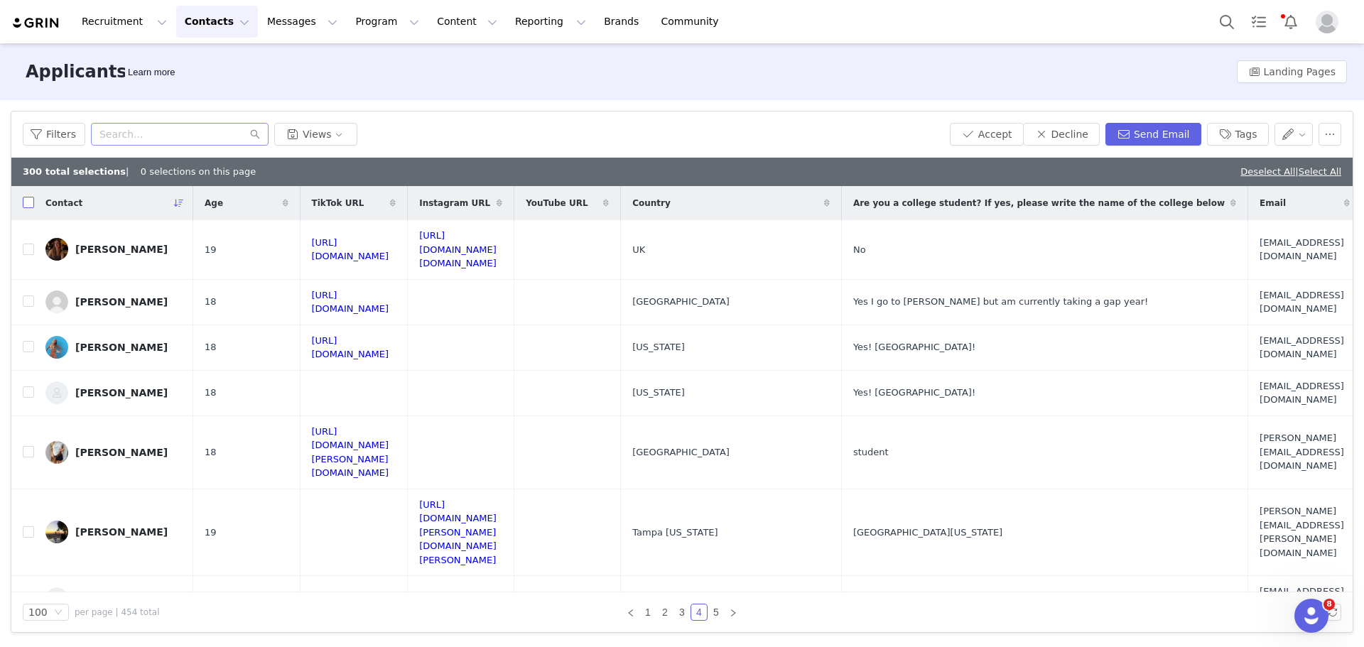
click at [26, 202] on input "checkbox" at bounding box center [28, 202] width 11 height 11
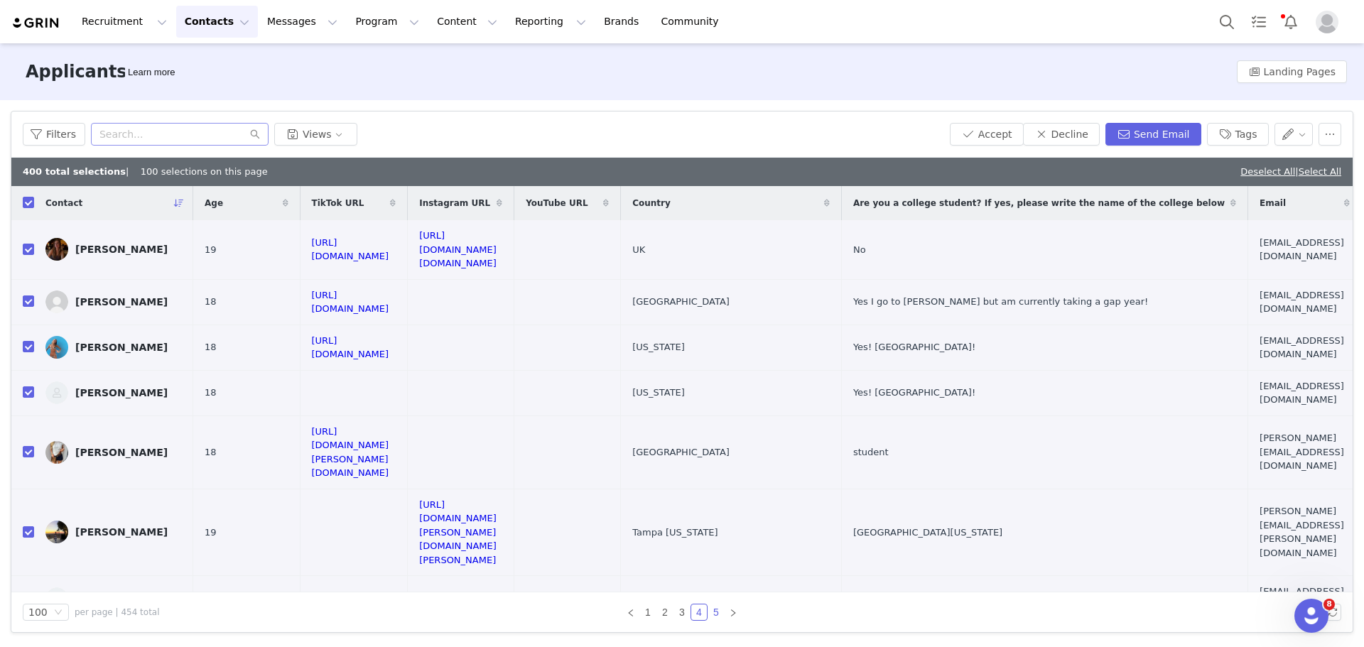
click at [712, 611] on link "5" at bounding box center [716, 612] width 16 height 16
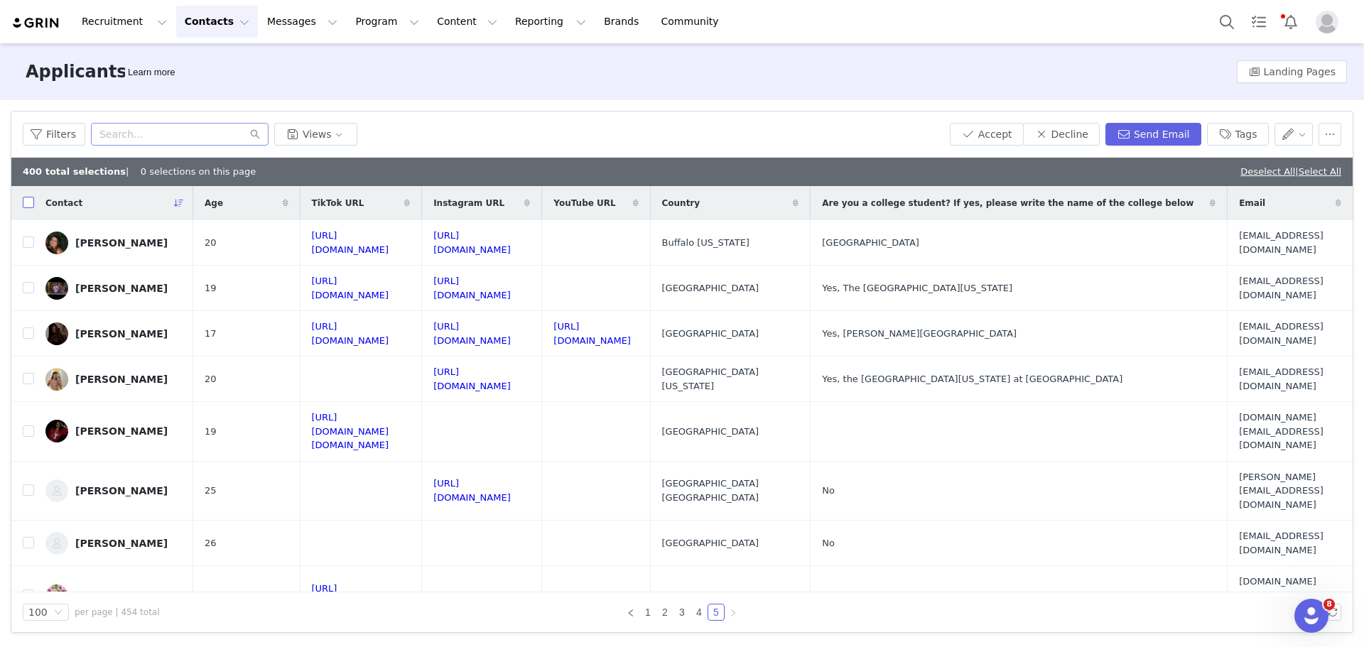
click at [28, 206] on input "checkbox" at bounding box center [28, 202] width 11 height 11
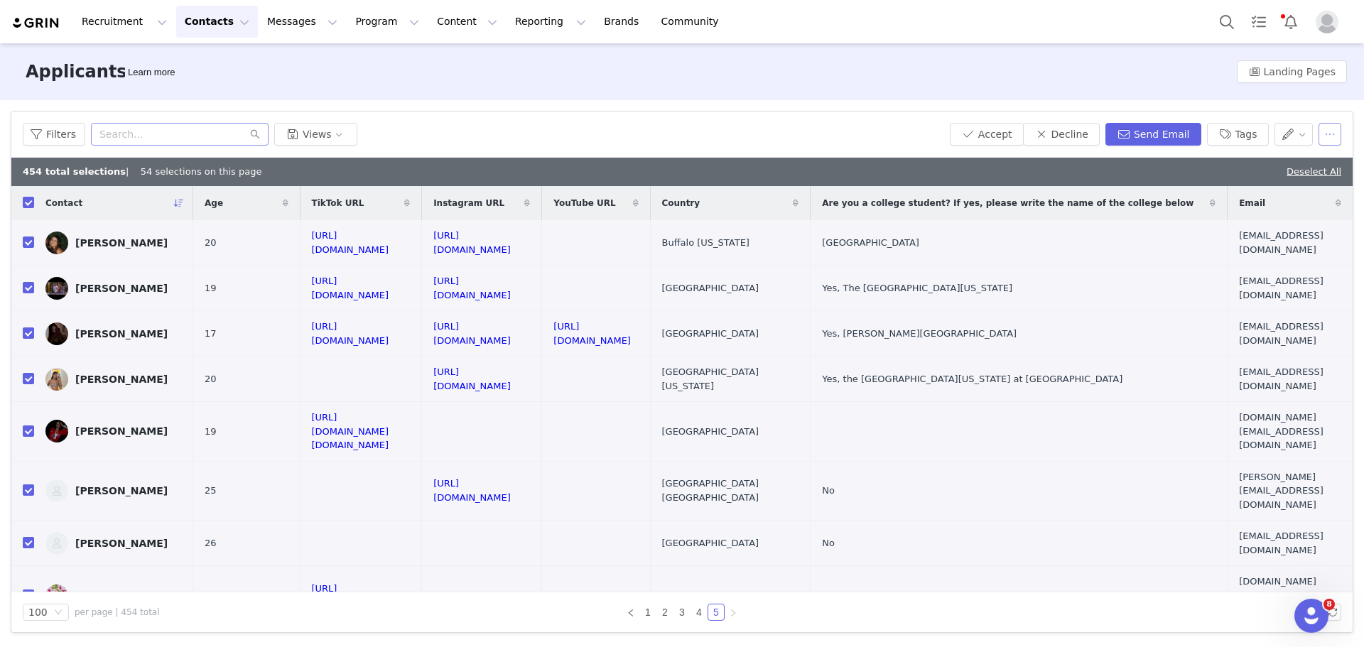
click at [1332, 136] on button "button" at bounding box center [1329, 134] width 23 height 23
click at [1293, 188] on span at bounding box center [1294, 186] width 14 height 16
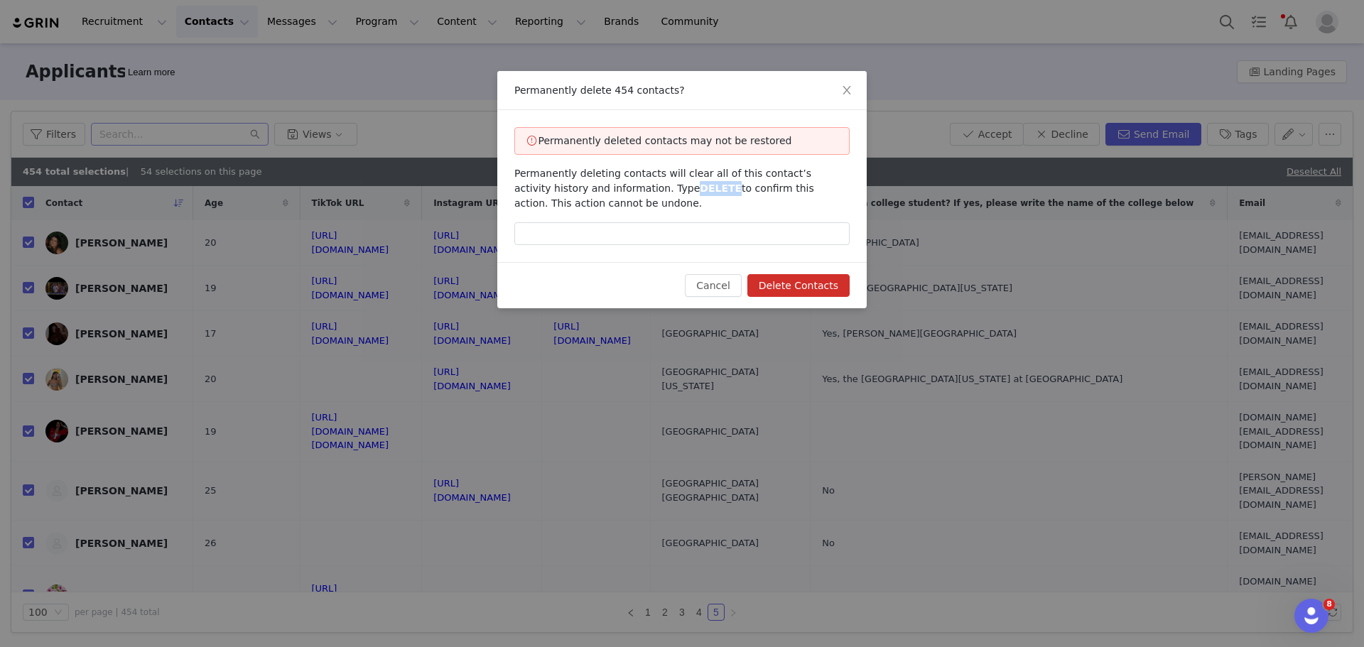
drag, startPoint x: 615, startPoint y: 190, endPoint x: 646, endPoint y: 190, distance: 30.5
click at [700, 190] on span "DELETE" at bounding box center [721, 188] width 42 height 11
copy span "DELETE"
click at [619, 236] on input "text" at bounding box center [681, 233] width 335 height 23
paste input "DELETE"
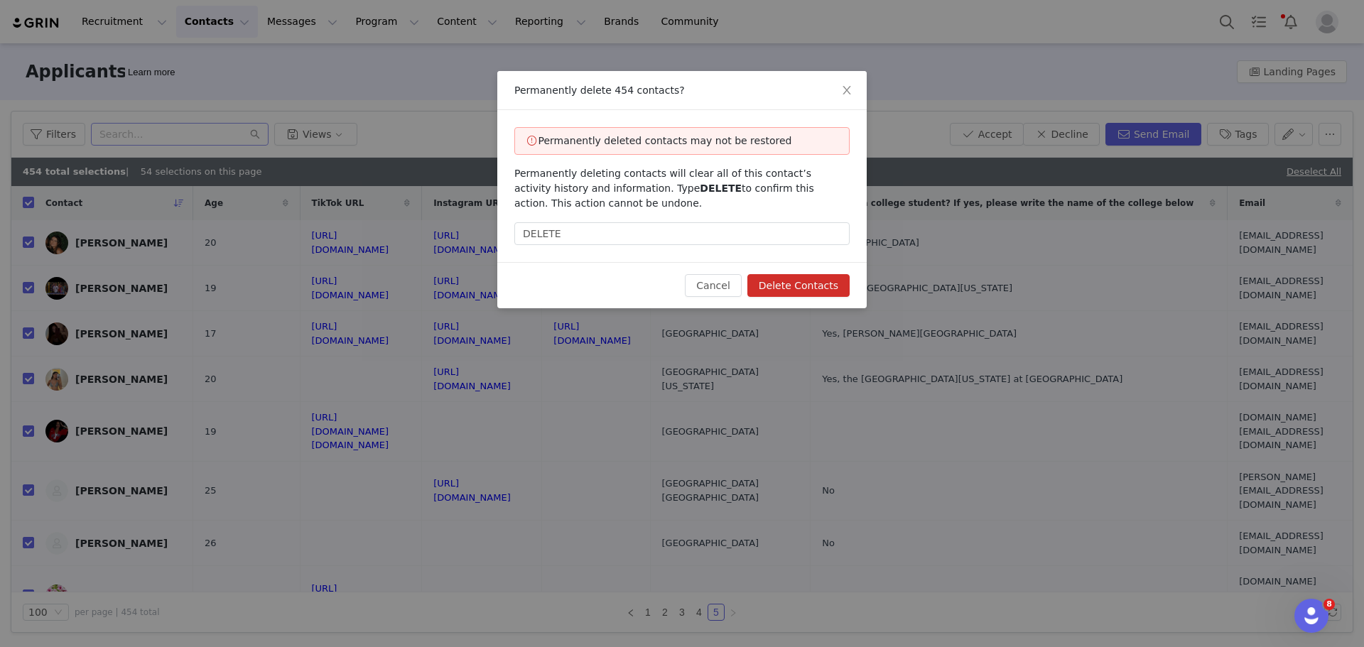
click at [806, 288] on button "Delete Contacts" at bounding box center [798, 285] width 102 height 23
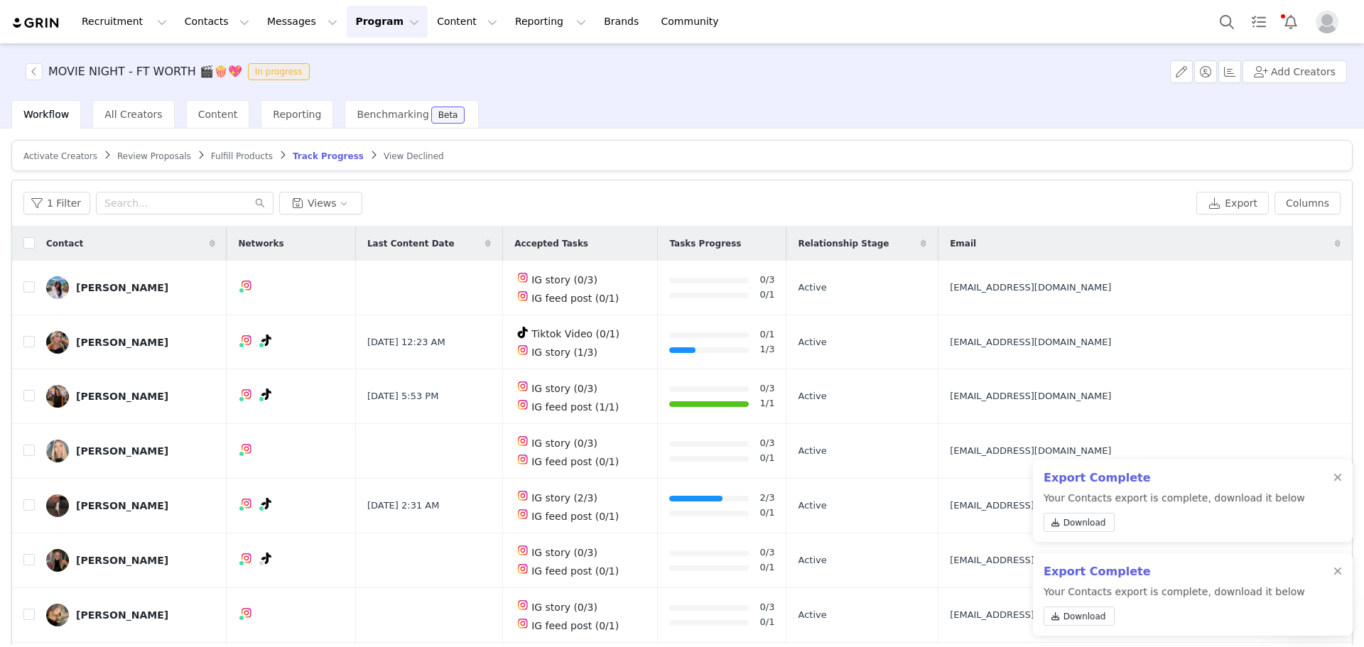
scroll to position [67, 0]
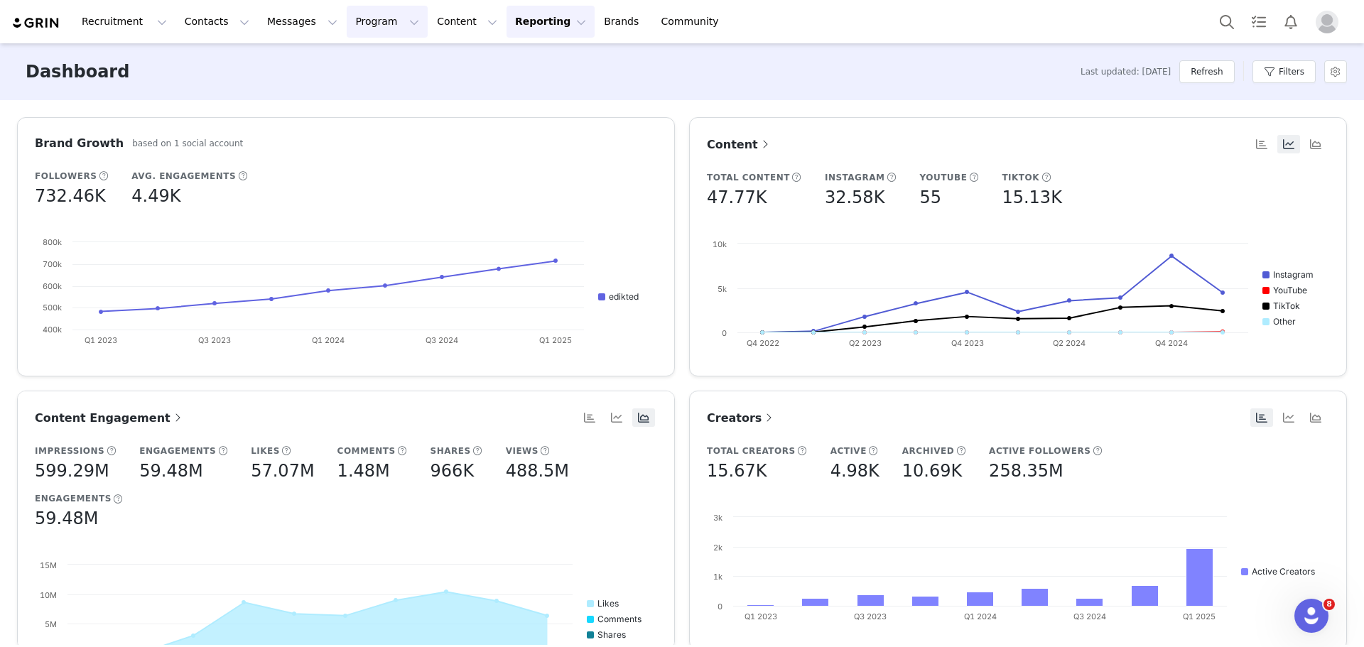
click at [347, 26] on button "Program Program" at bounding box center [387, 22] width 81 height 32
click at [339, 60] on p "Activations" at bounding box center [350, 62] width 55 height 15
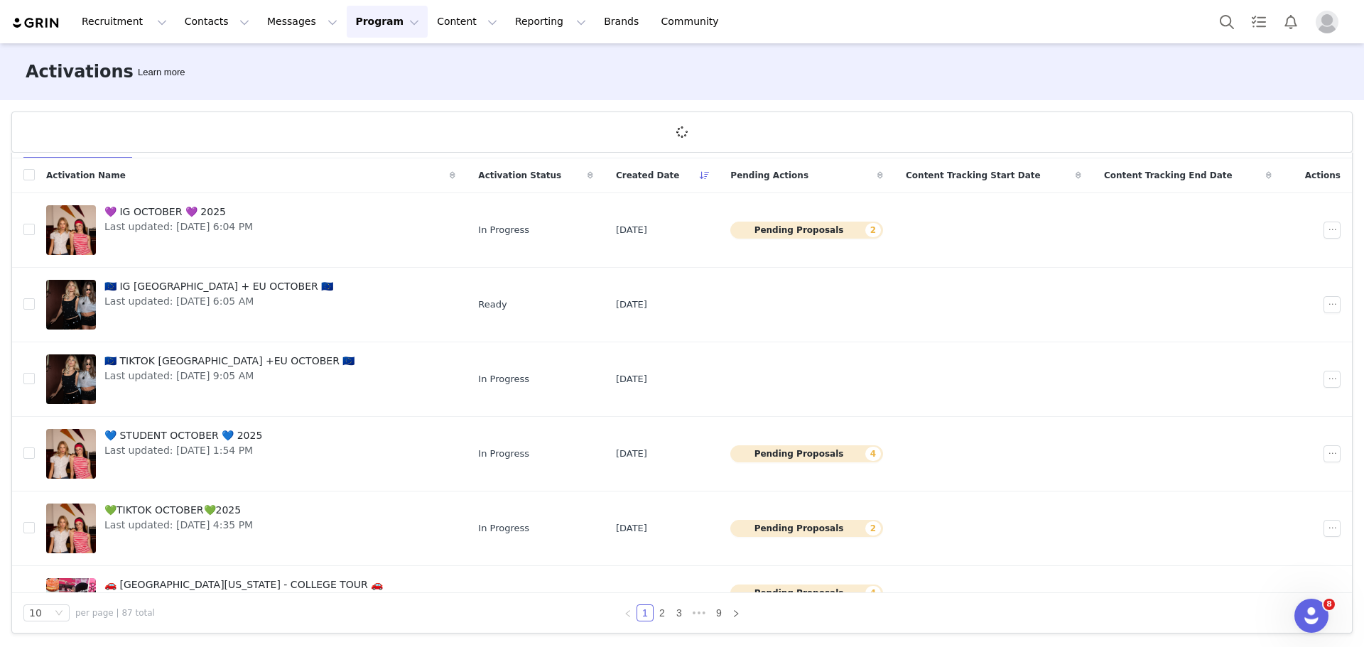
scroll to position [346, 0]
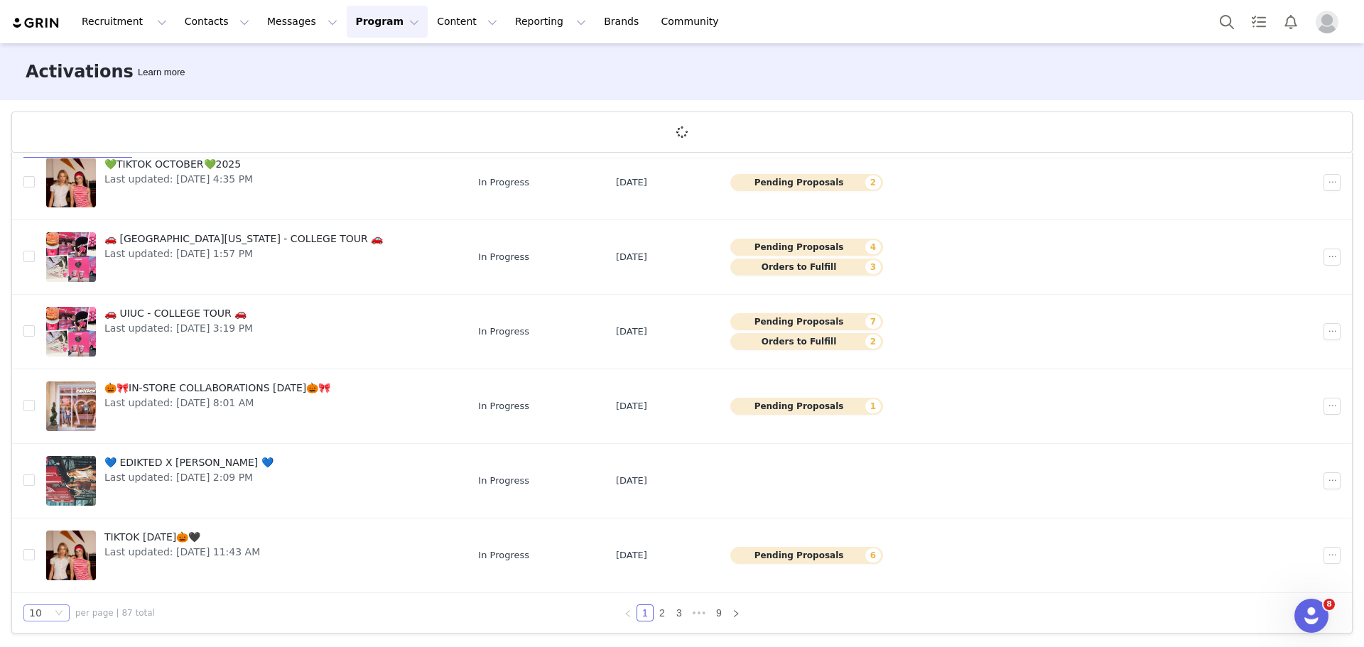
click at [49, 611] on div "10" at bounding box center [40, 613] width 23 height 16
click at [47, 597] on li "50" at bounding box center [46, 587] width 46 height 23
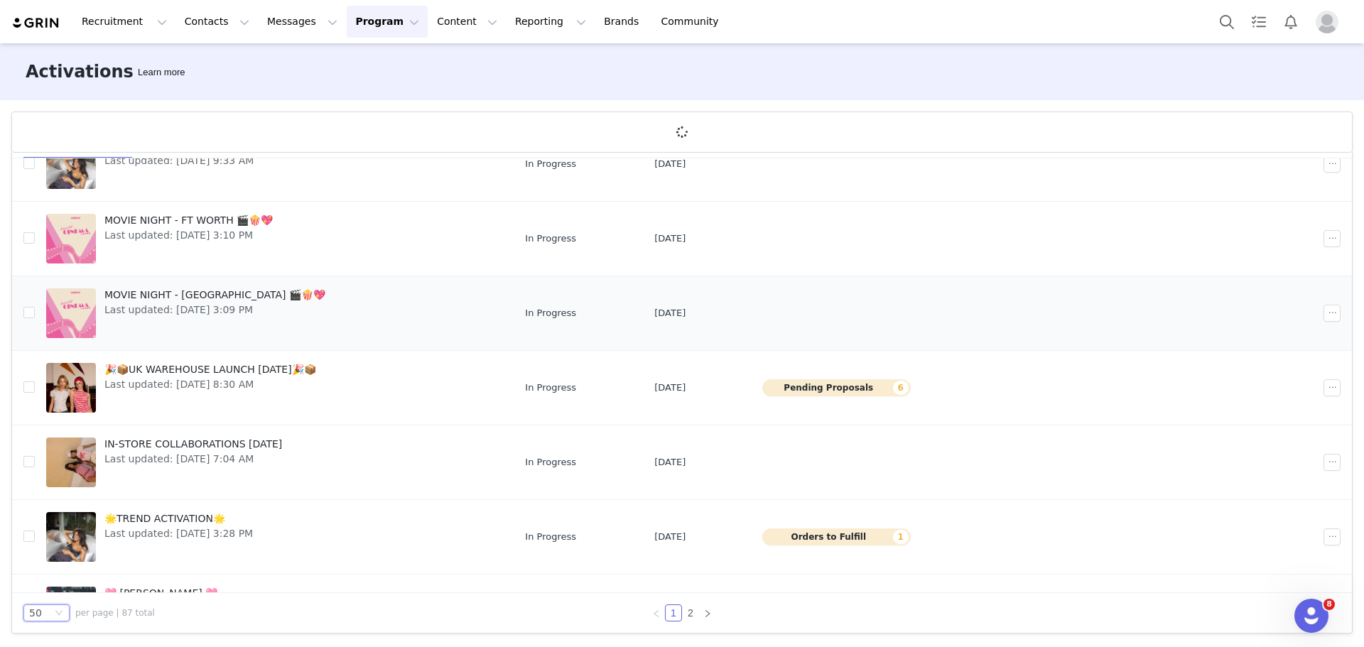
scroll to position [2003, 0]
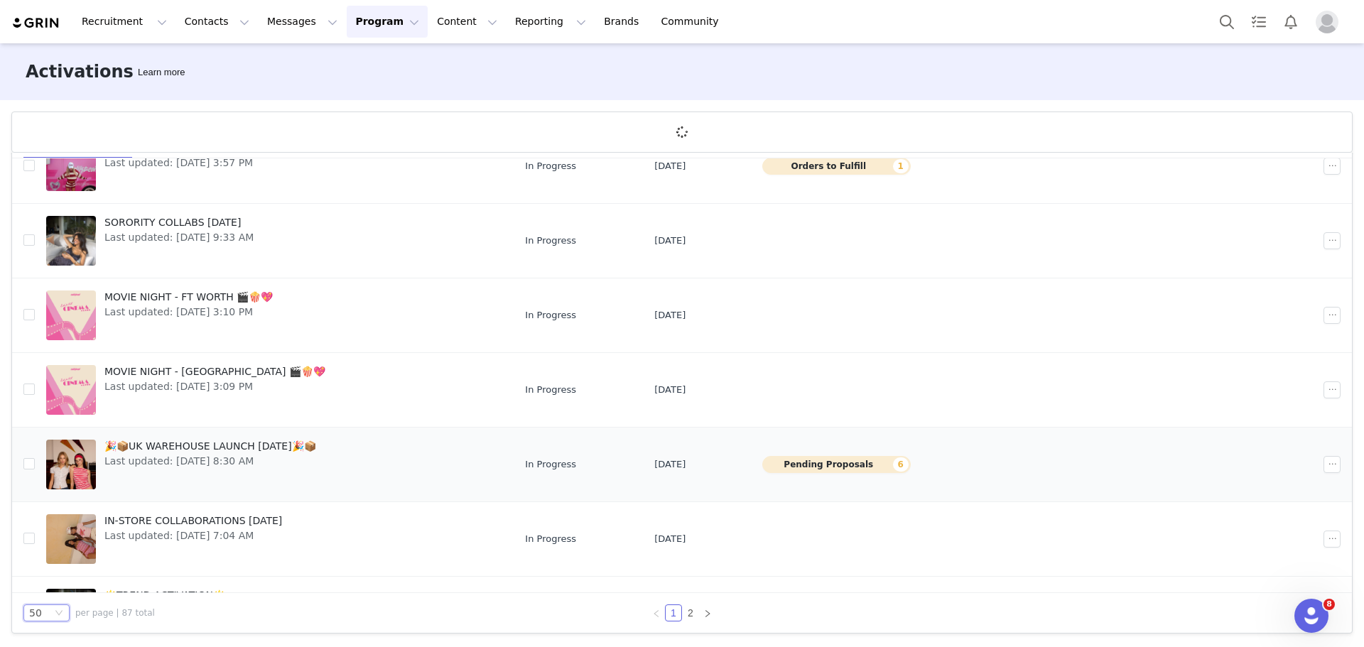
click at [271, 446] on span "🎉📦UK WAREHOUSE LAUNCH SEPT 25🎉📦" at bounding box center [210, 446] width 212 height 15
